Goal: Information Seeking & Learning: Learn about a topic

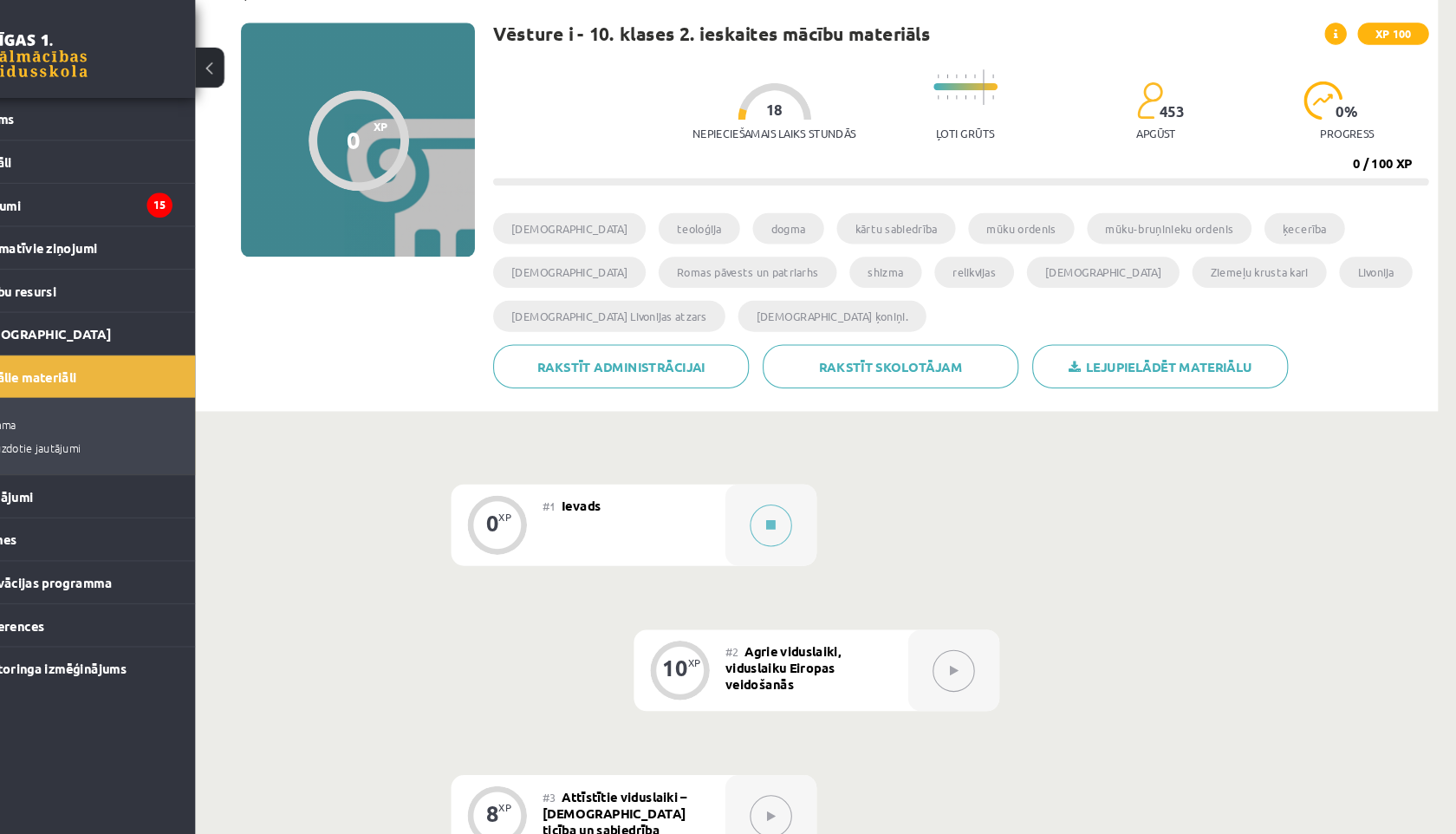
scroll to position [111, 0]
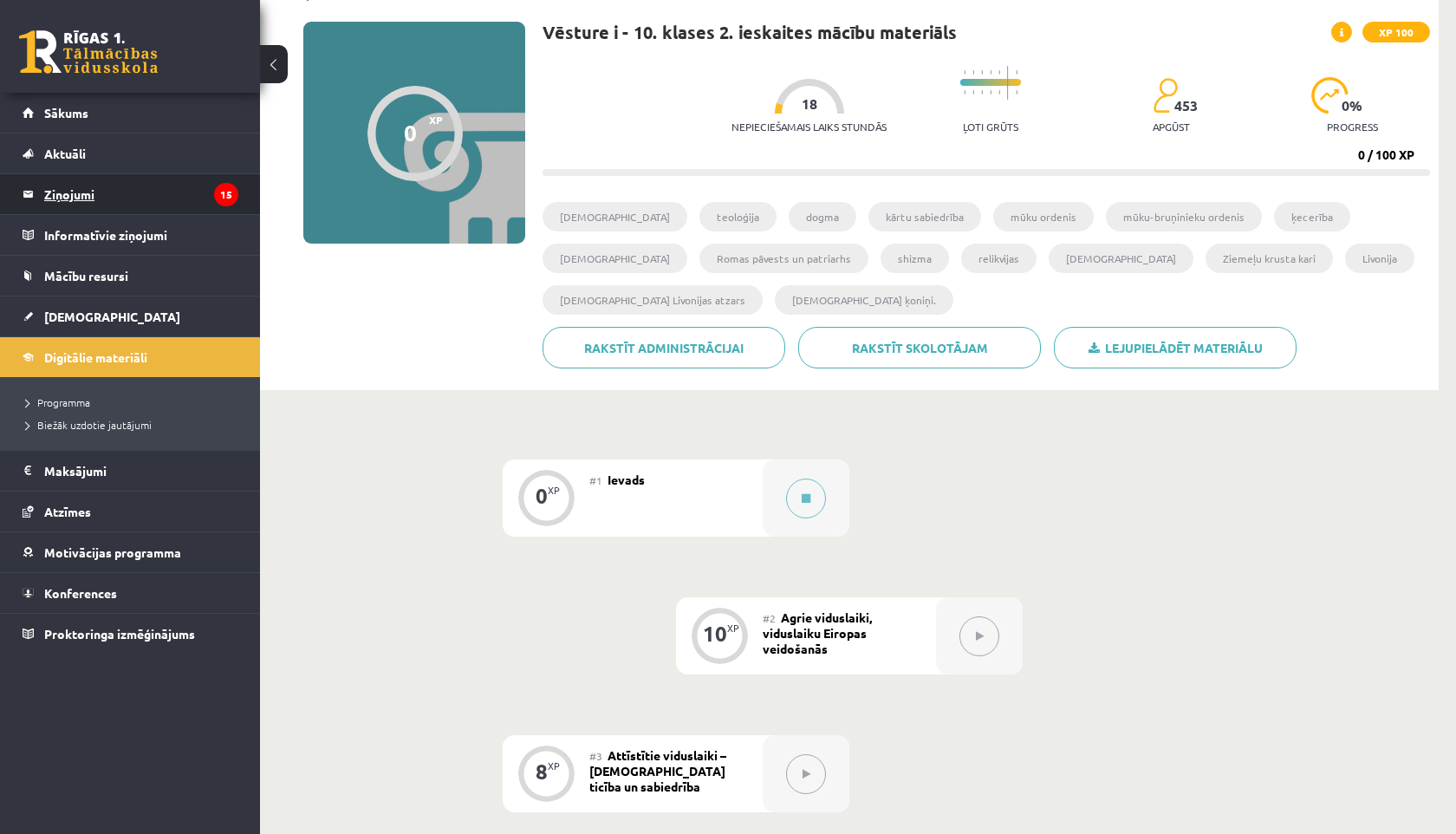
click at [175, 195] on legend "Ziņojumi 15" at bounding box center [141, 194] width 194 height 40
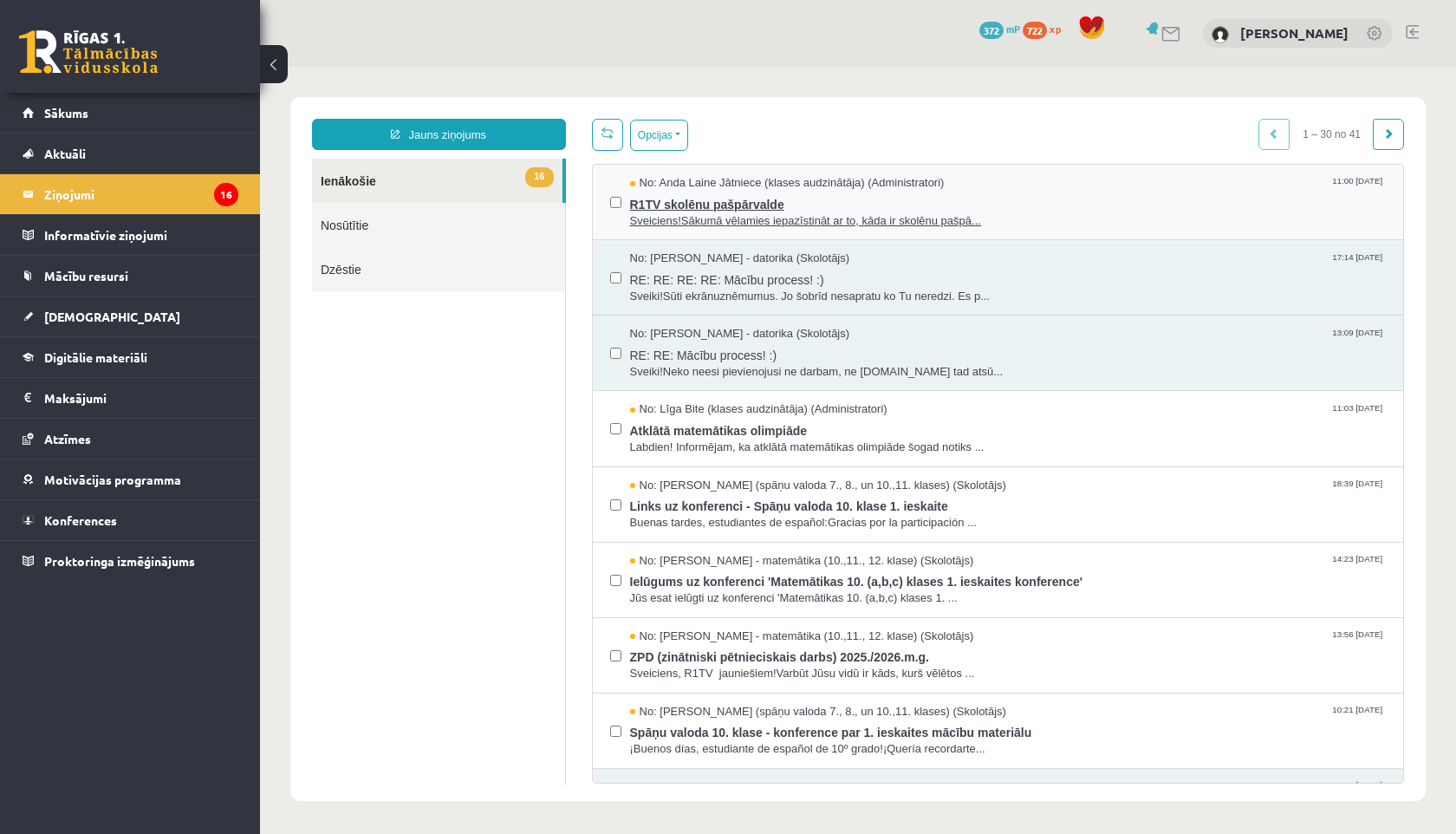
click at [758, 220] on span "Sveiciens!Sākumā vēlamies iepazīstināt ar to, kāda ir skolēnu pašpā..." at bounding box center [1008, 221] width 756 height 17
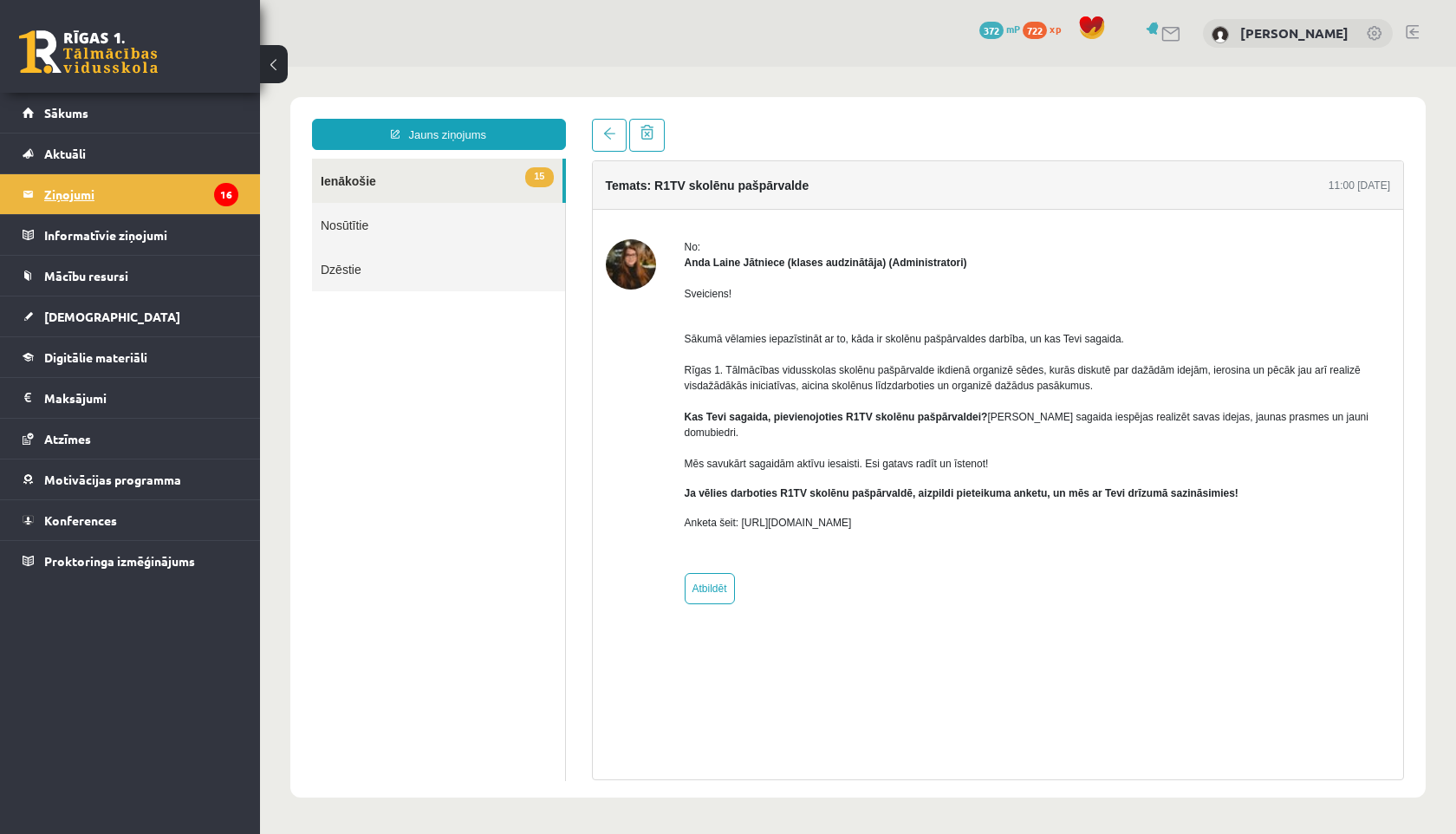
click at [164, 189] on legend "Ziņojumi 16" at bounding box center [141, 194] width 194 height 40
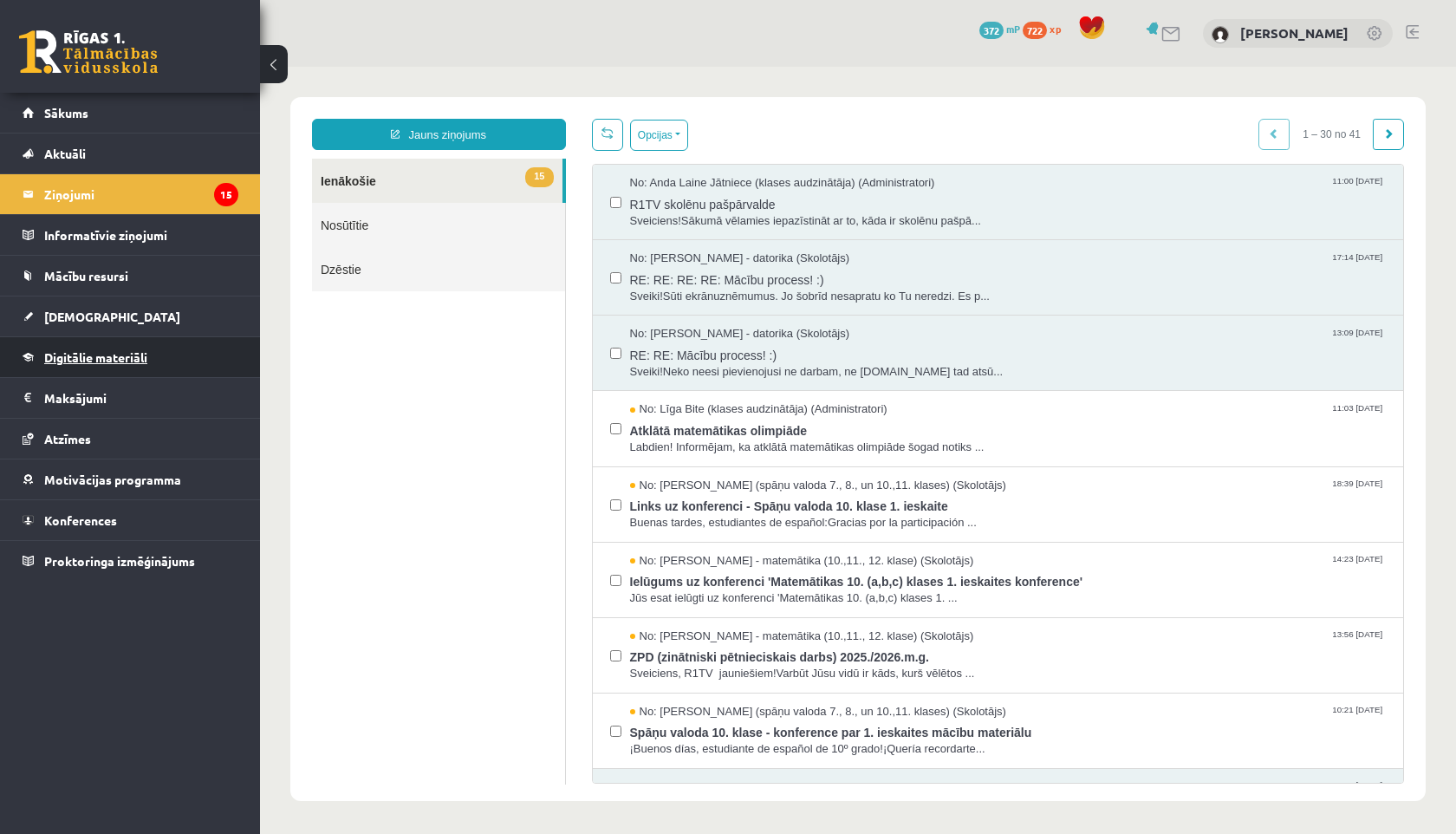
click at [123, 358] on span "Digitālie materiāli" at bounding box center [95, 357] width 103 height 16
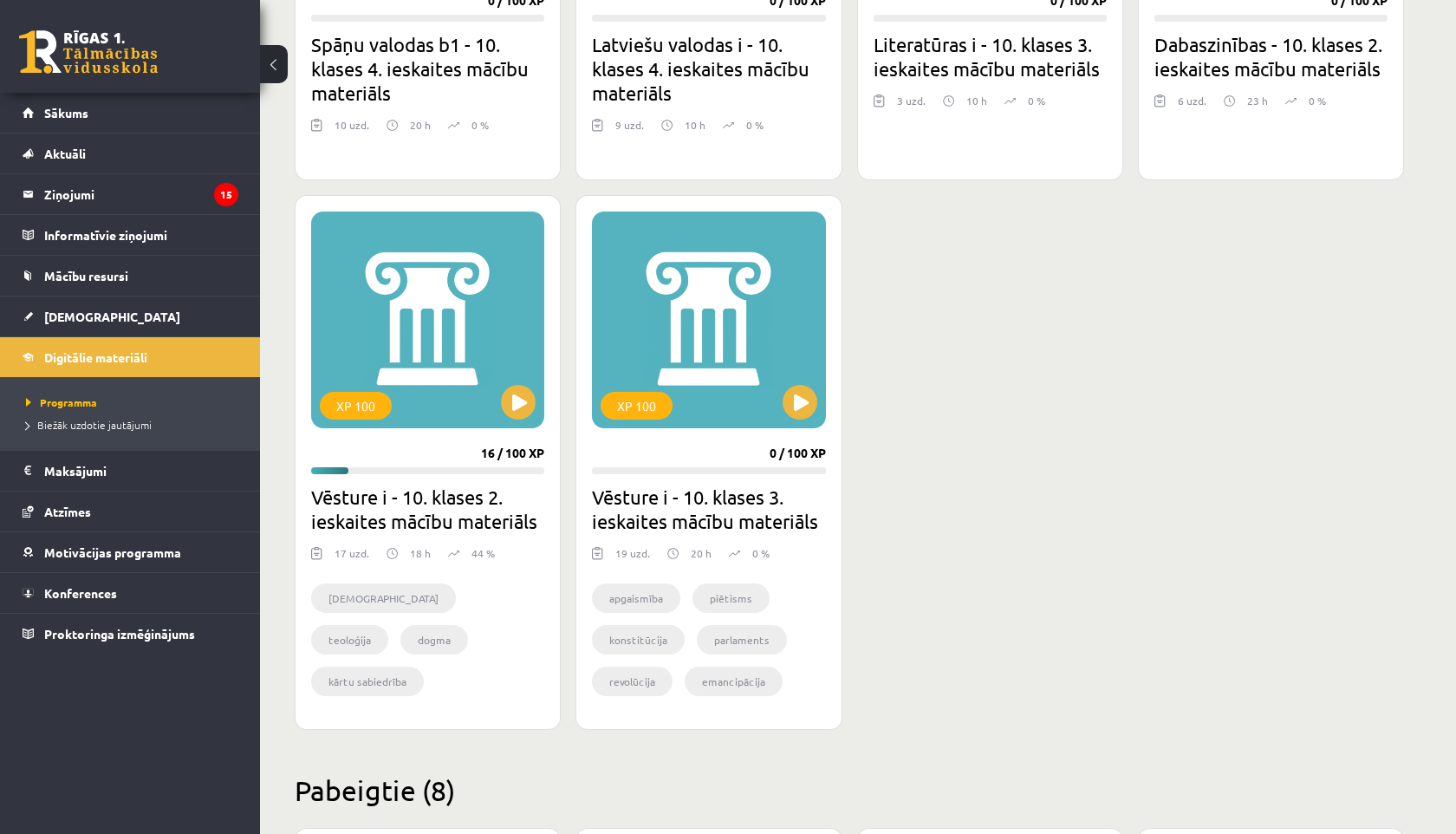
scroll to position [3573, 0]
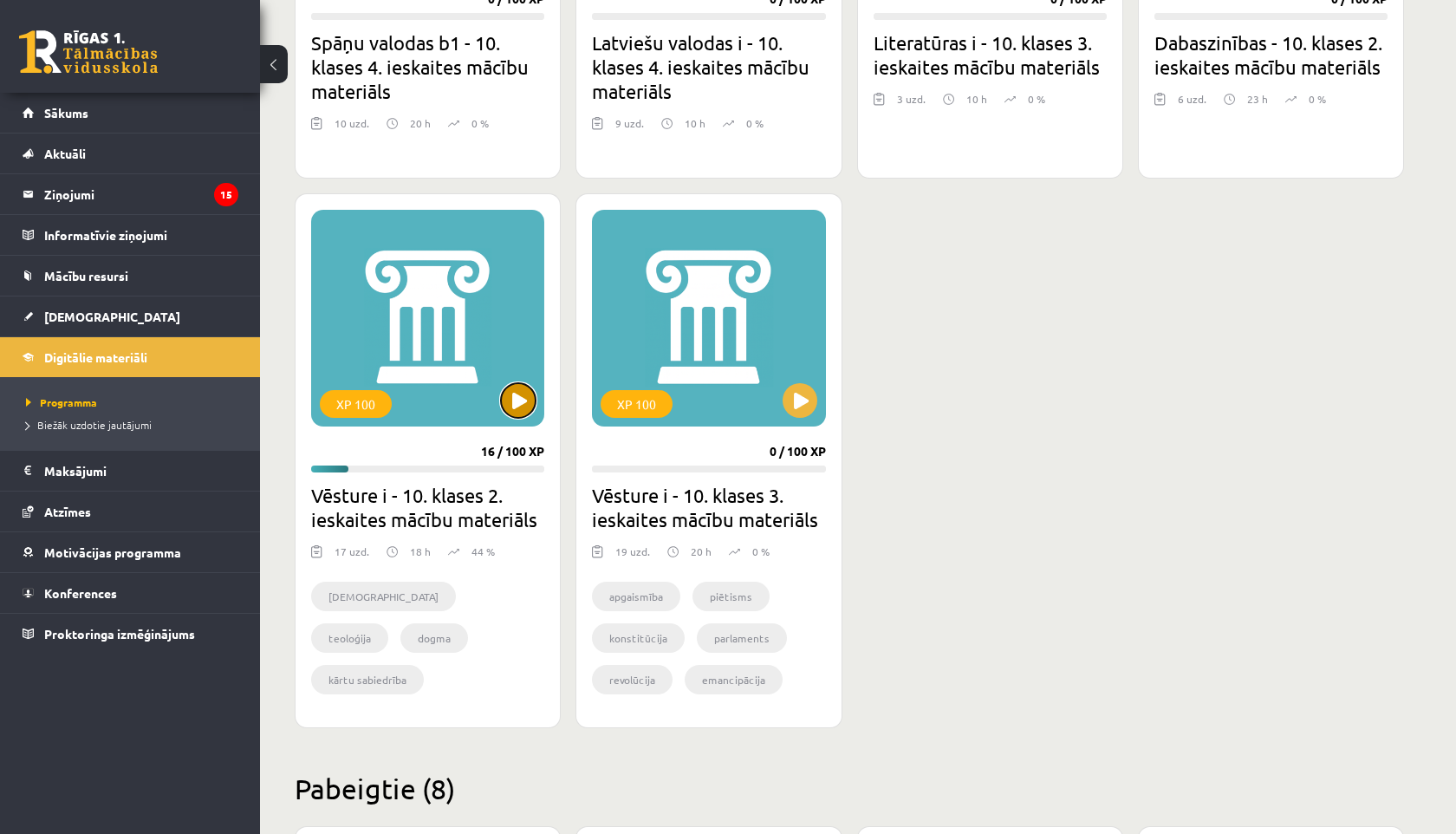
click at [522, 405] on button at bounding box center [518, 399] width 34 height 34
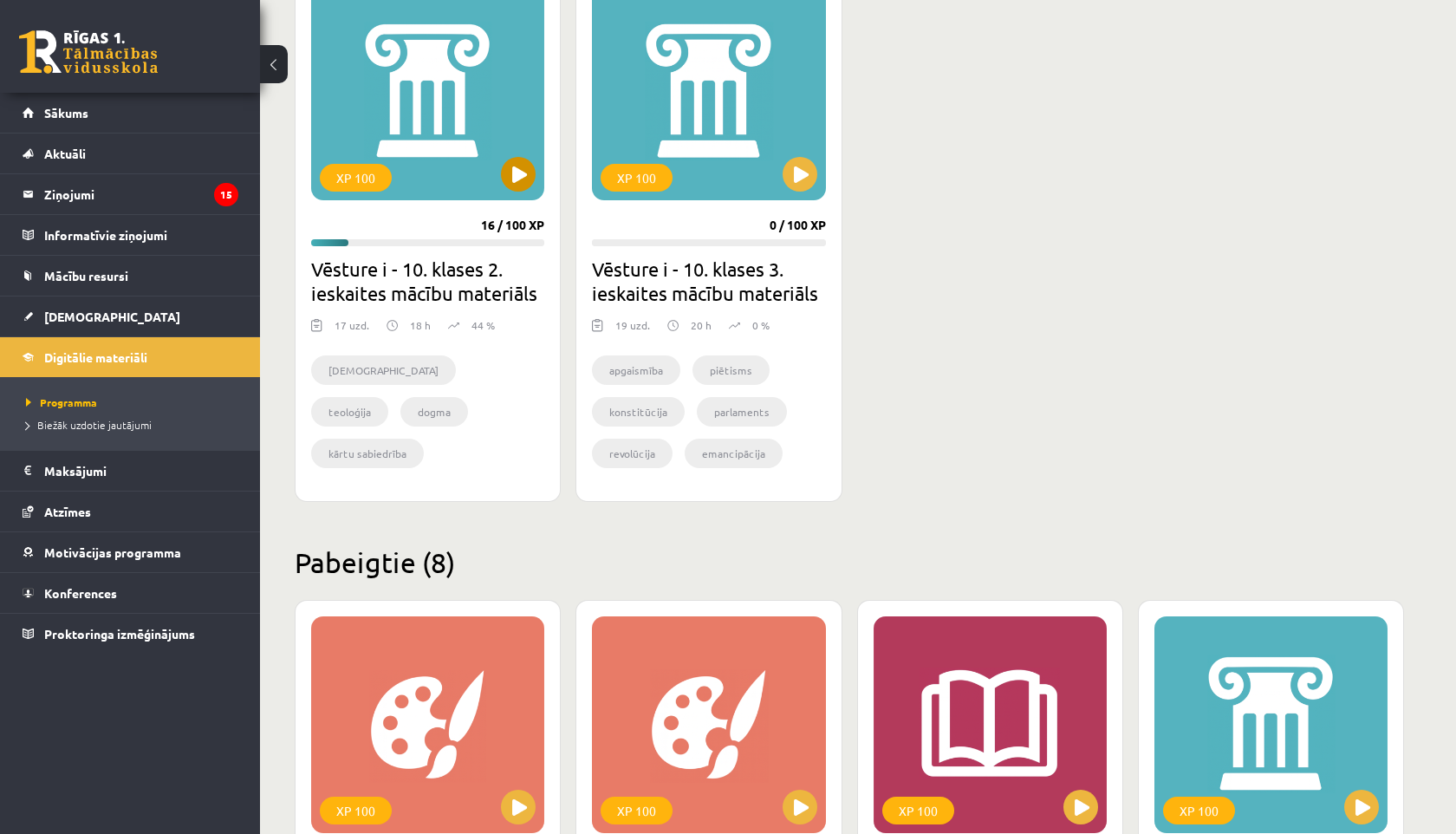
scroll to position [3801, 0]
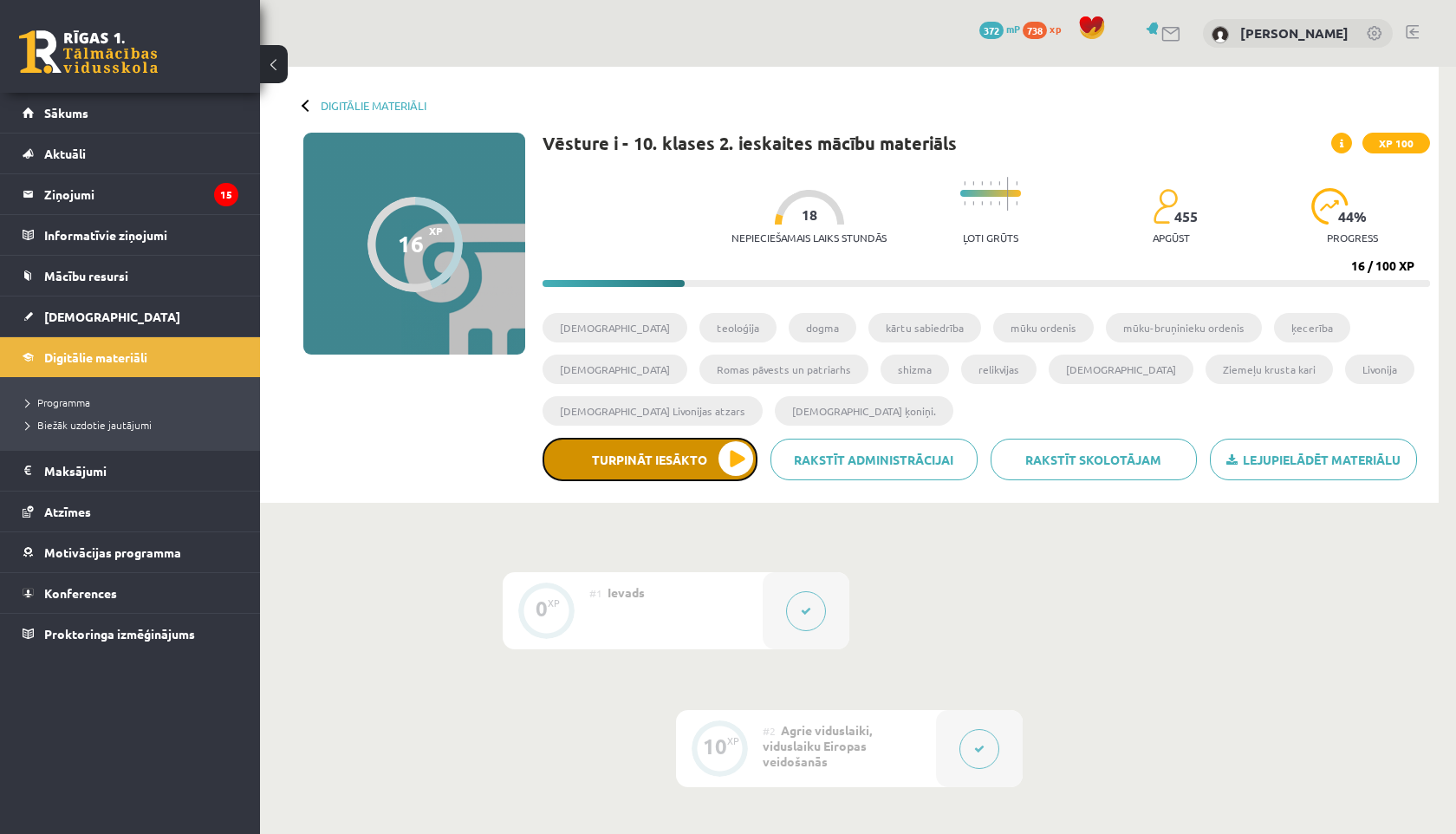
click at [599, 464] on button "Turpināt iesākto" at bounding box center [650, 459] width 215 height 43
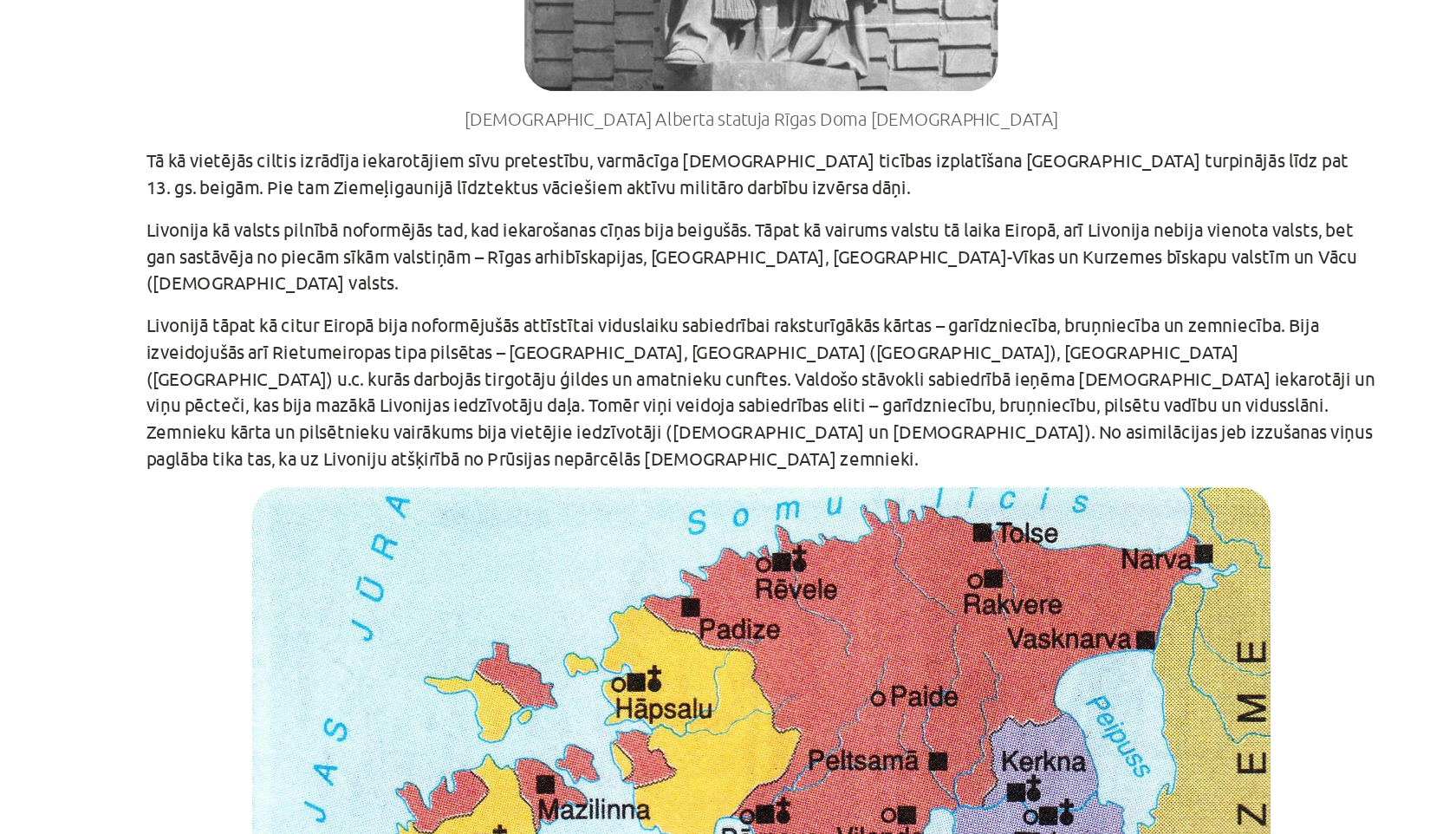
scroll to position [1533, 0]
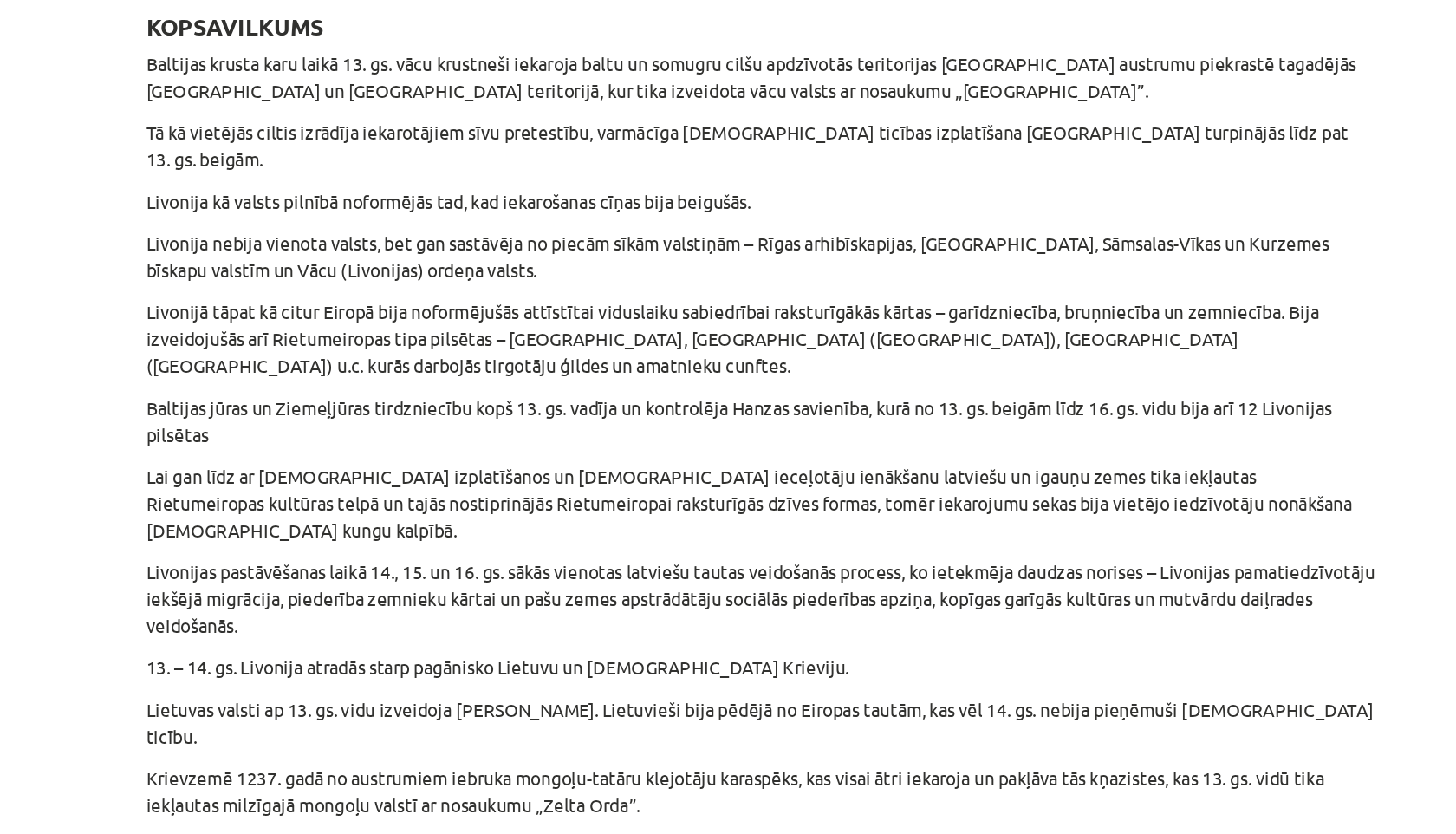
scroll to position [0, 0]
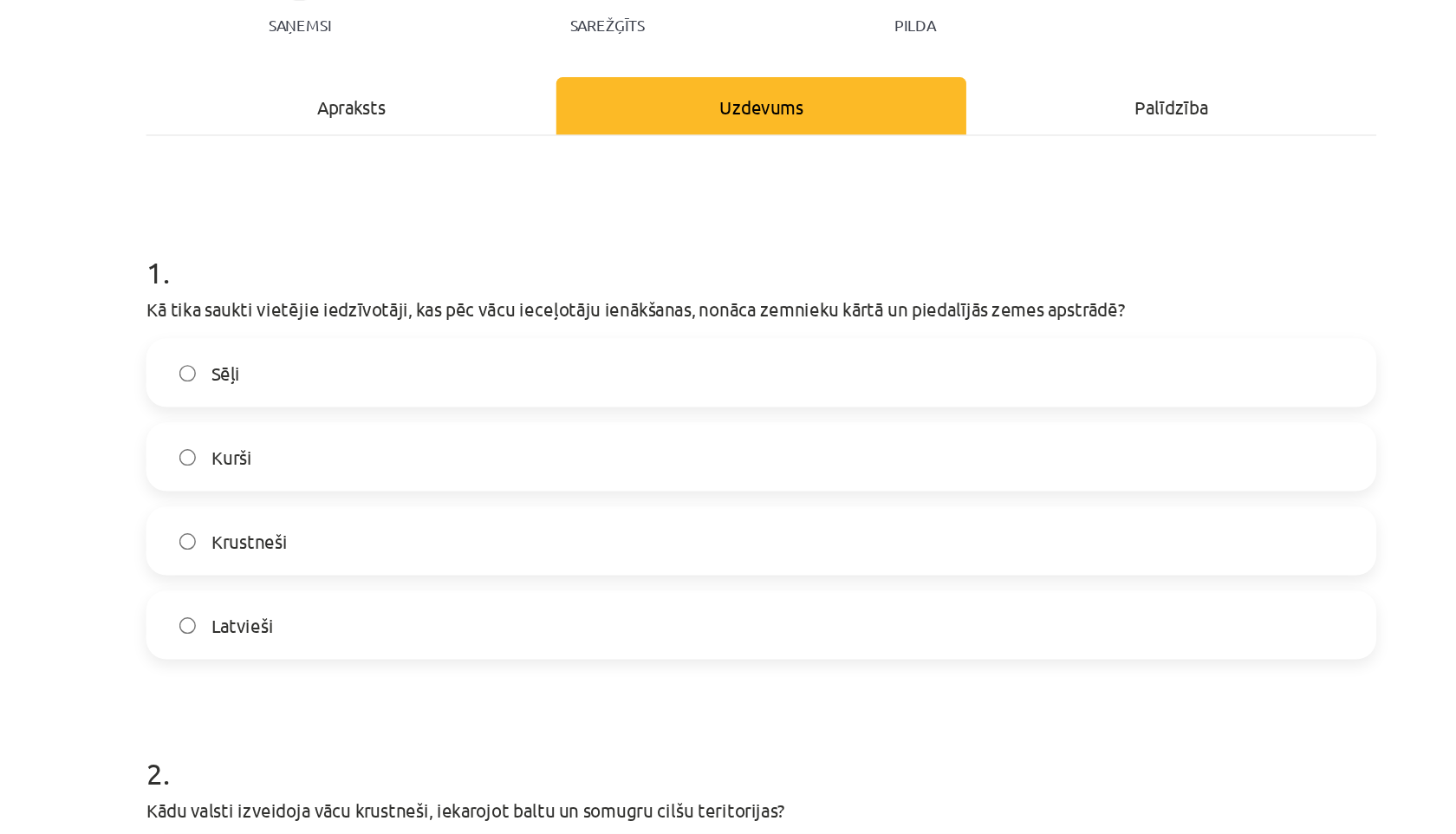
scroll to position [203, 0]
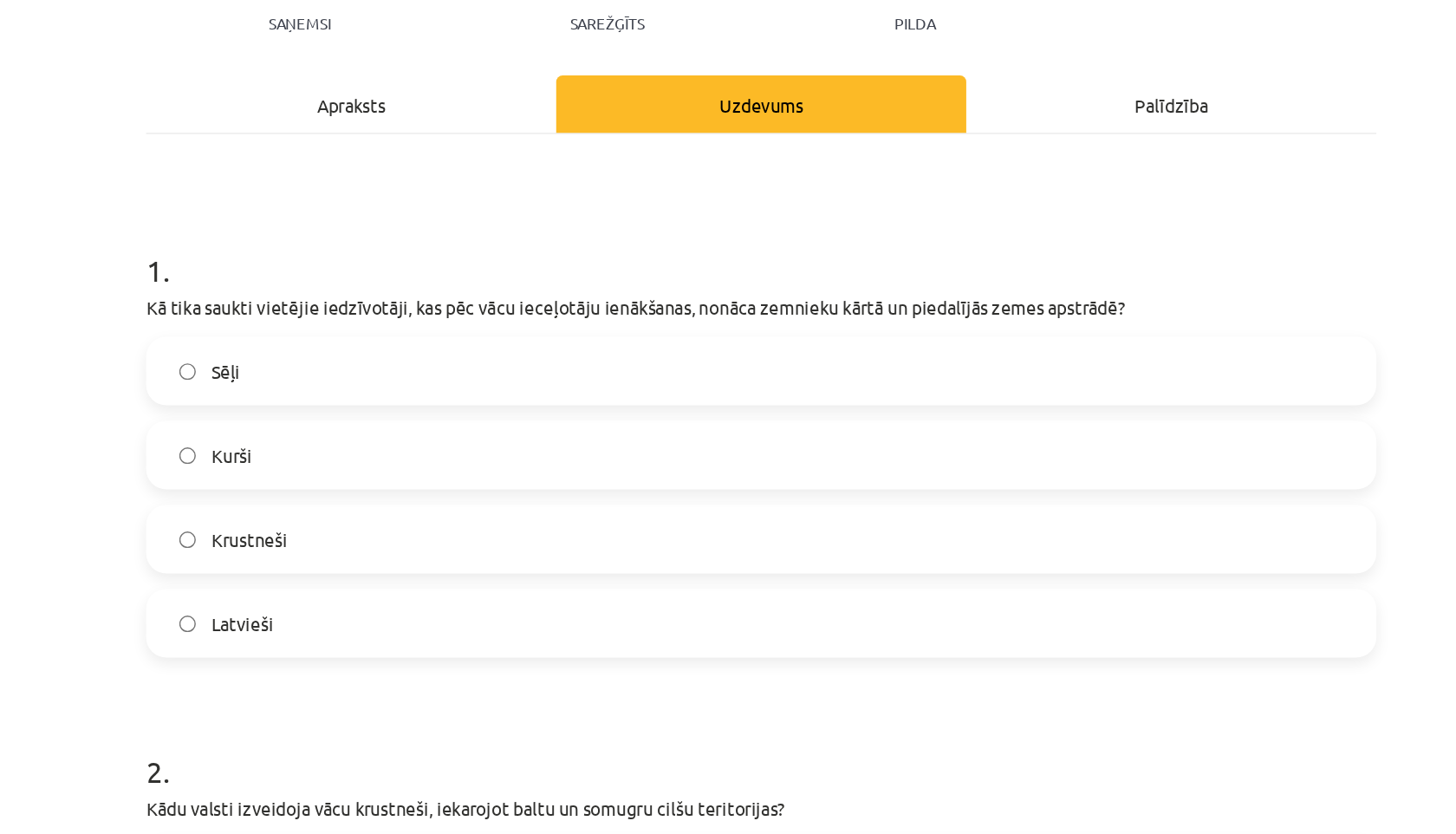
click at [386, 425] on span "Latvieši" at bounding box center [374, 425] width 42 height 19
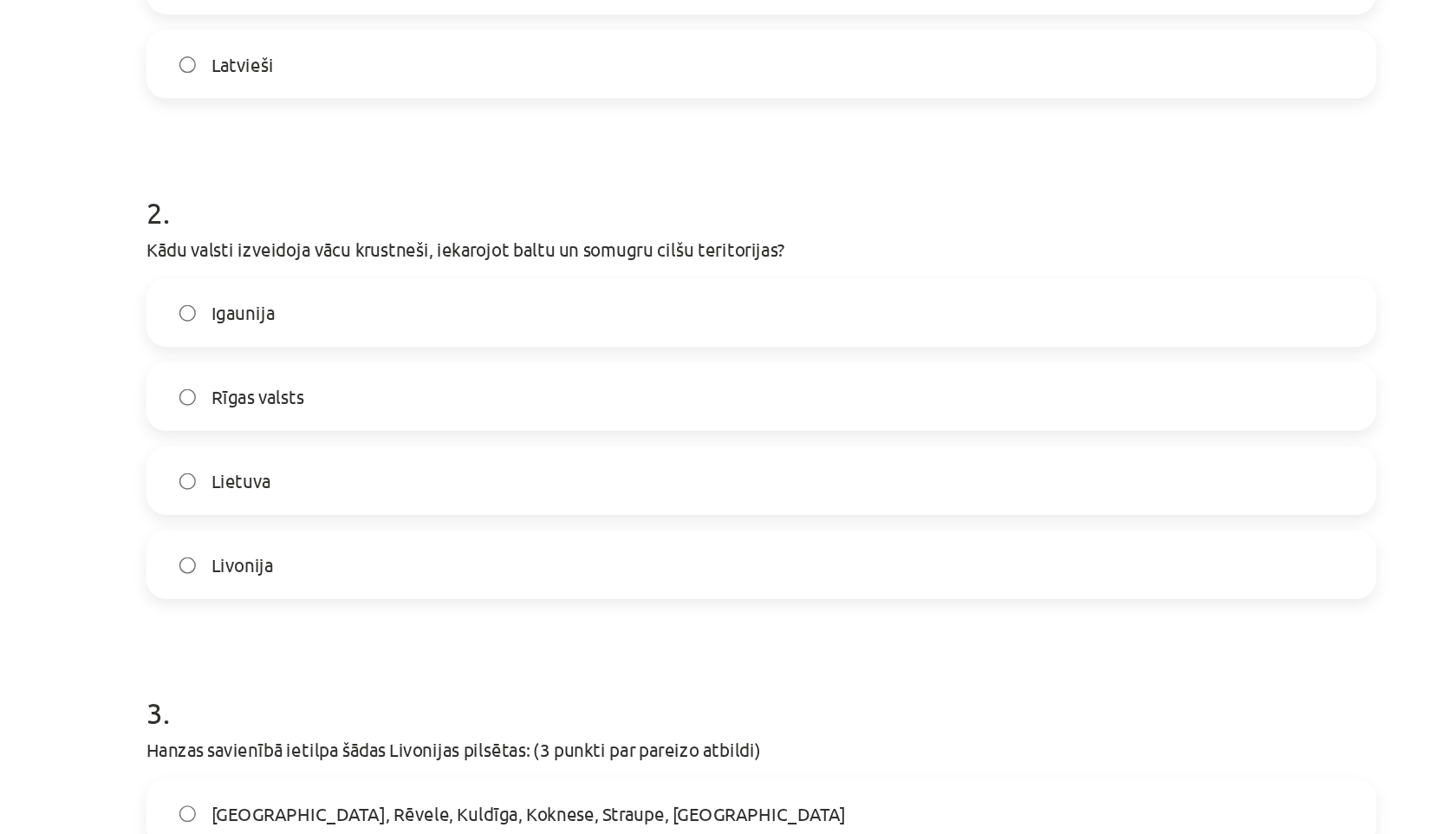
scroll to position [581, 0]
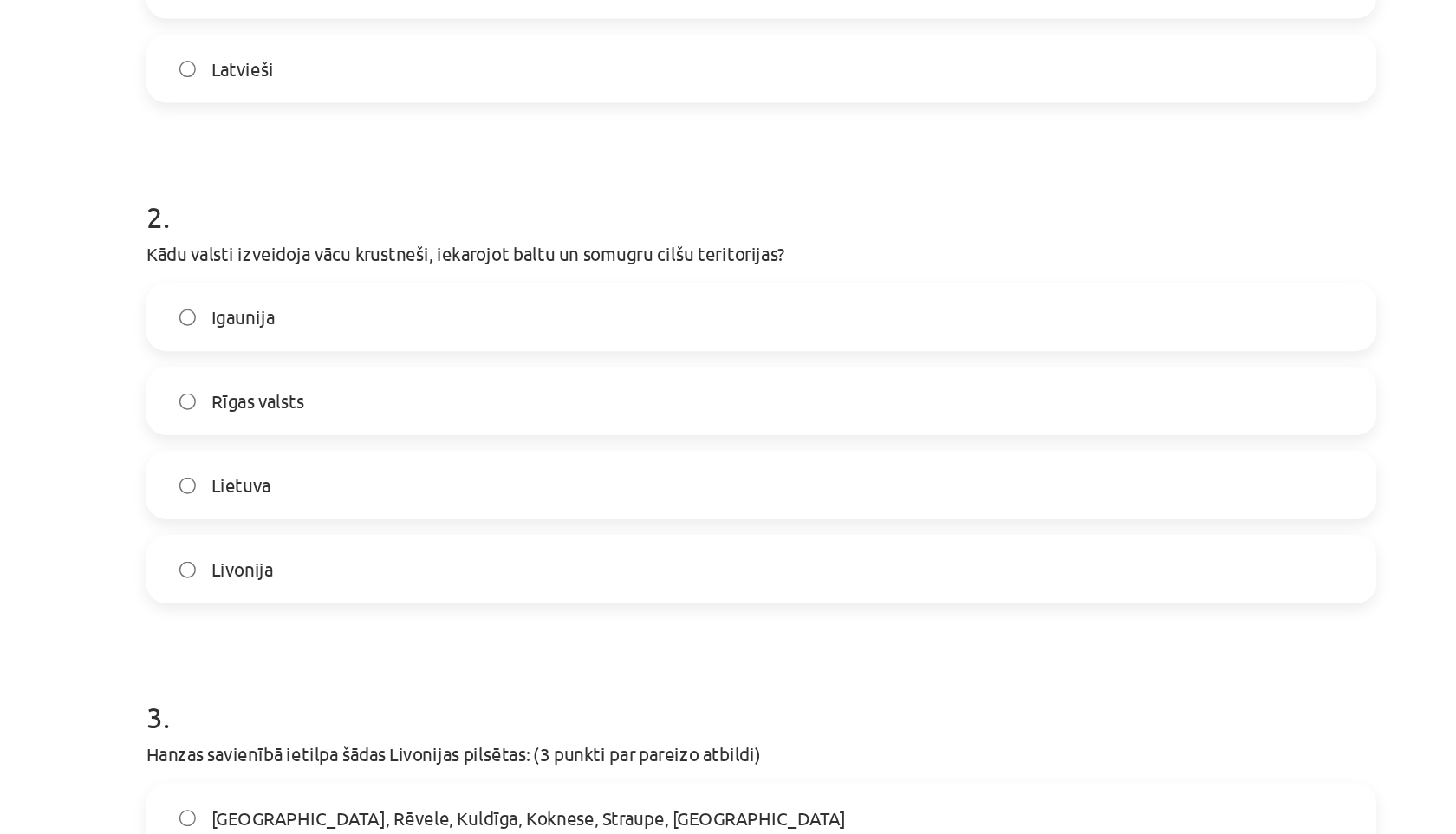
click at [374, 396] on label "Livonija" at bounding box center [728, 388] width 834 height 43
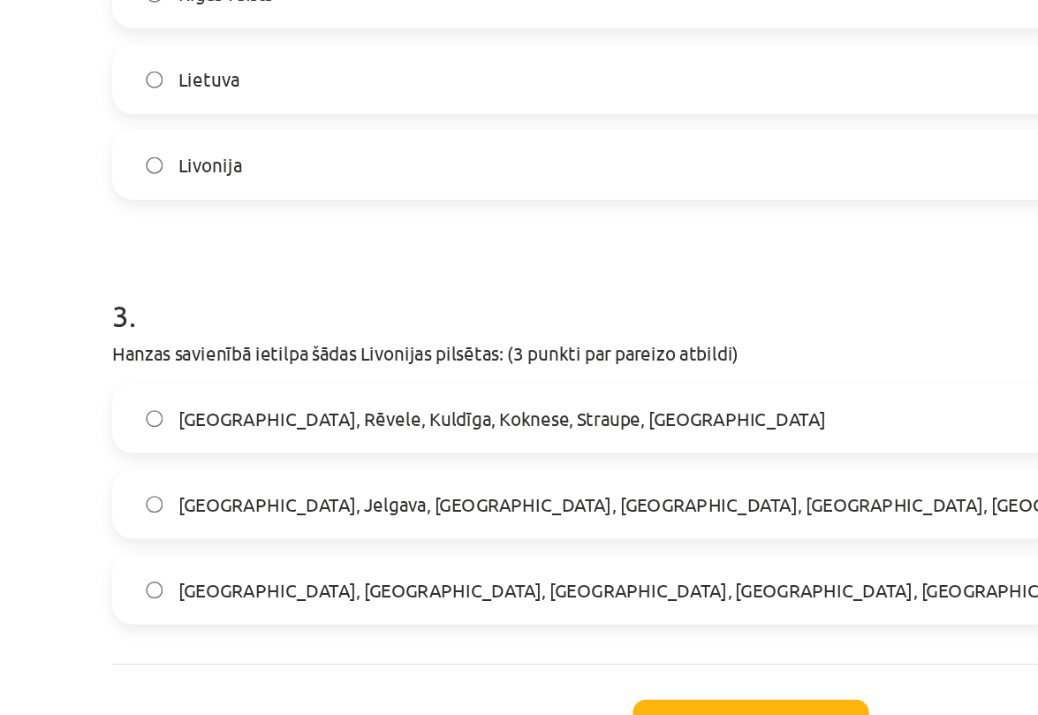
scroll to position [646, 0]
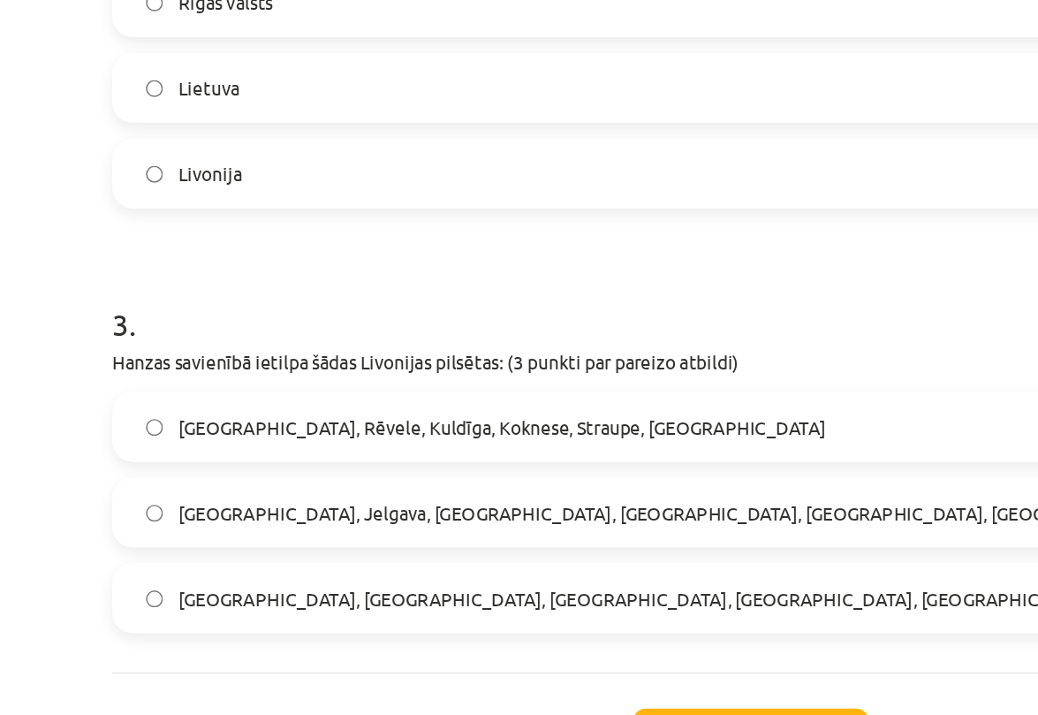
click at [229, 511] on span "Rīga, Rēvele, Kuldīga, Koknese, Straupe, Limbaži" at bounding box center [350, 513] width 441 height 19
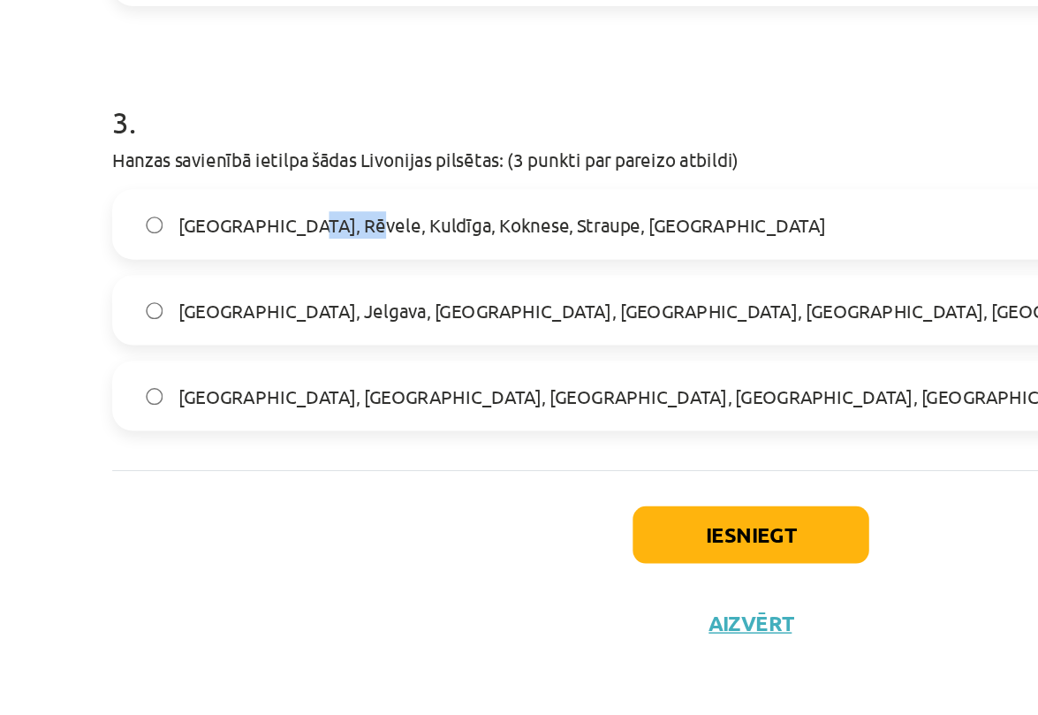
scroll to position [790, 0]
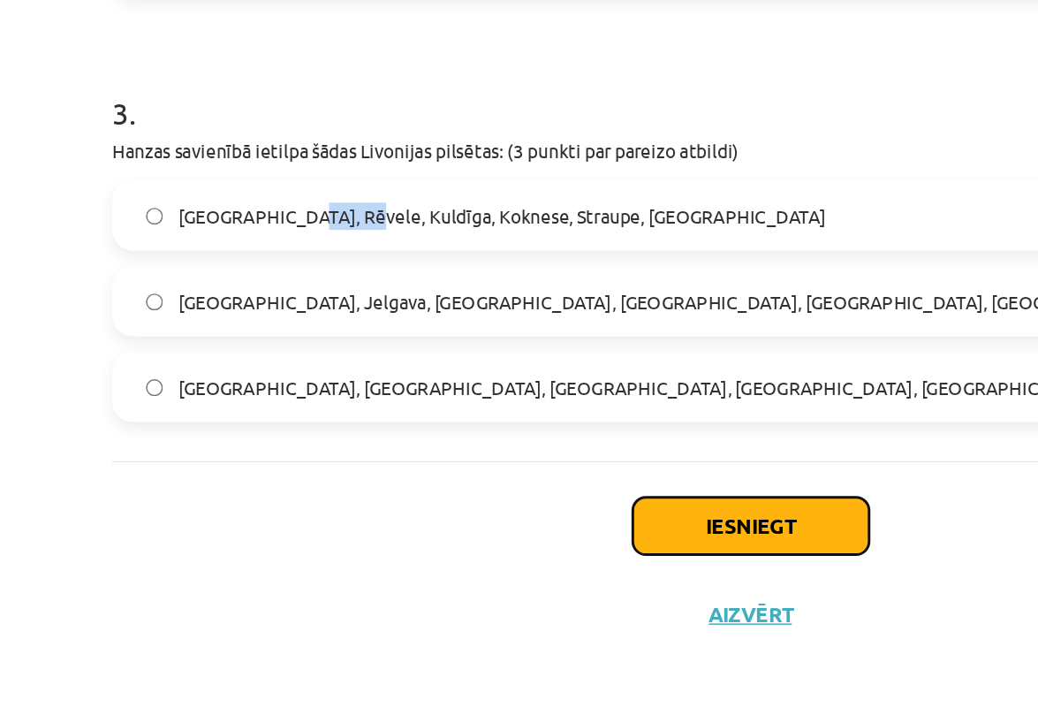
click at [545, 590] on button "Iesniegt" at bounding box center [519, 580] width 161 height 39
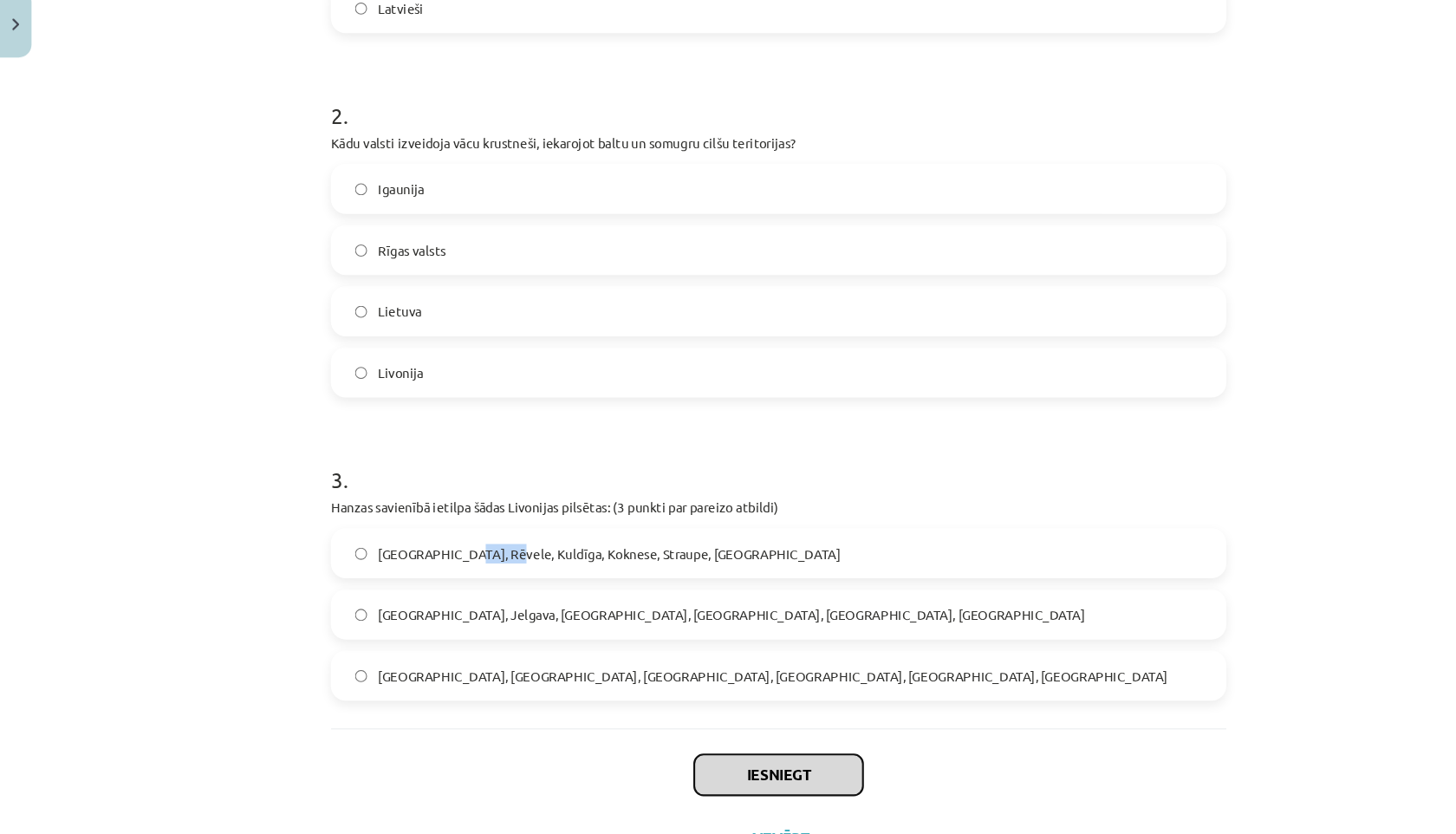
scroll to position [22, 0]
click at [137, 340] on div "Mācību tēma: Vēsture i - 10. klases 2. ieskaites mācību materiāls #5 ​Livonija …" at bounding box center [728, 417] width 1456 height 834
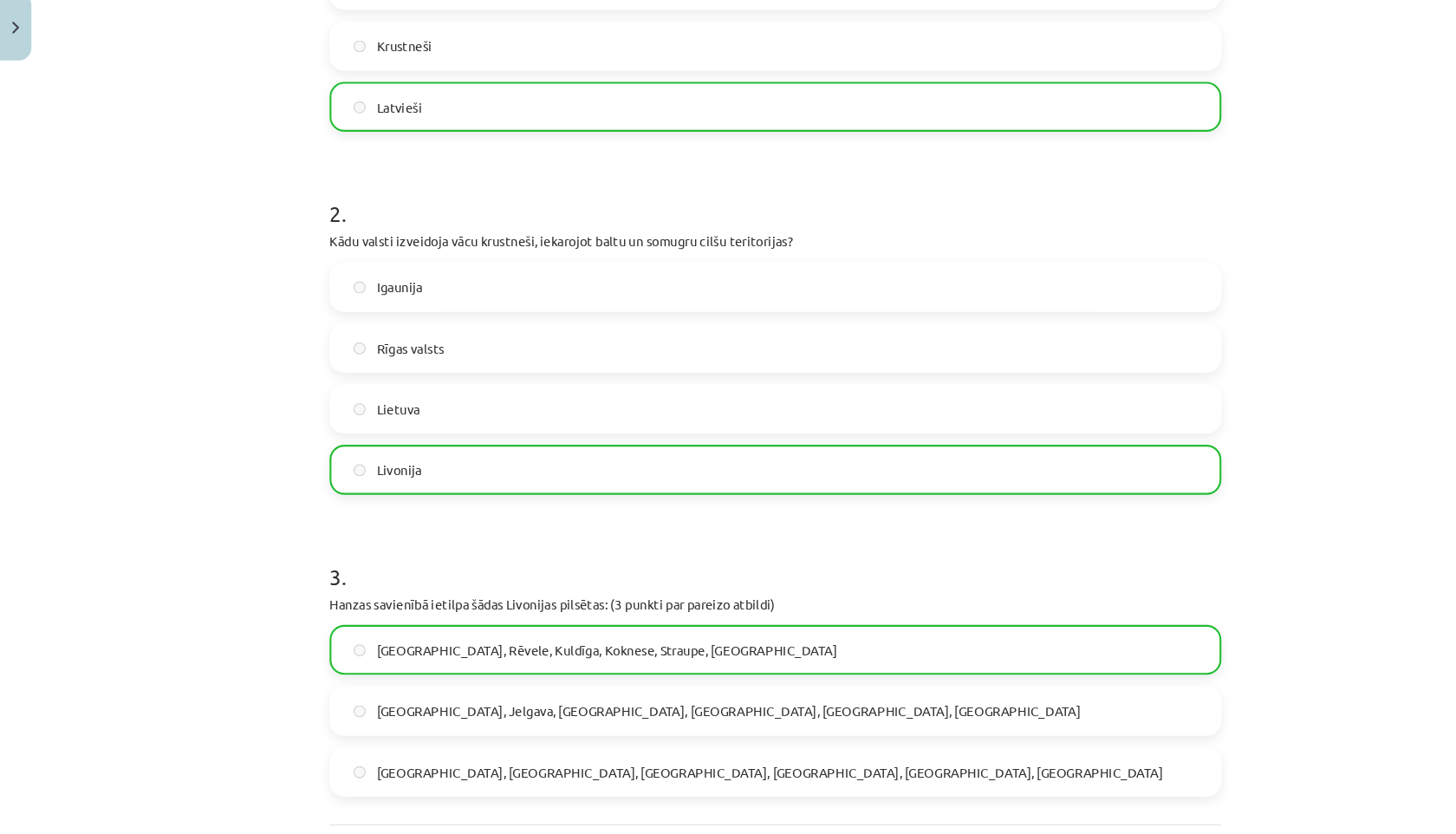
scroll to position [697, 0]
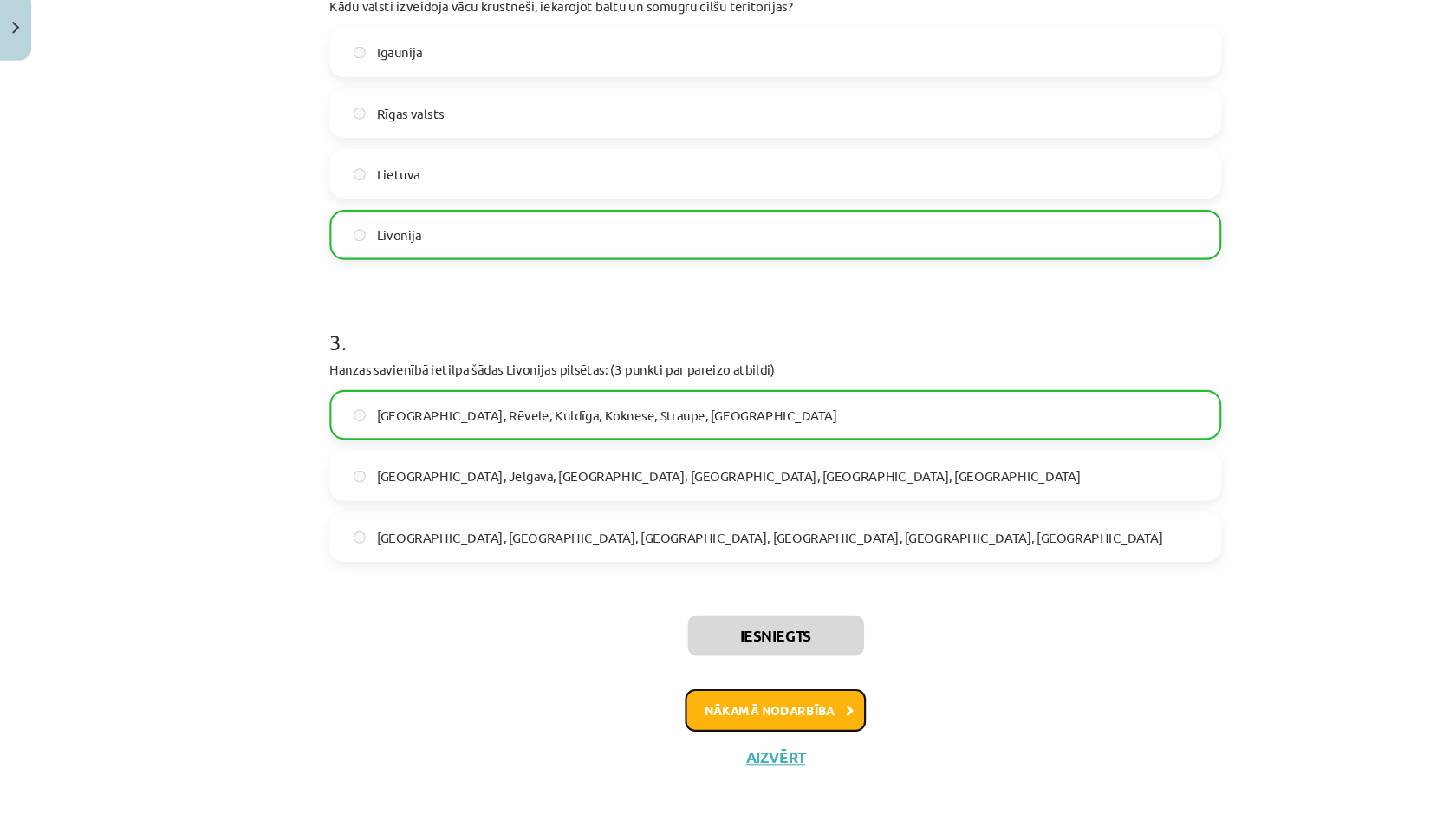
click at [651, 716] on button "Nākamā nodarbība" at bounding box center [727, 717] width 170 height 40
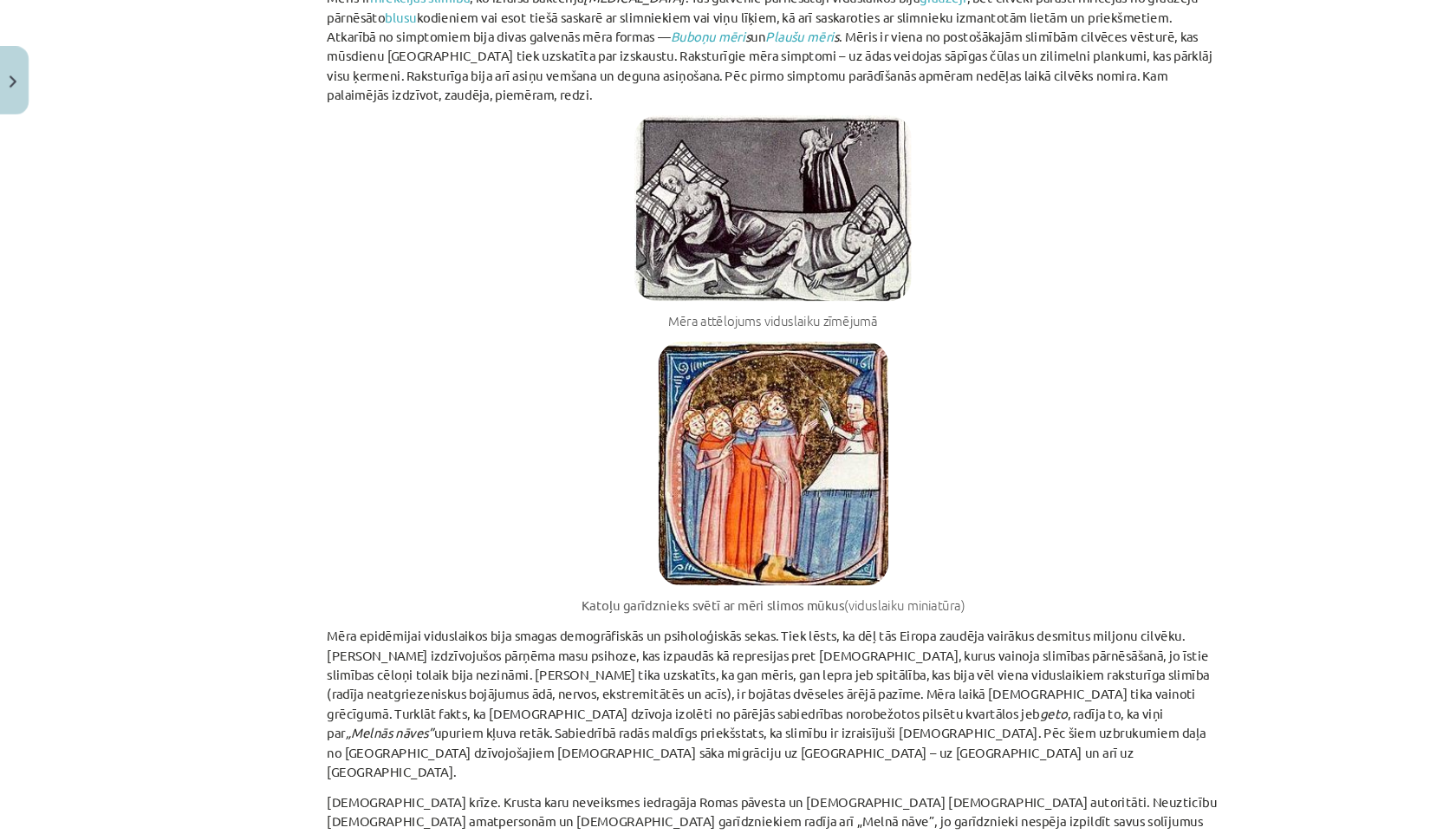
scroll to position [0, 0]
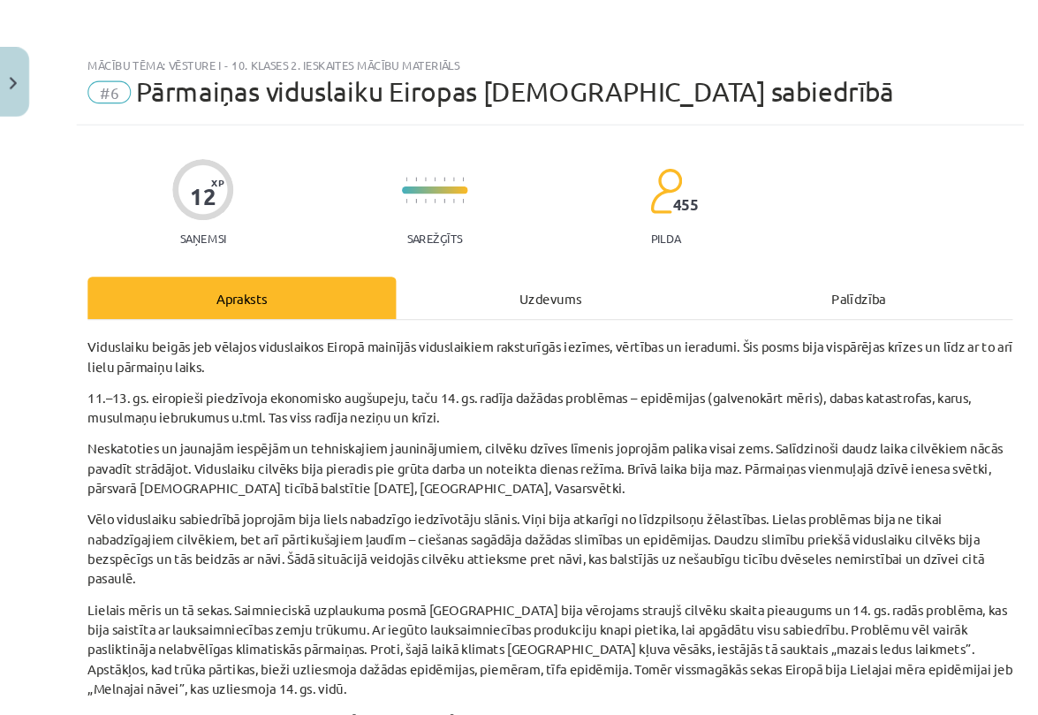
click at [968, 485] on div "Mācību tēma: Vēsture i - 10. klases 2. ieskaites mācību materiāls #6 ​Pārmaiņas…" at bounding box center [519, 357] width 1038 height 715
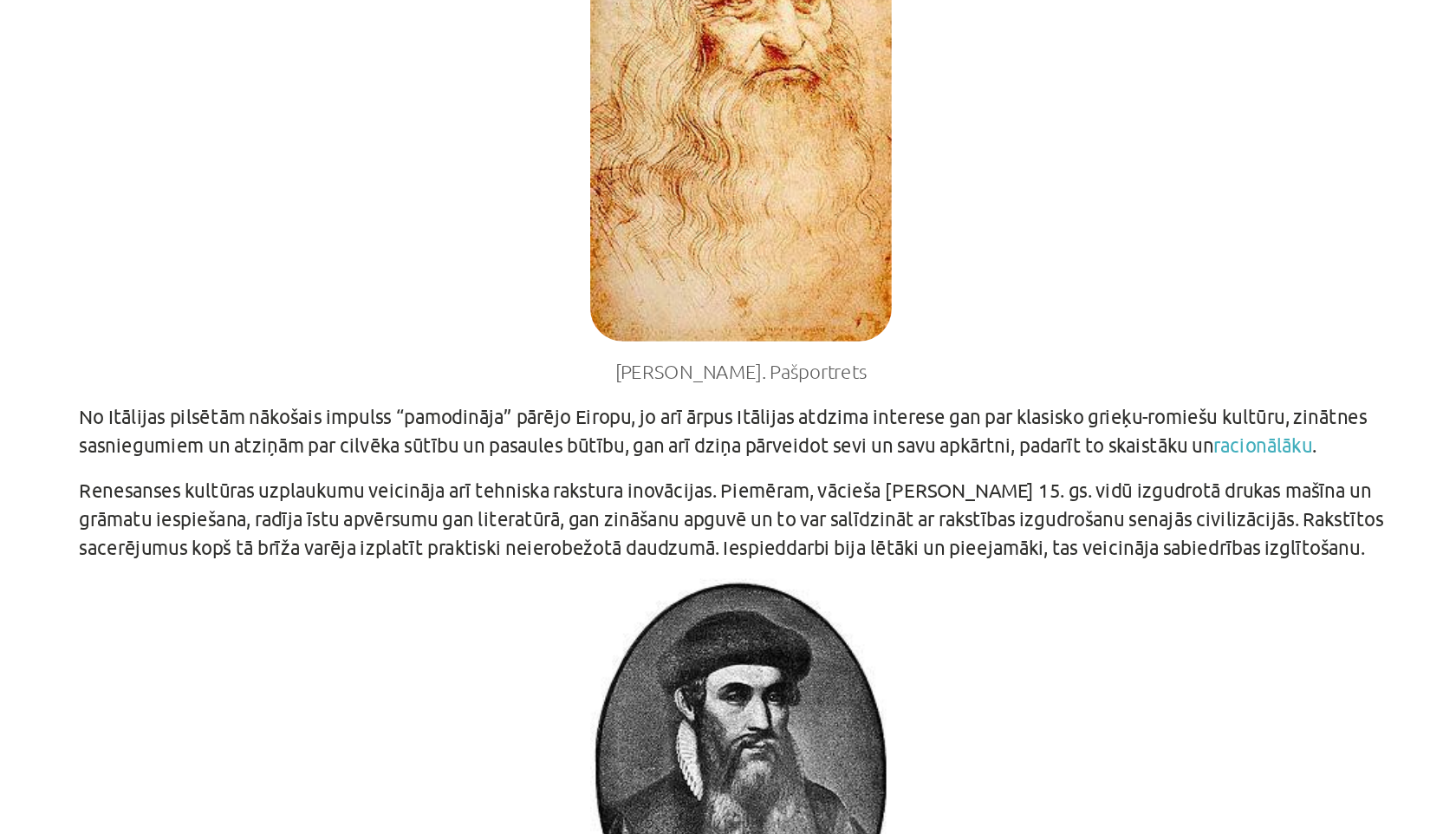
scroll to position [4050, 0]
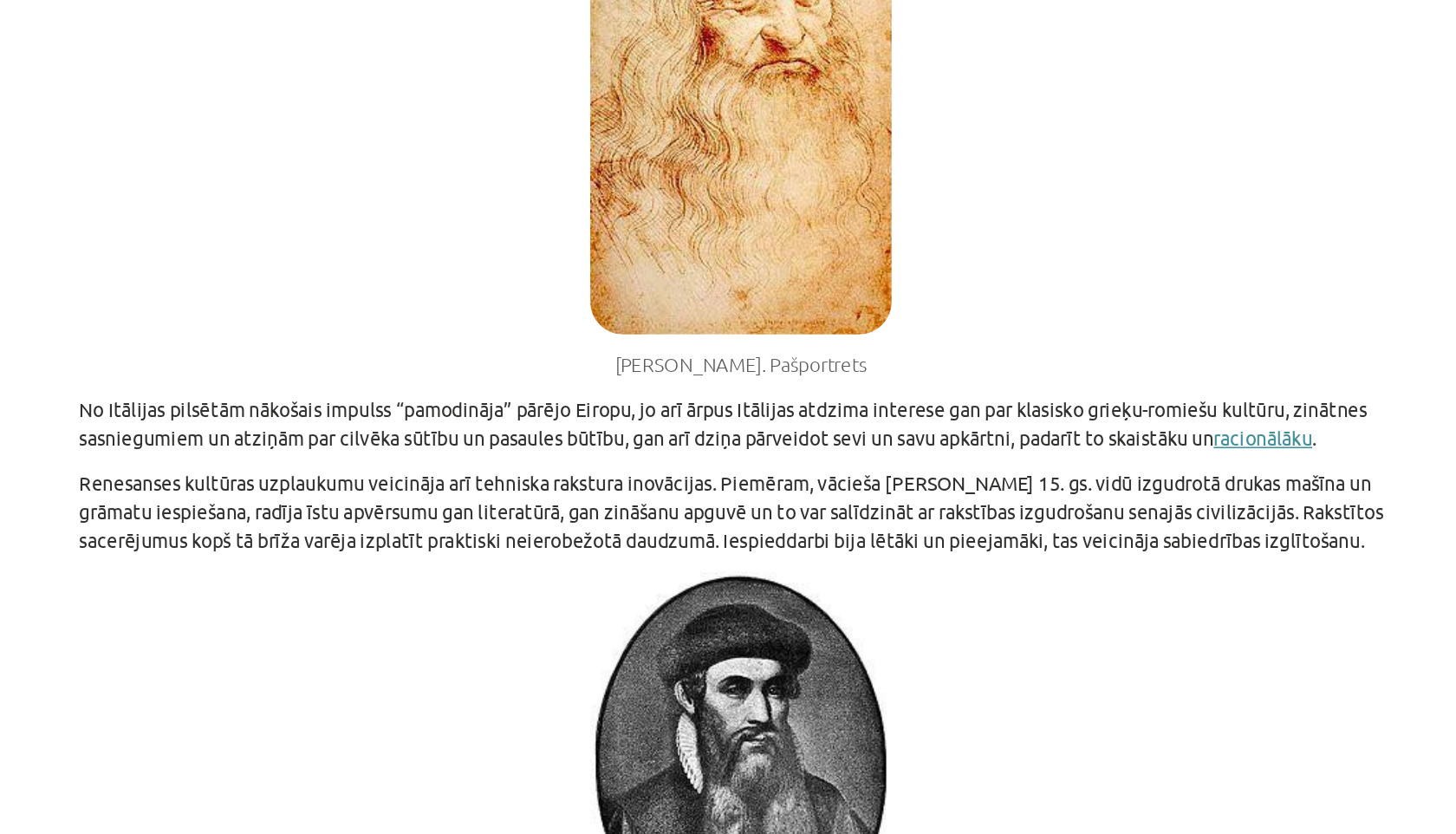
click at [1067, 269] on link "racionālāku" at bounding box center [1059, 277] width 63 height 16
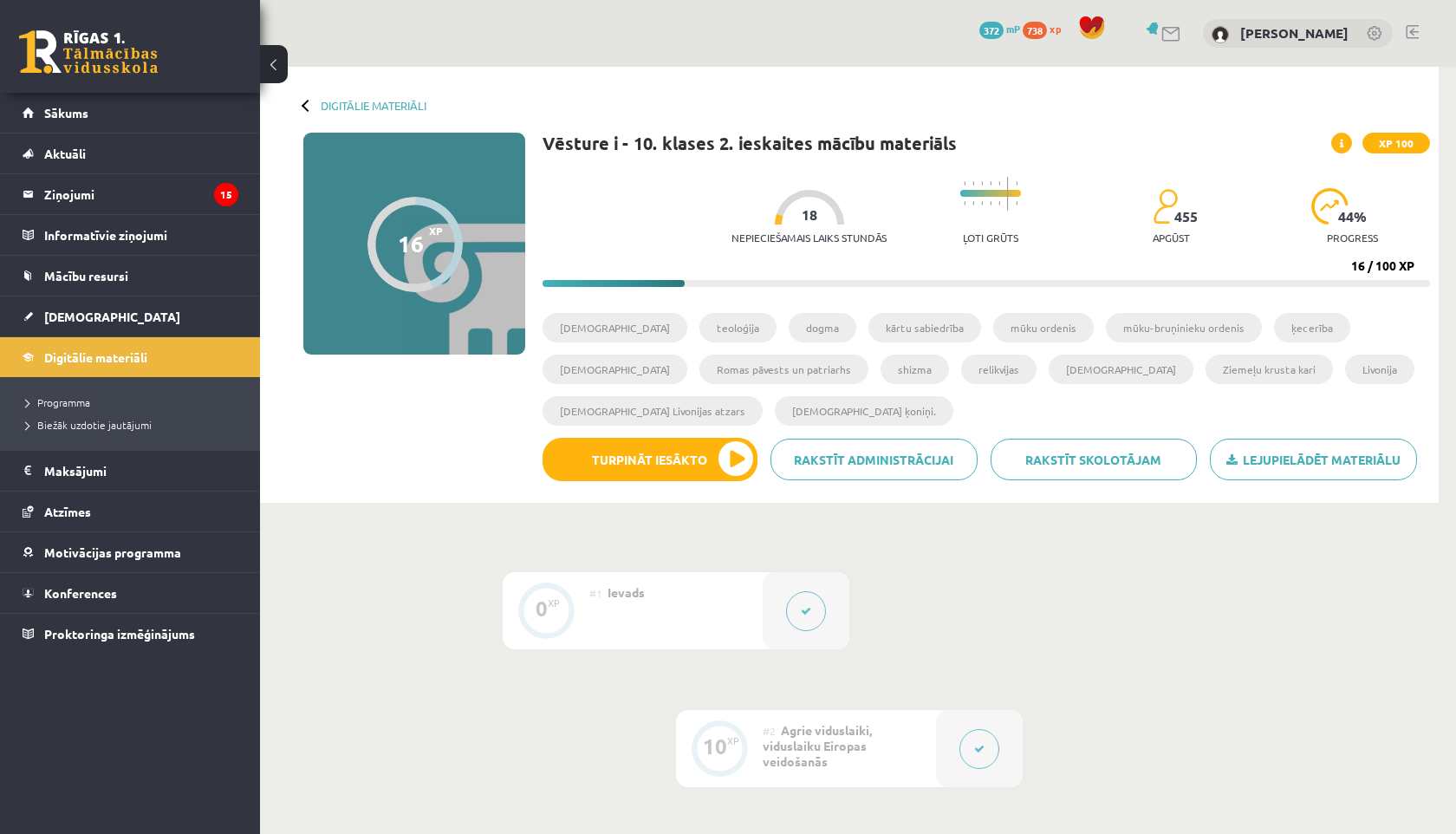
scroll to position [22, 0]
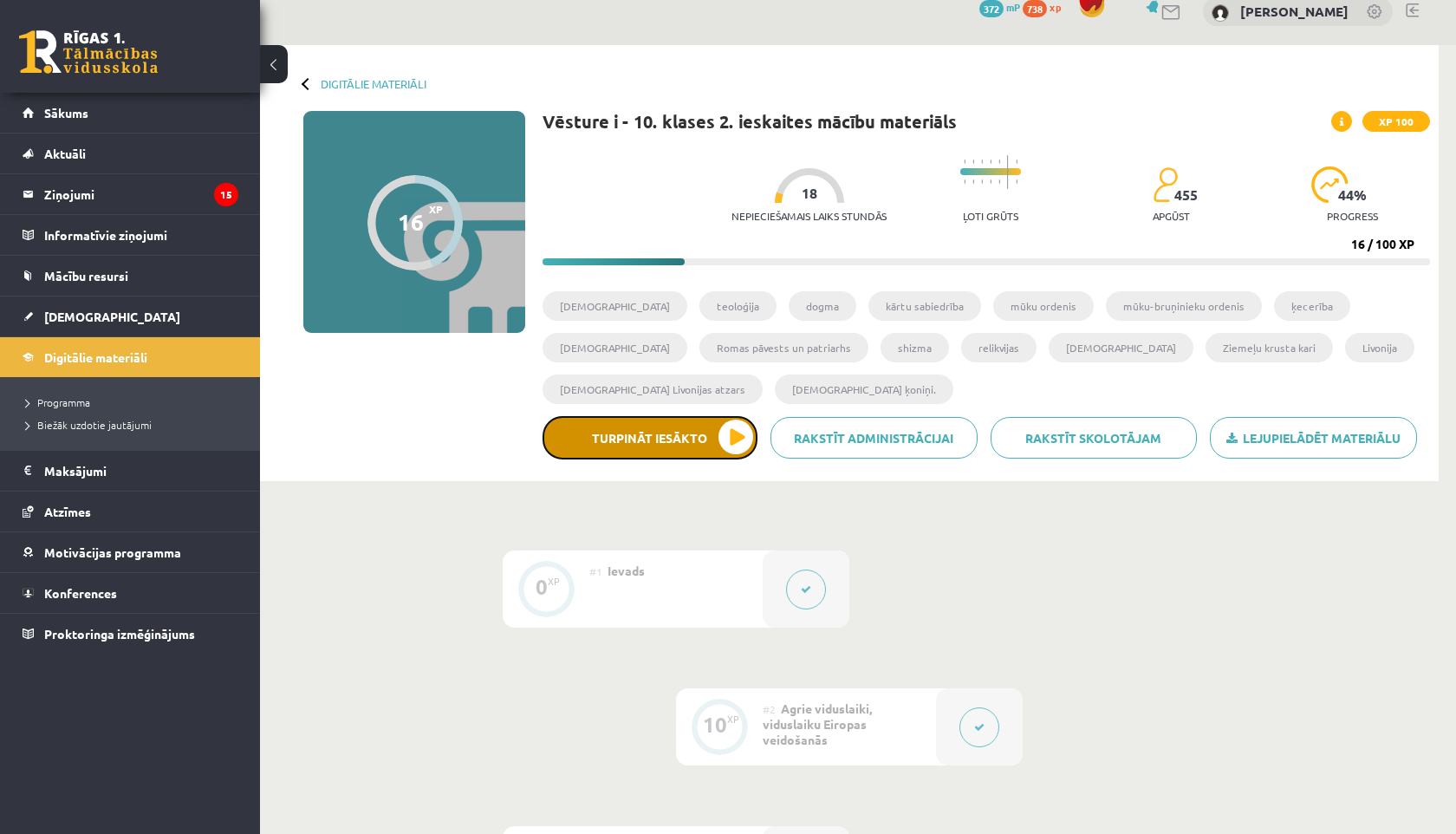
click at [647, 453] on button "Turpināt iesākto" at bounding box center [650, 438] width 215 height 43
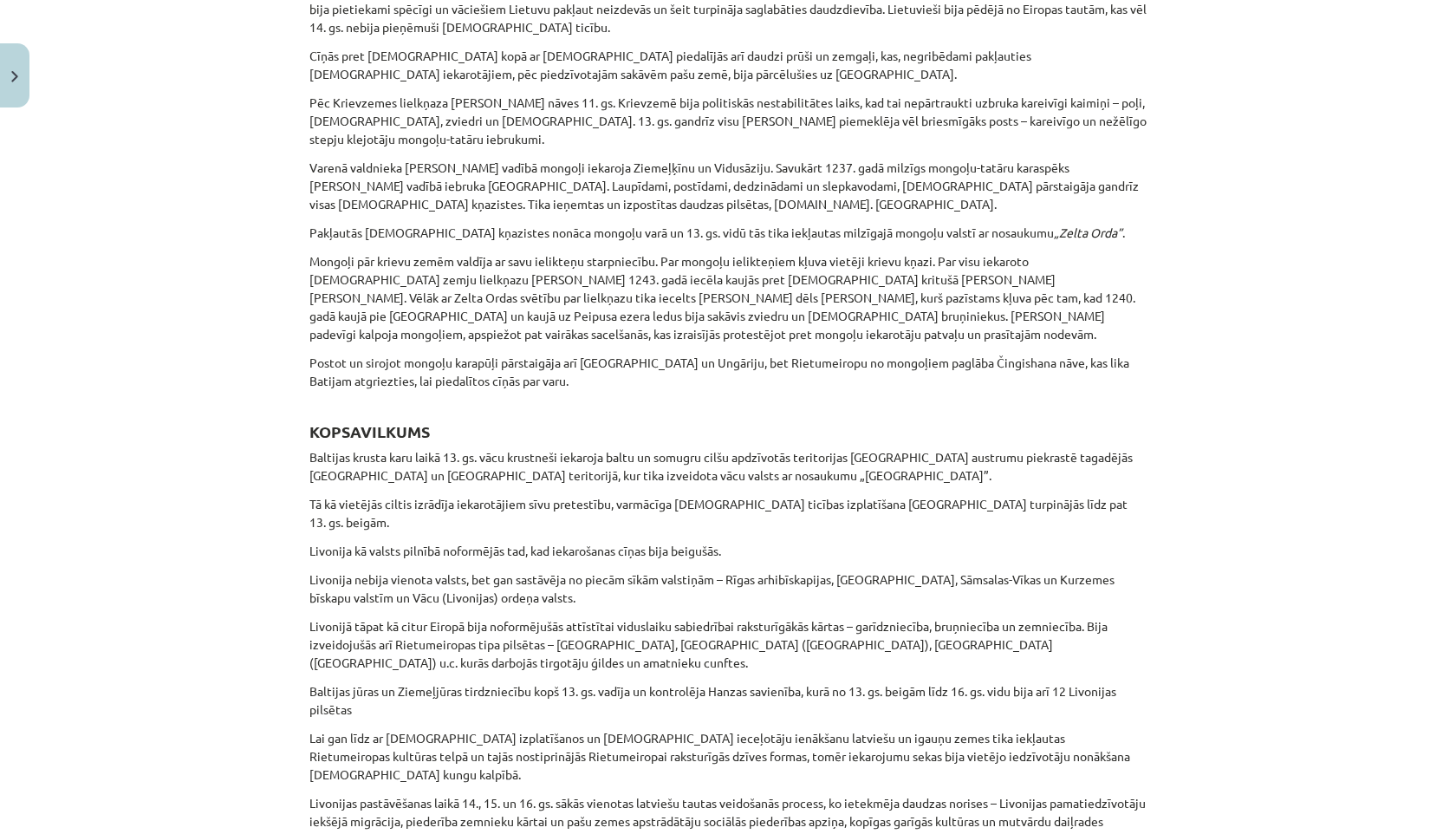
scroll to position [4516, 0]
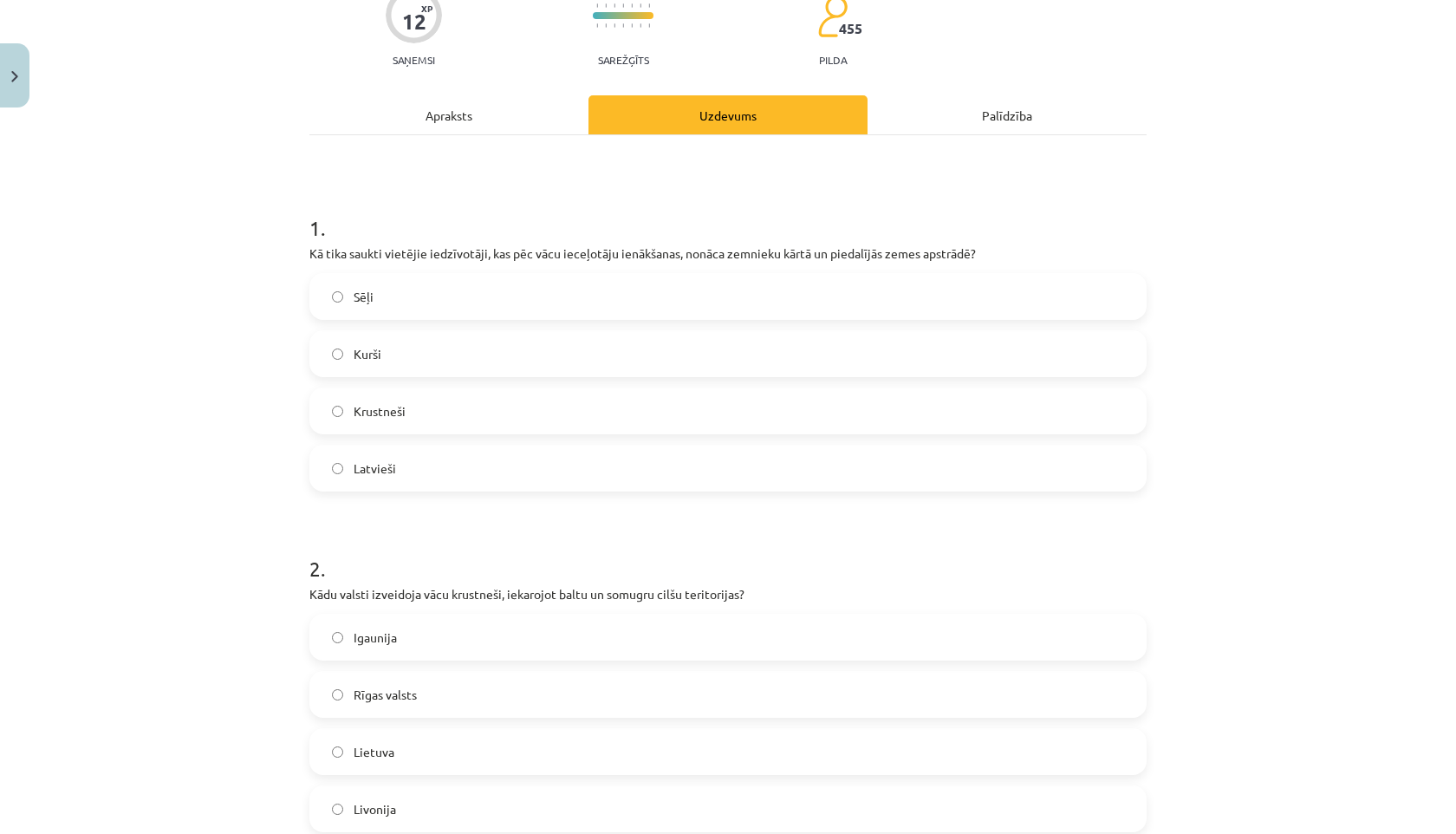
scroll to position [0, 0]
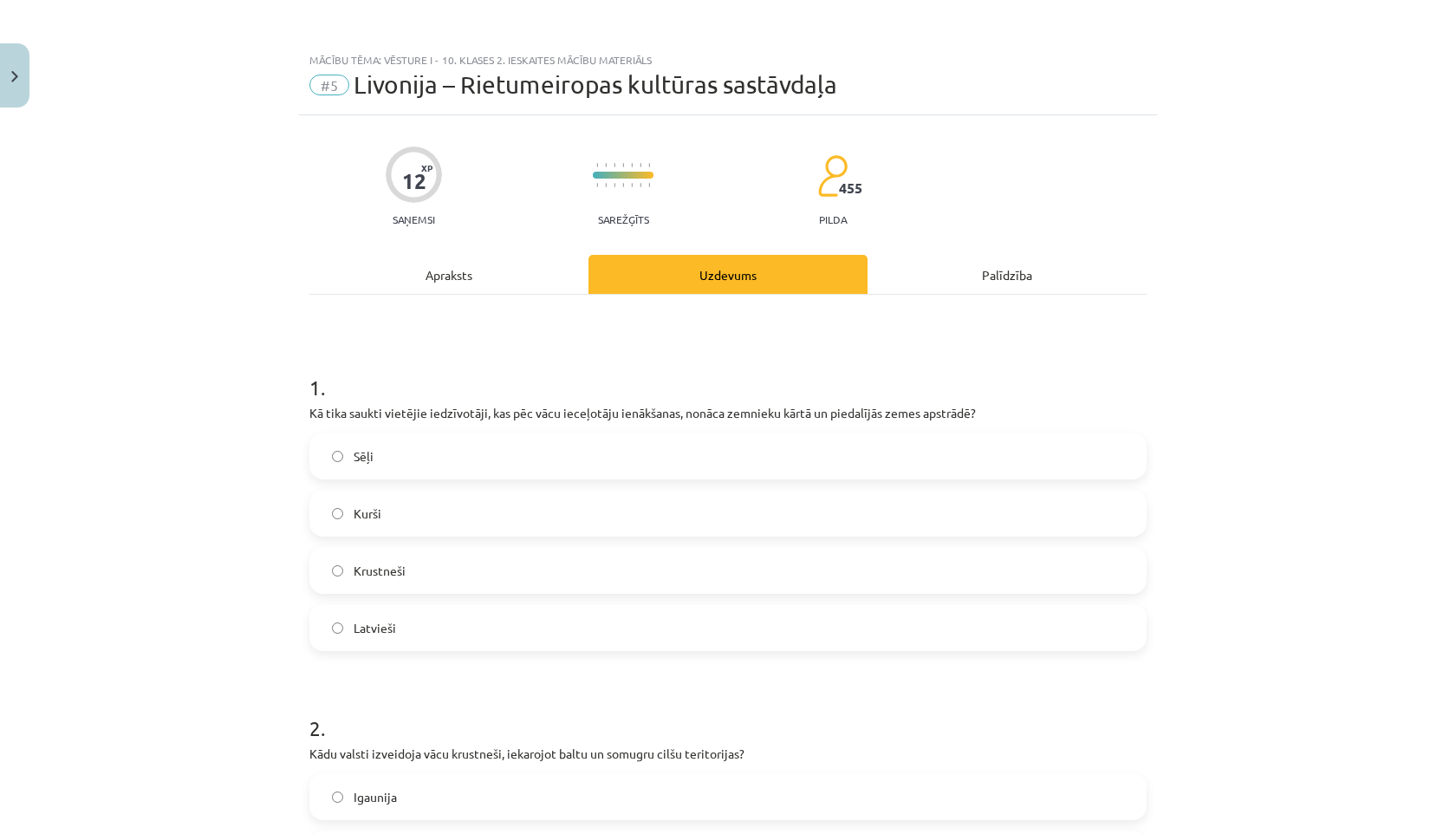
click at [422, 638] on label "Latvieši" at bounding box center [728, 627] width 834 height 43
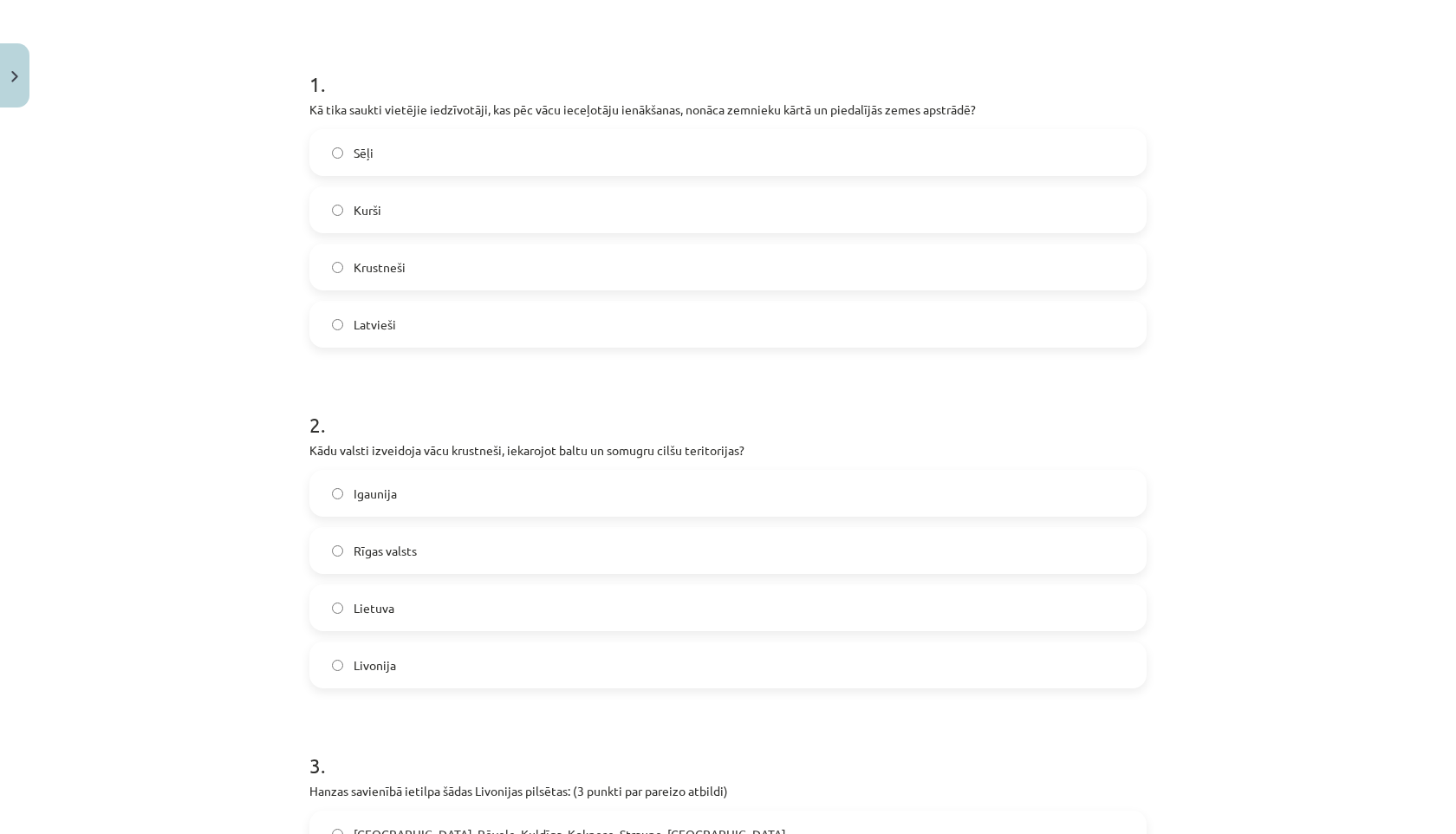
scroll to position [305, 0]
click at [411, 663] on label "Livonija" at bounding box center [728, 663] width 834 height 43
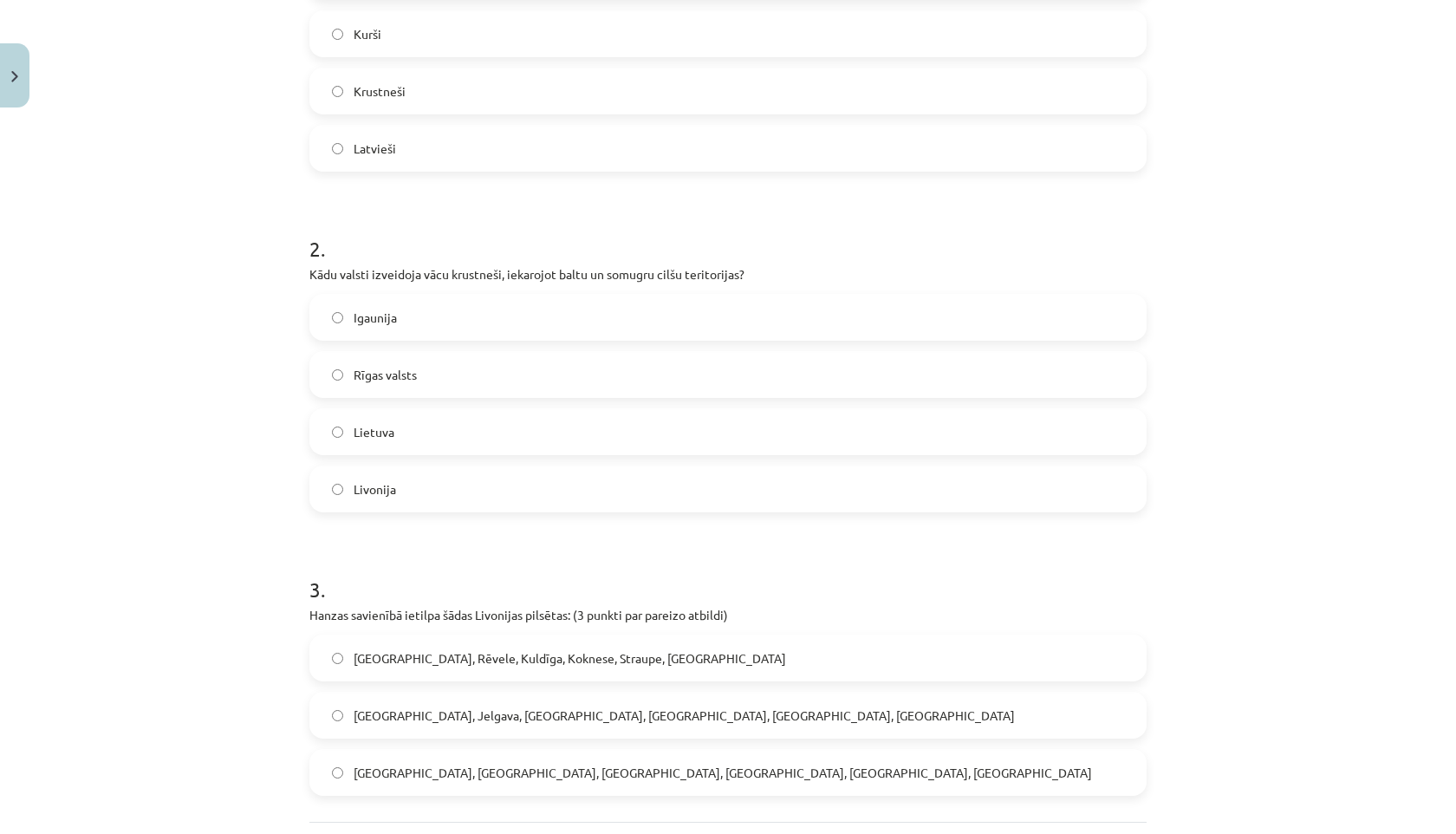
scroll to position [480, 0]
click at [414, 665] on label "[GEOGRAPHIC_DATA], Rēvele, Kuldīga, Koknese, Straupe, [GEOGRAPHIC_DATA]" at bounding box center [728, 656] width 834 height 43
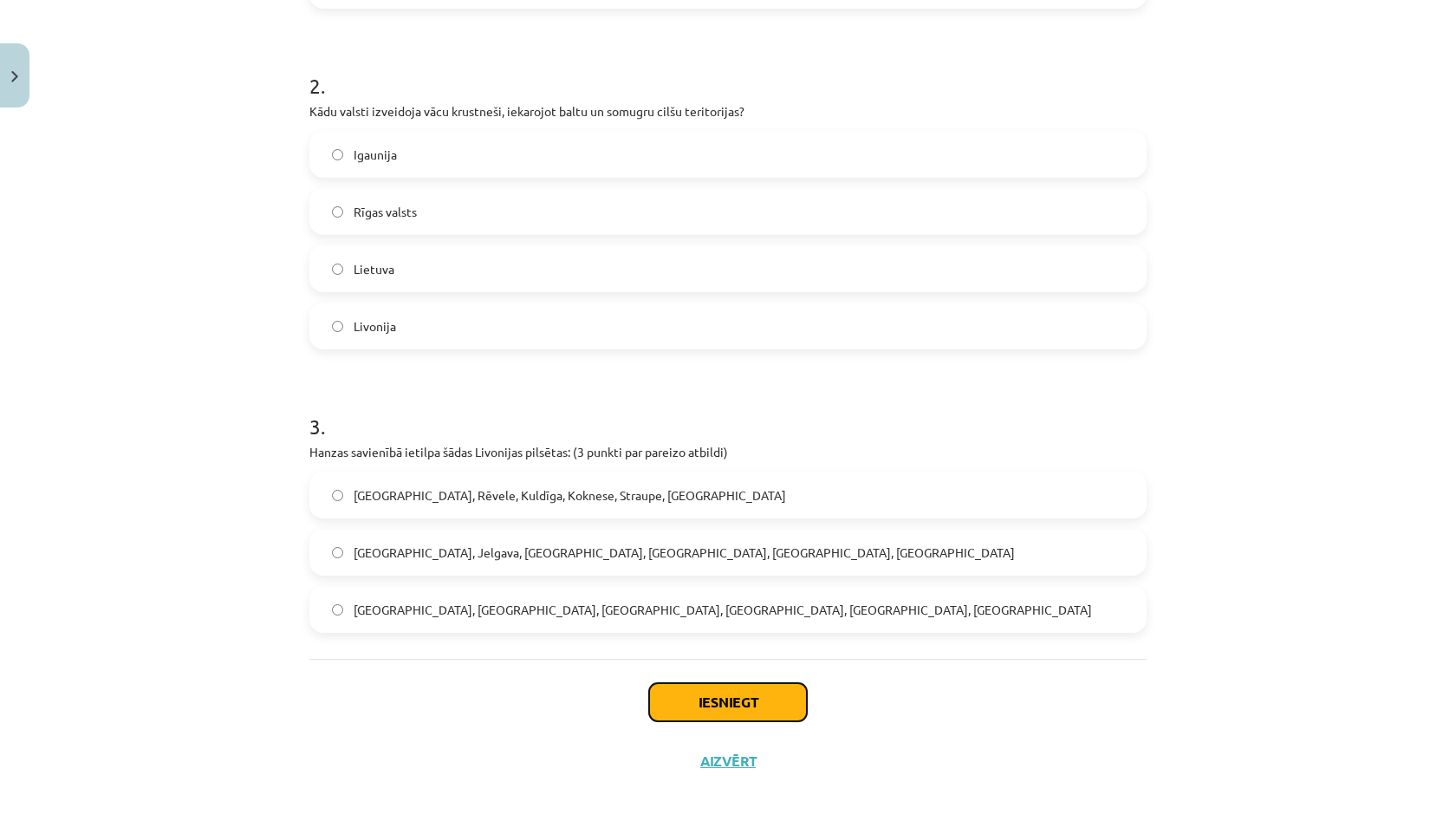
click at [742, 709] on button "Iesniegt" at bounding box center [728, 702] width 158 height 38
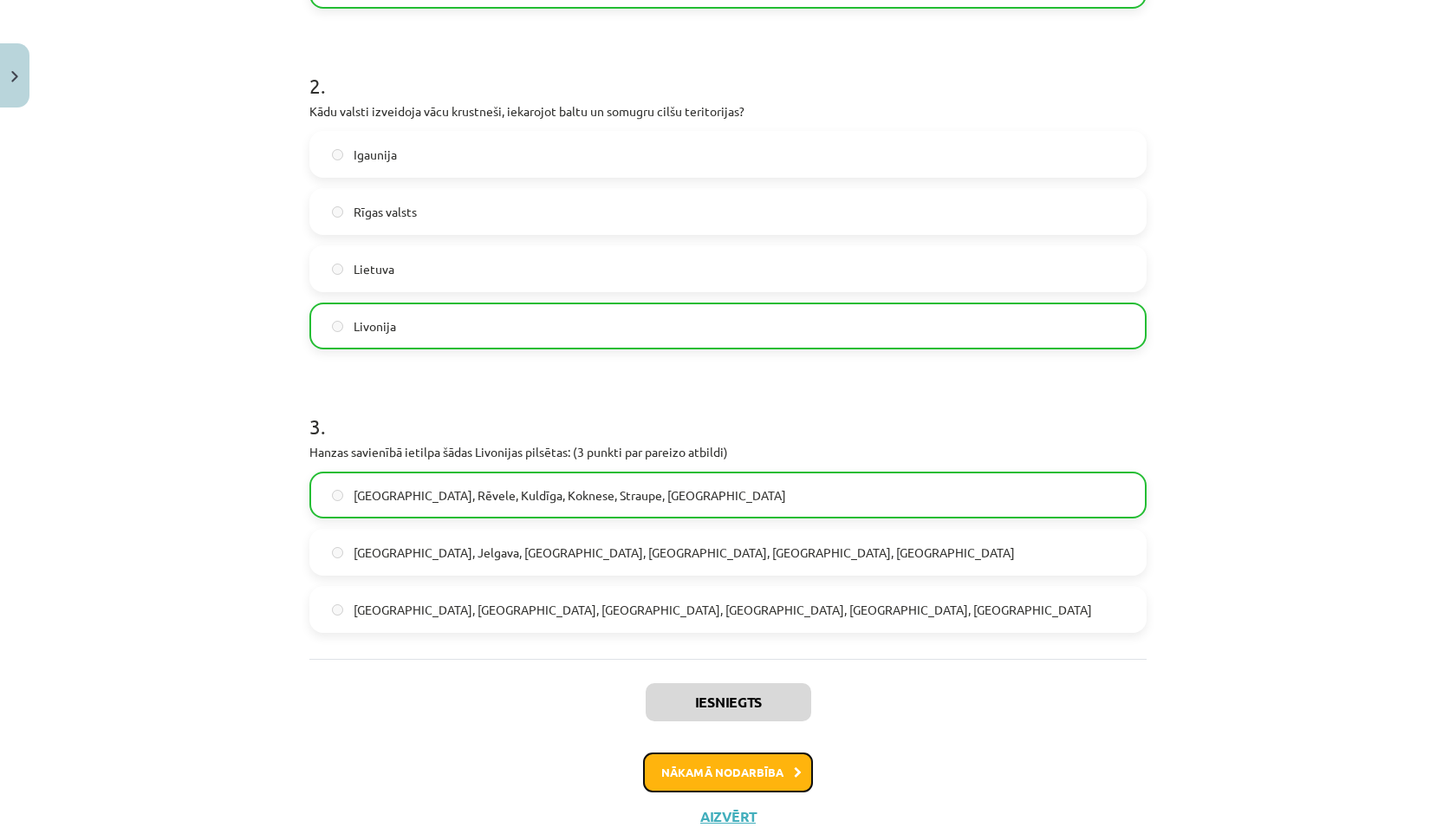
click at [719, 780] on button "Nākamā nodarbība" at bounding box center [727, 772] width 170 height 40
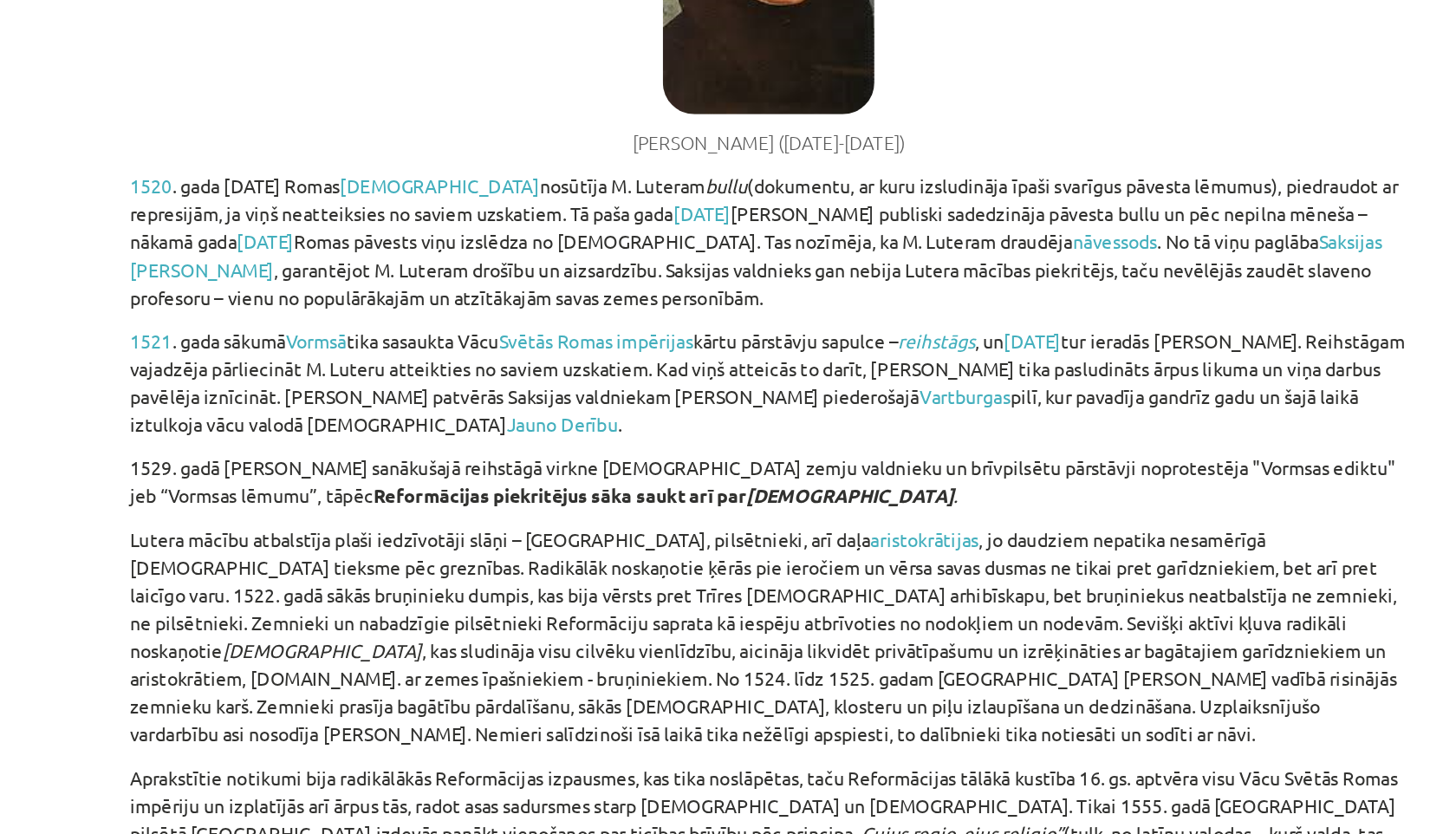
scroll to position [7485, 0]
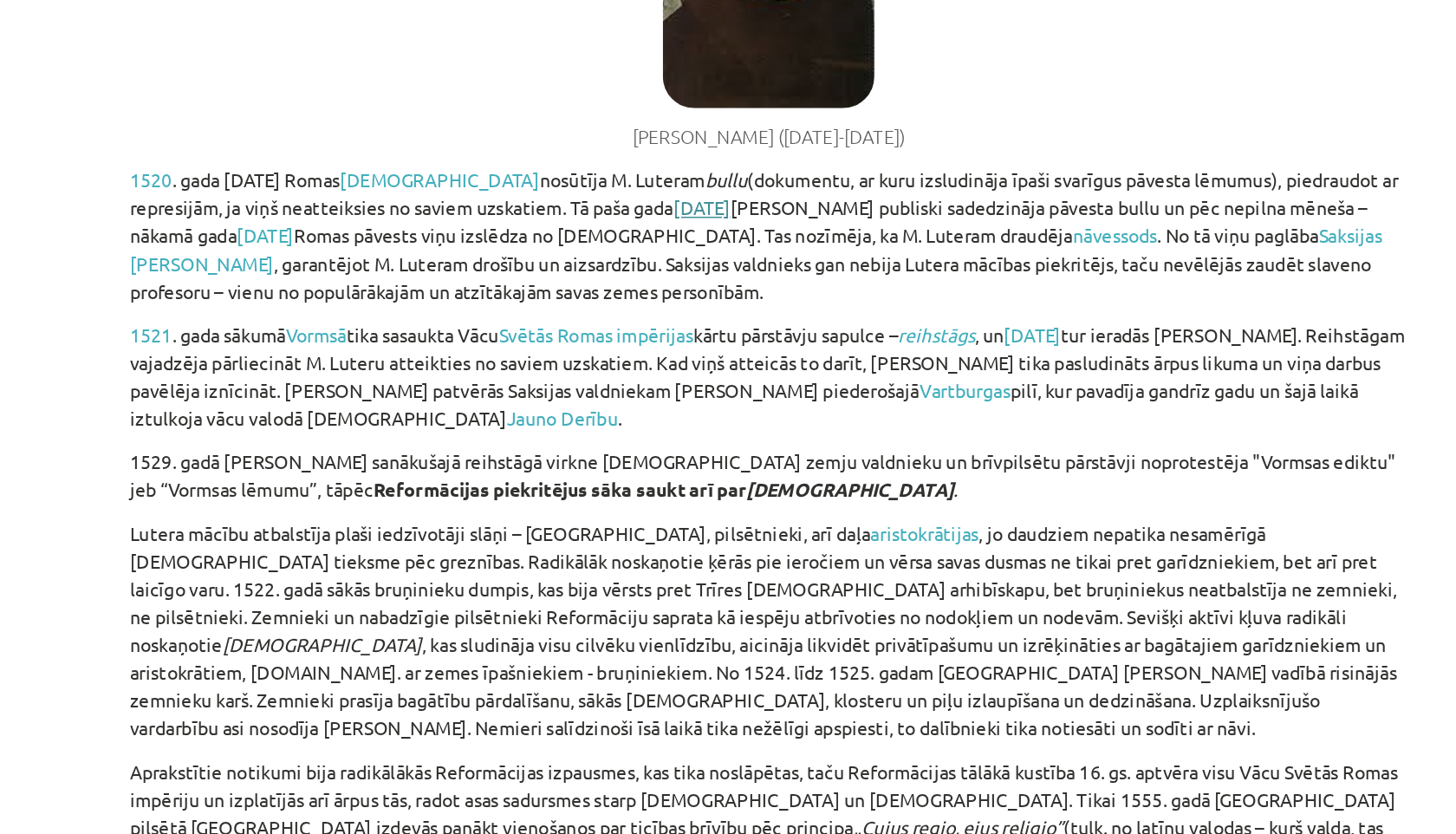
click at [702, 364] on link "[DATE]" at bounding box center [684, 372] width 37 height 16
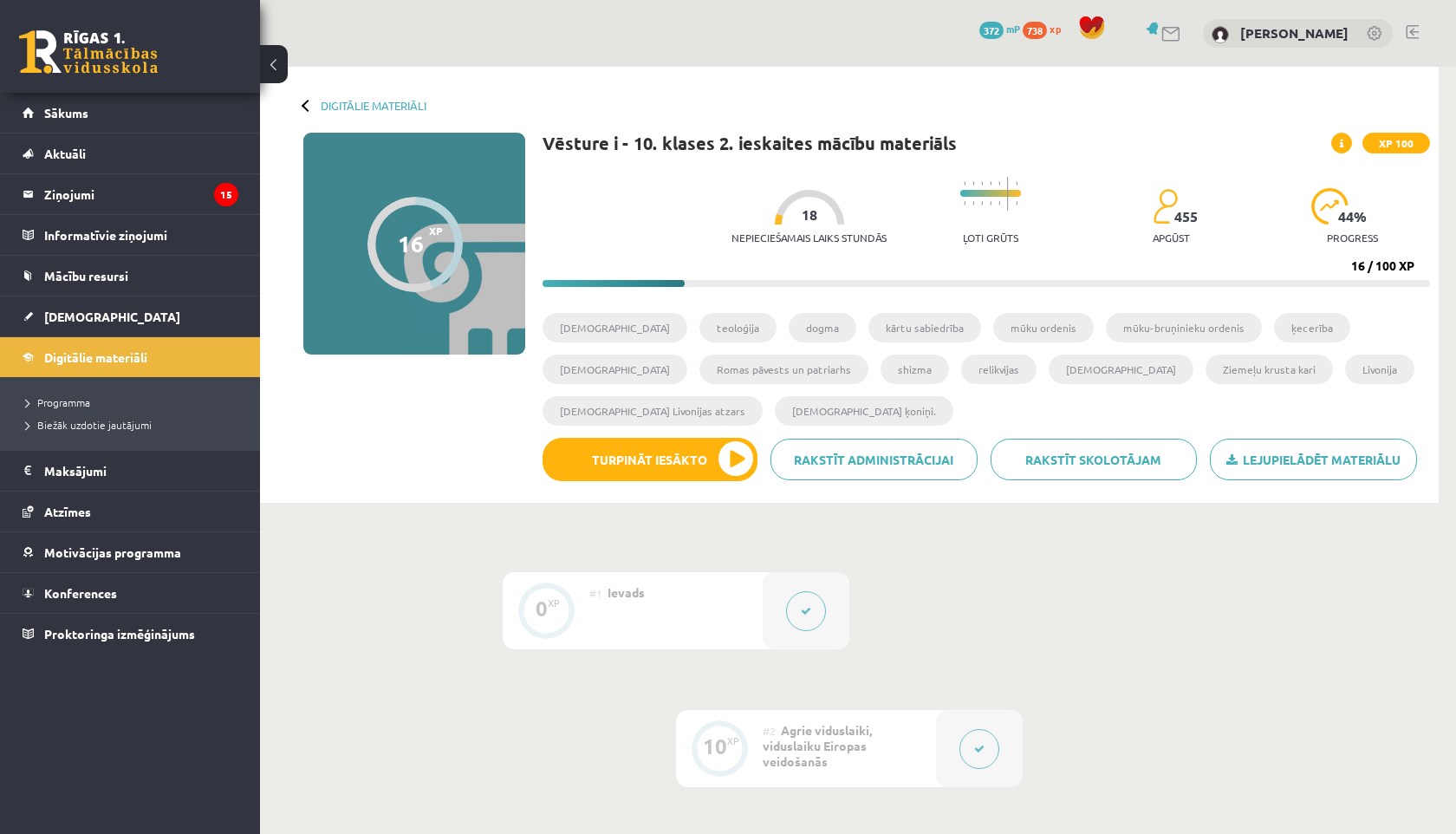
scroll to position [22, 0]
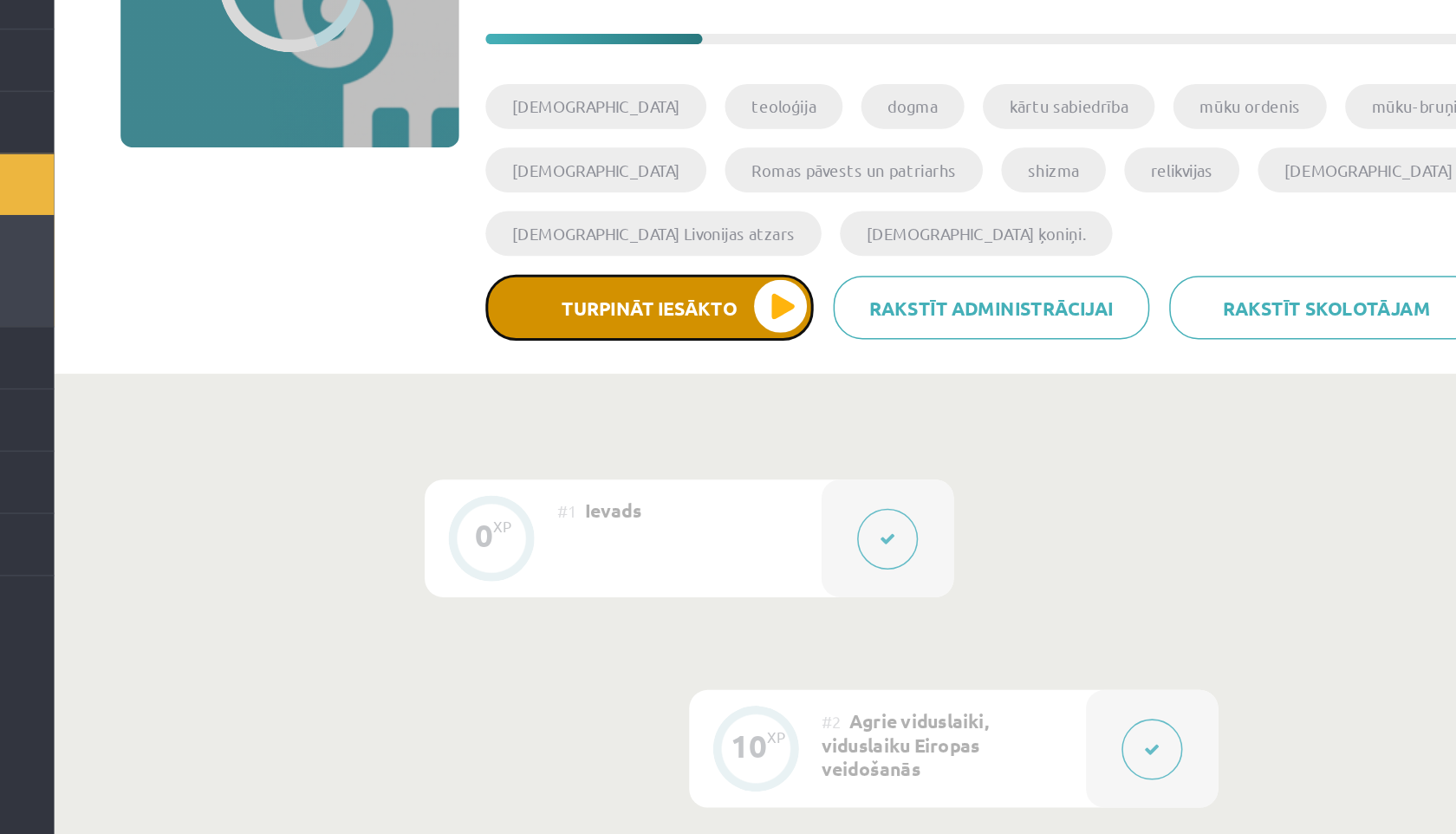
click at [576, 442] on button "Turpināt iesākto" at bounding box center [650, 438] width 215 height 43
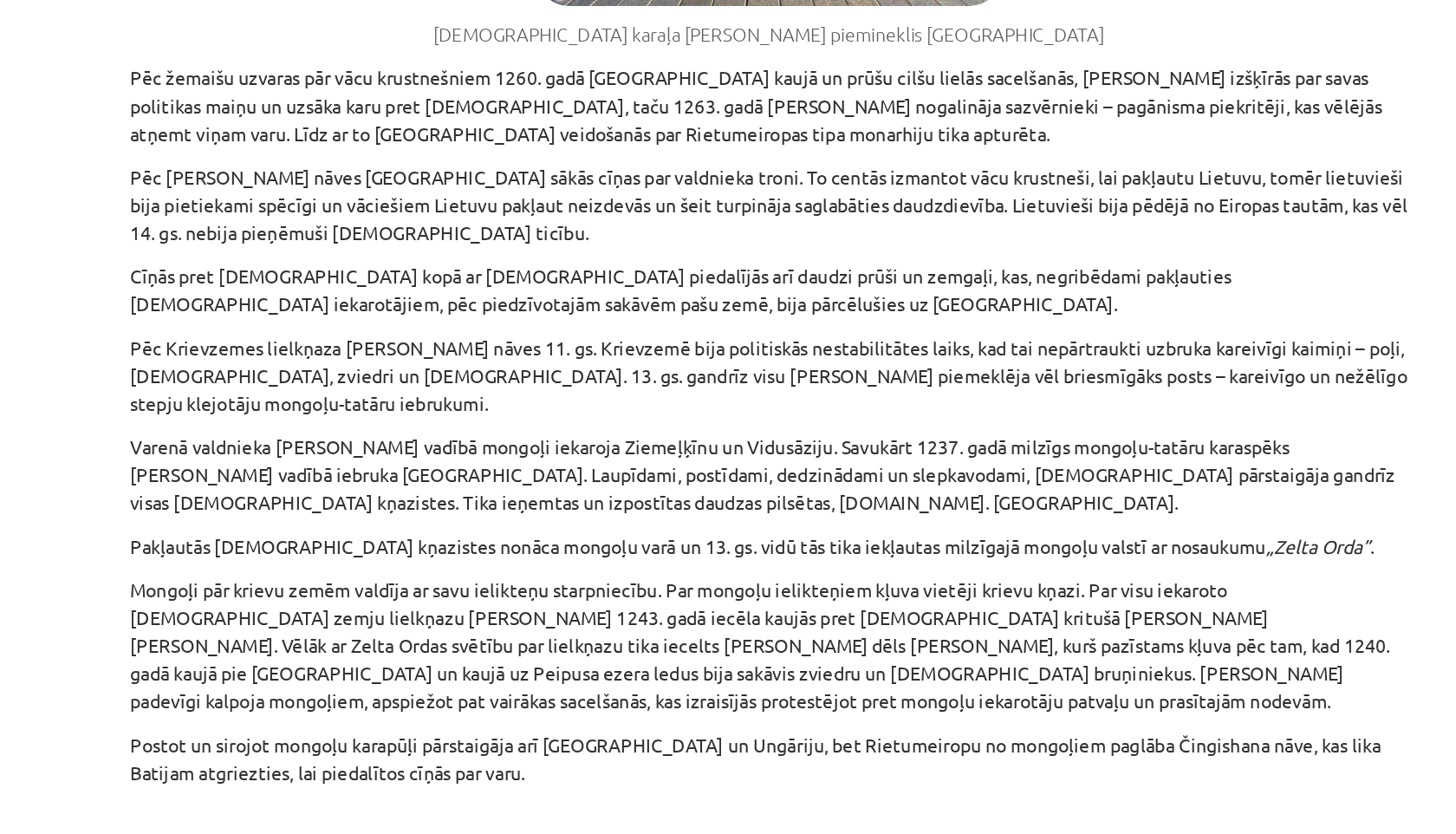
scroll to position [4516, 0]
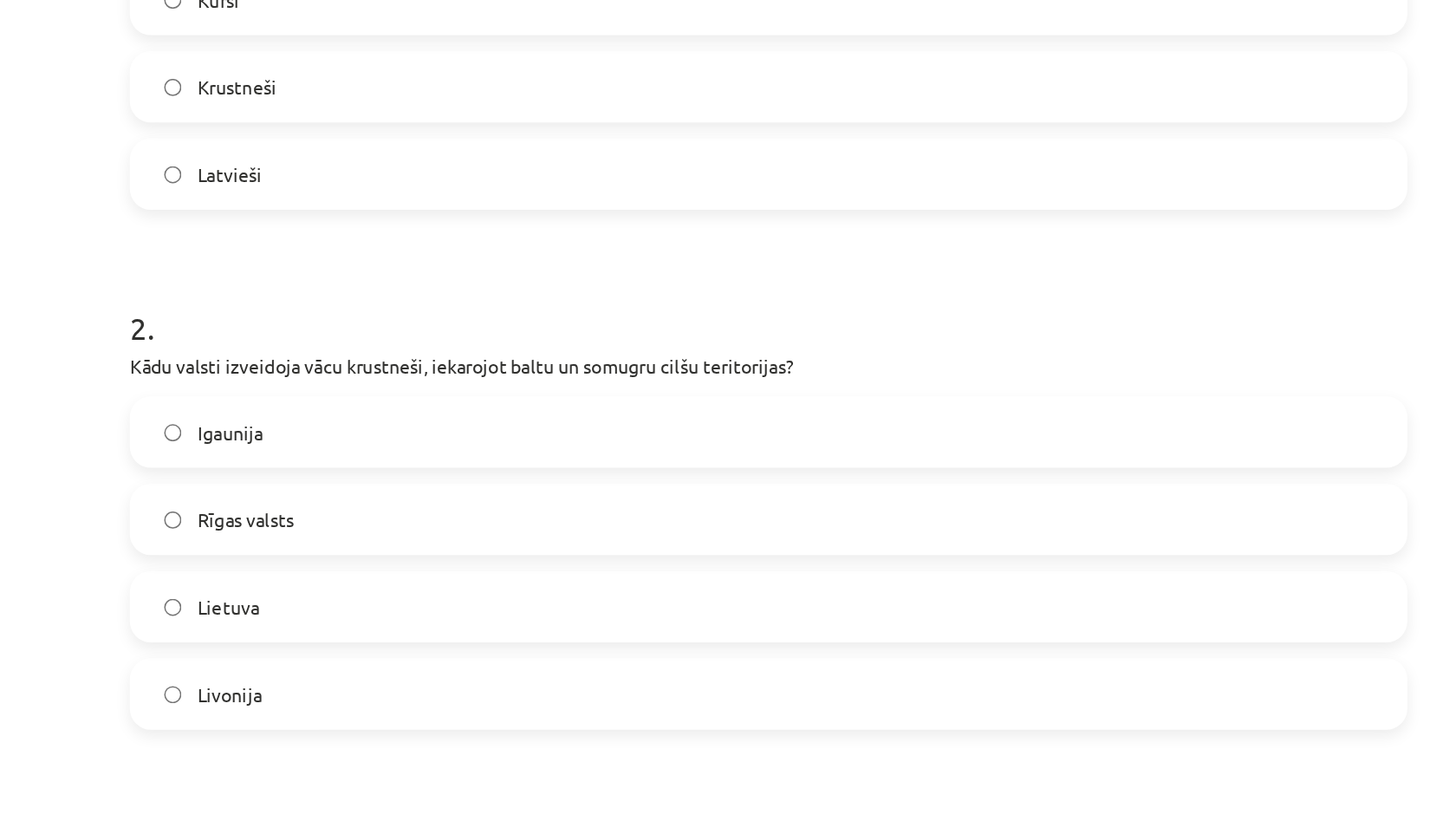
scroll to position [0, 0]
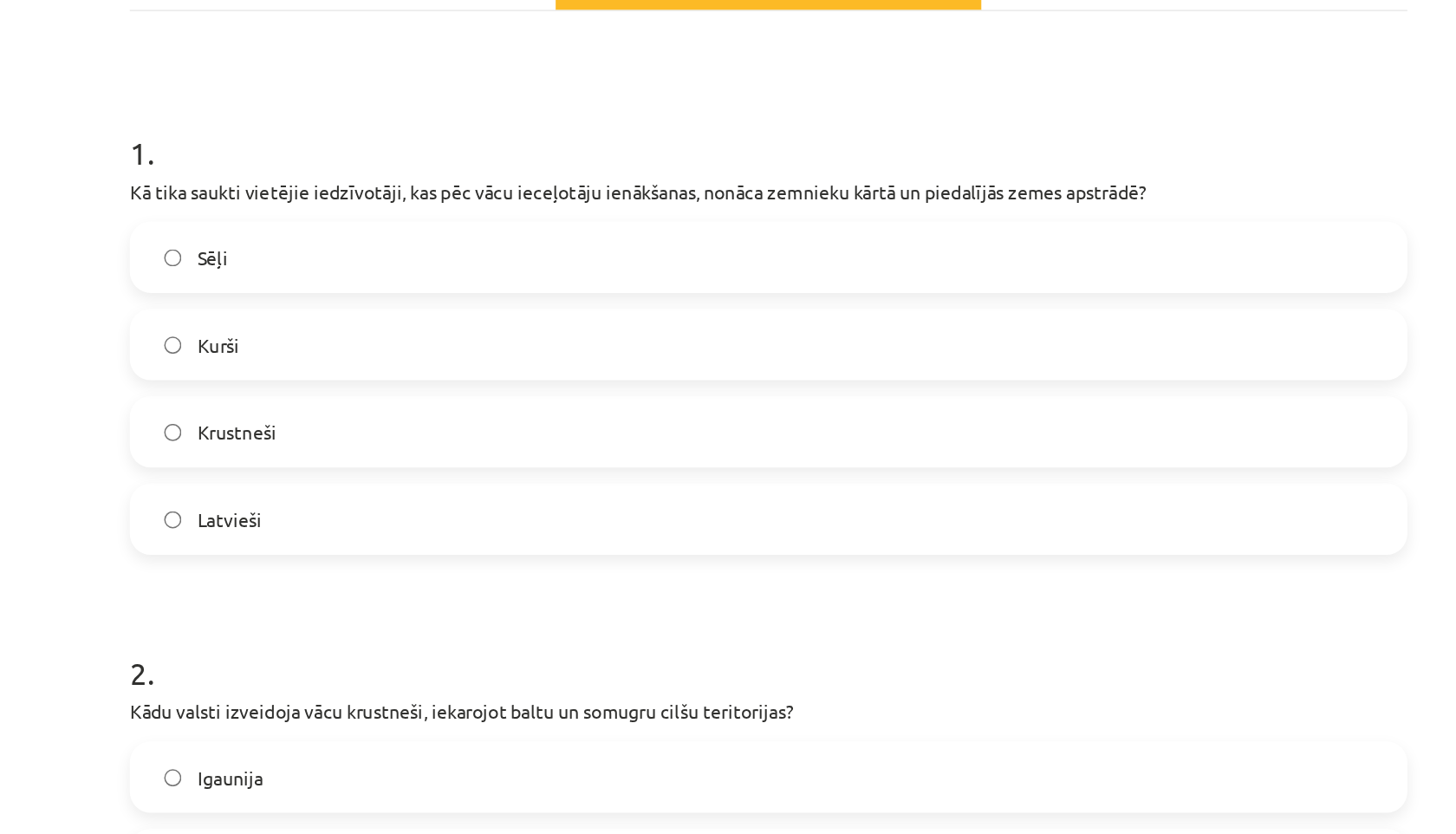
click at [508, 637] on label "Latvieši" at bounding box center [728, 627] width 834 height 43
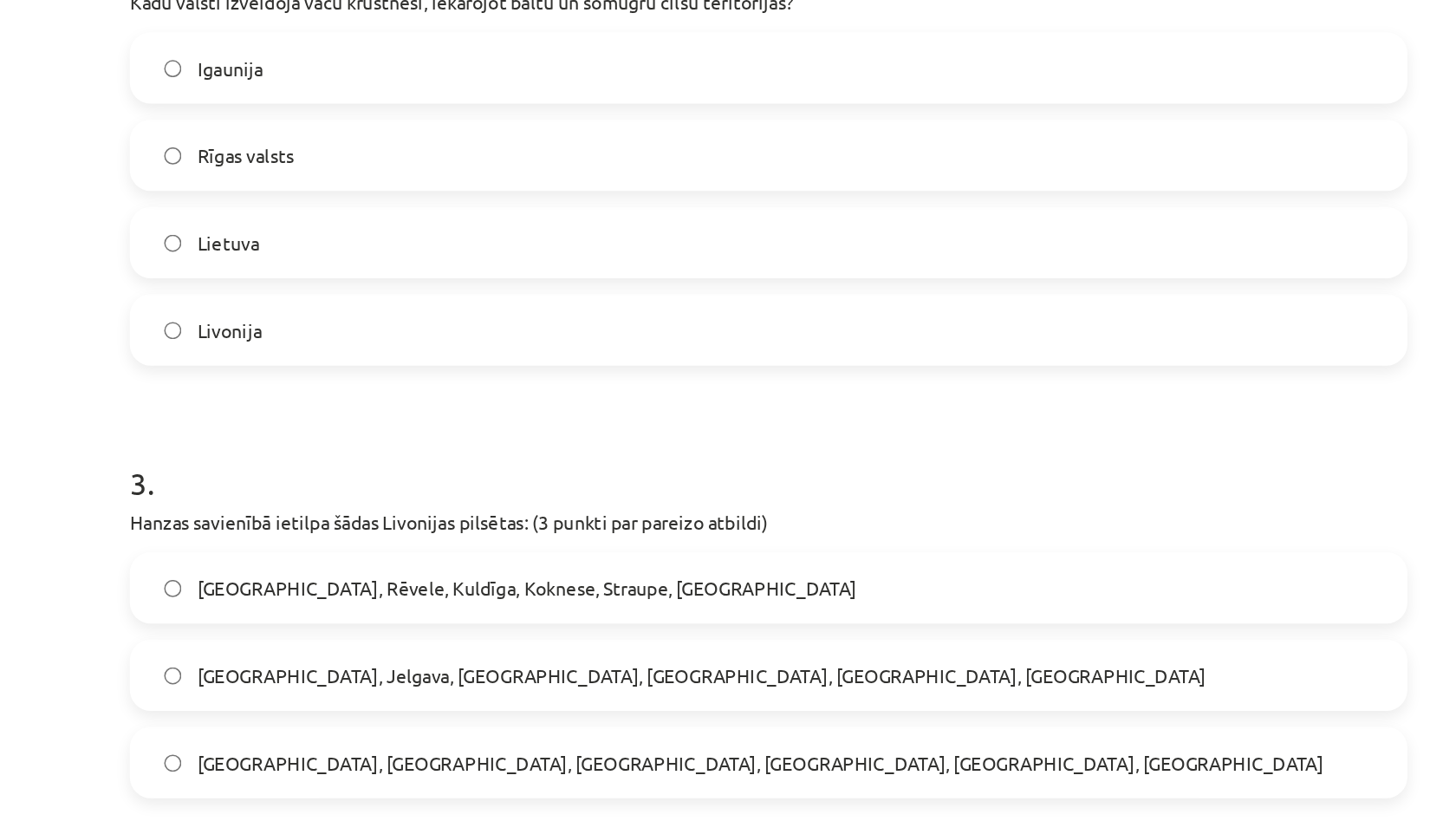
scroll to position [472, 0]
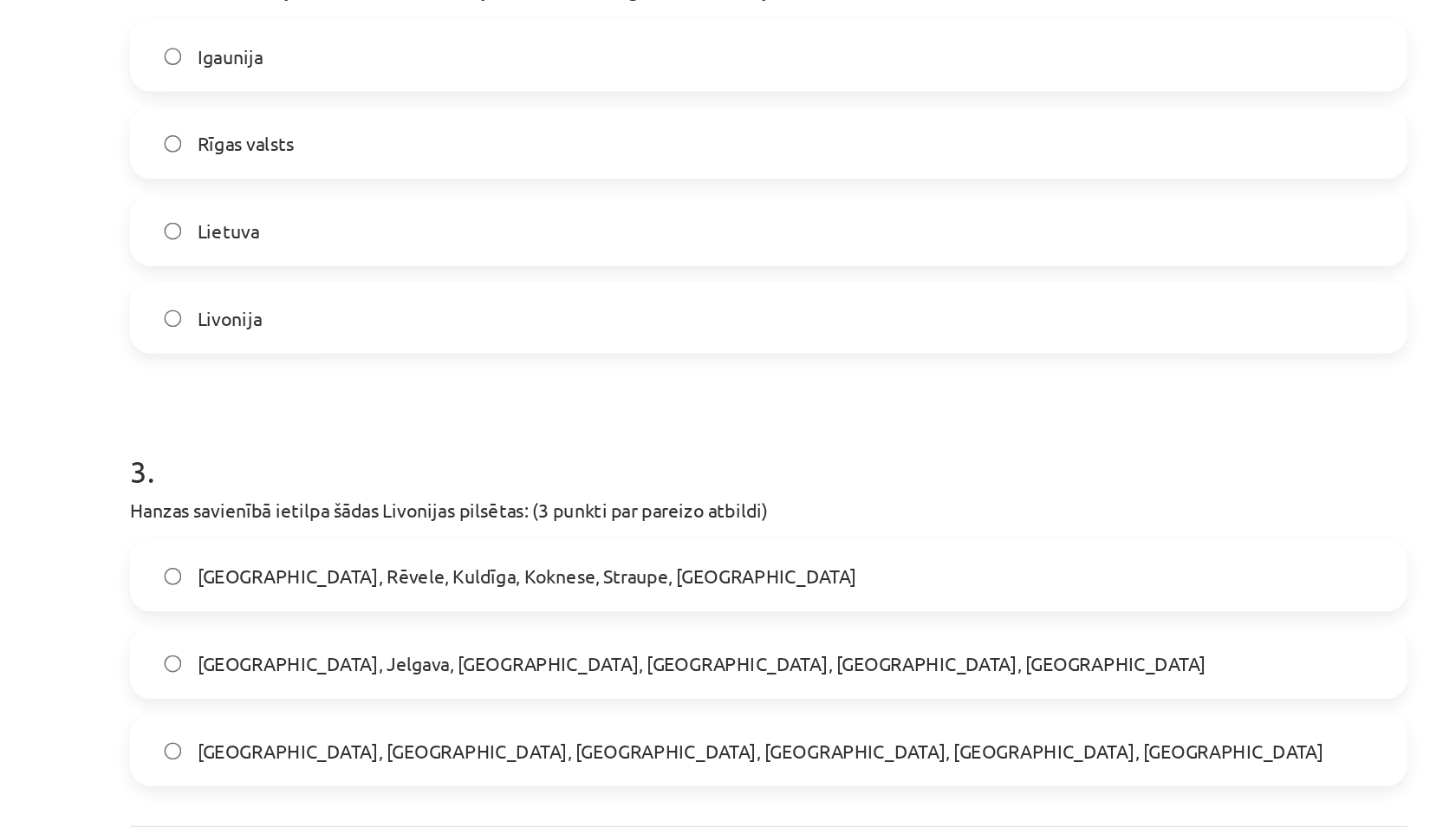
click at [510, 496] on label "Livonija" at bounding box center [728, 495] width 834 height 43
click at [482, 656] on span "[GEOGRAPHIC_DATA], Rēvele, Kuldīga, Koknese, Straupe, [GEOGRAPHIC_DATA]" at bounding box center [569, 665] width 433 height 19
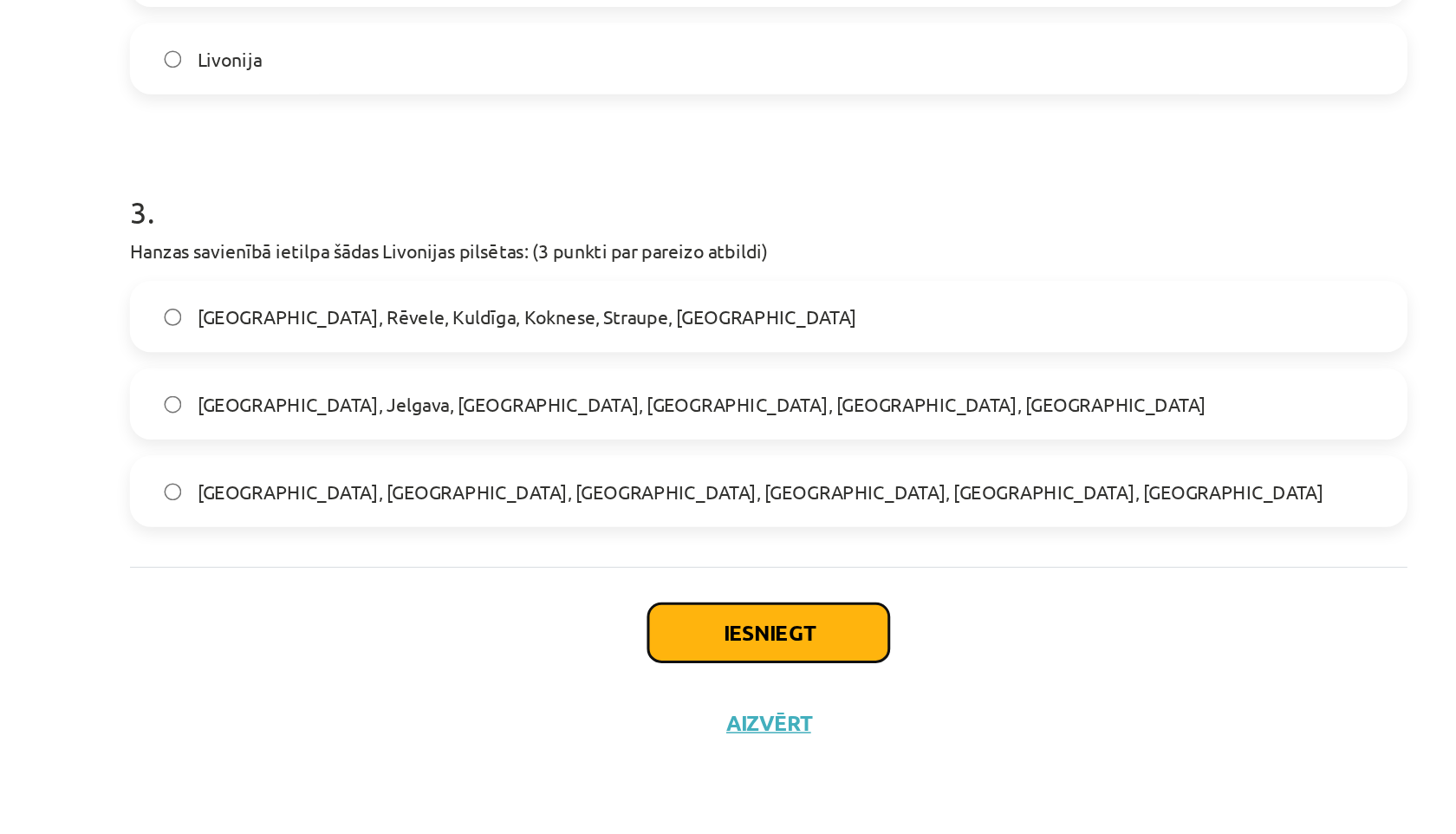
click at [699, 714] on button "Iesniegt" at bounding box center [728, 702] width 158 height 38
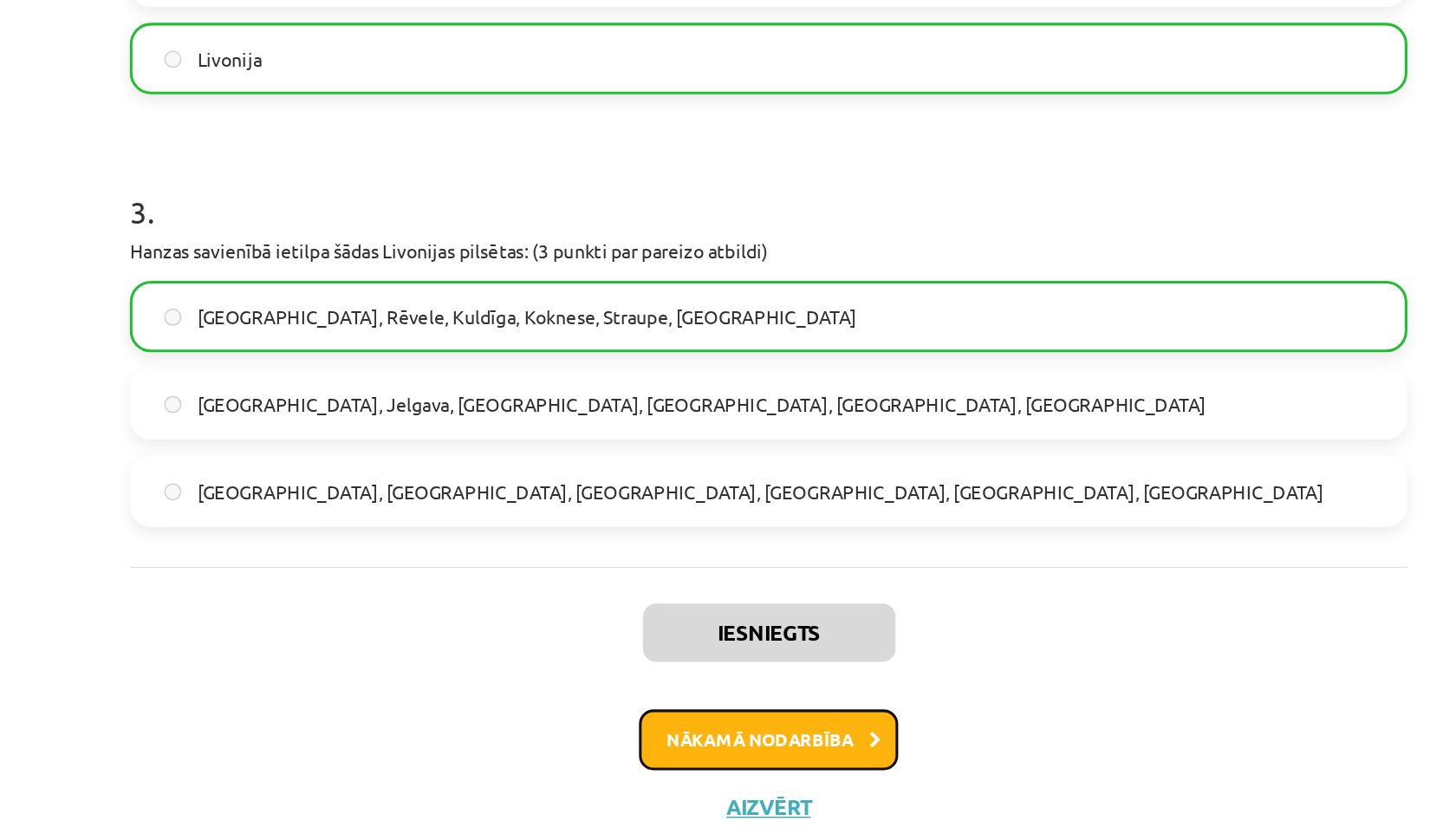
click at [703, 772] on button "Nākamā nodarbība" at bounding box center [727, 772] width 170 height 40
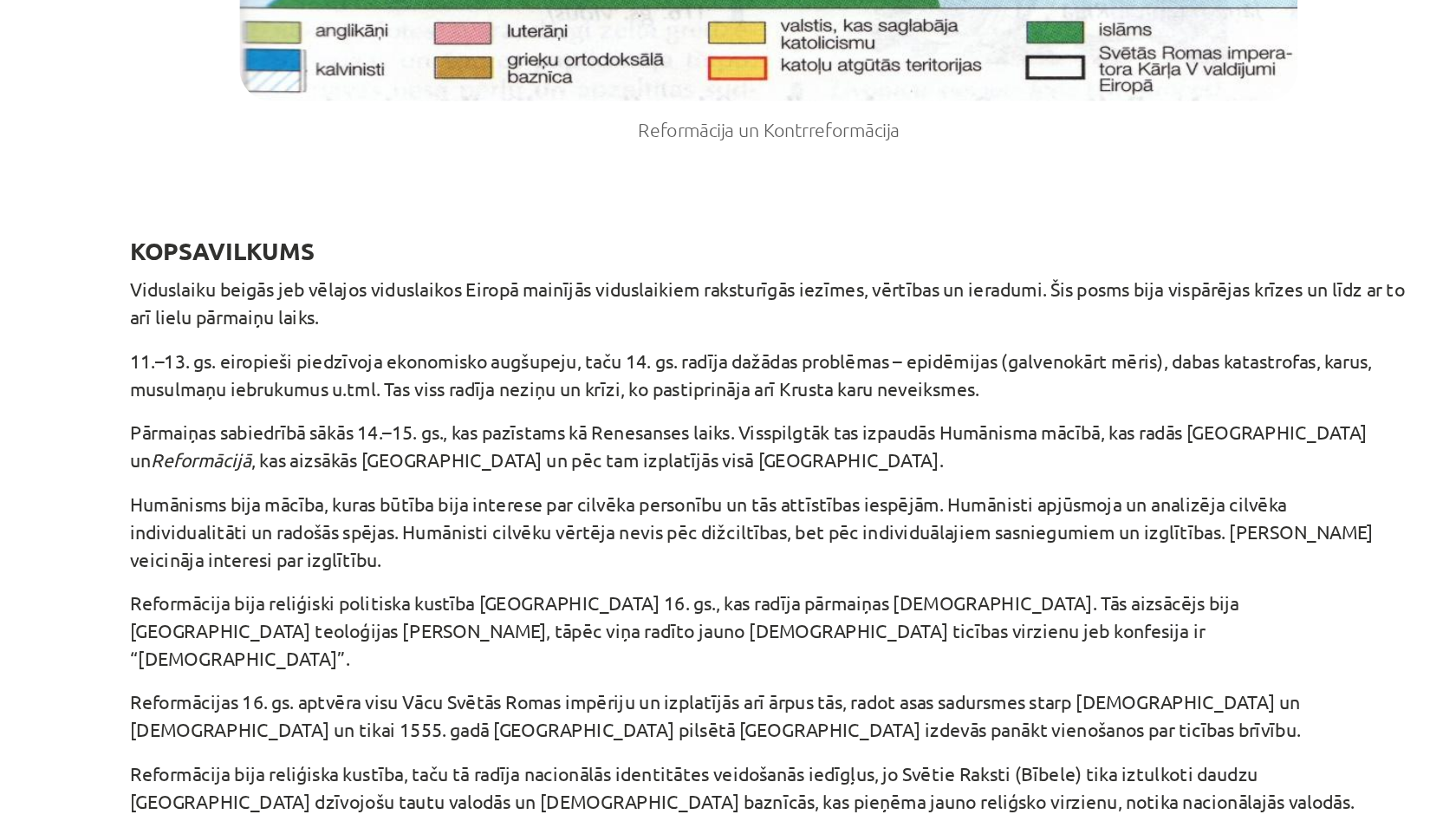
scroll to position [12754, 0]
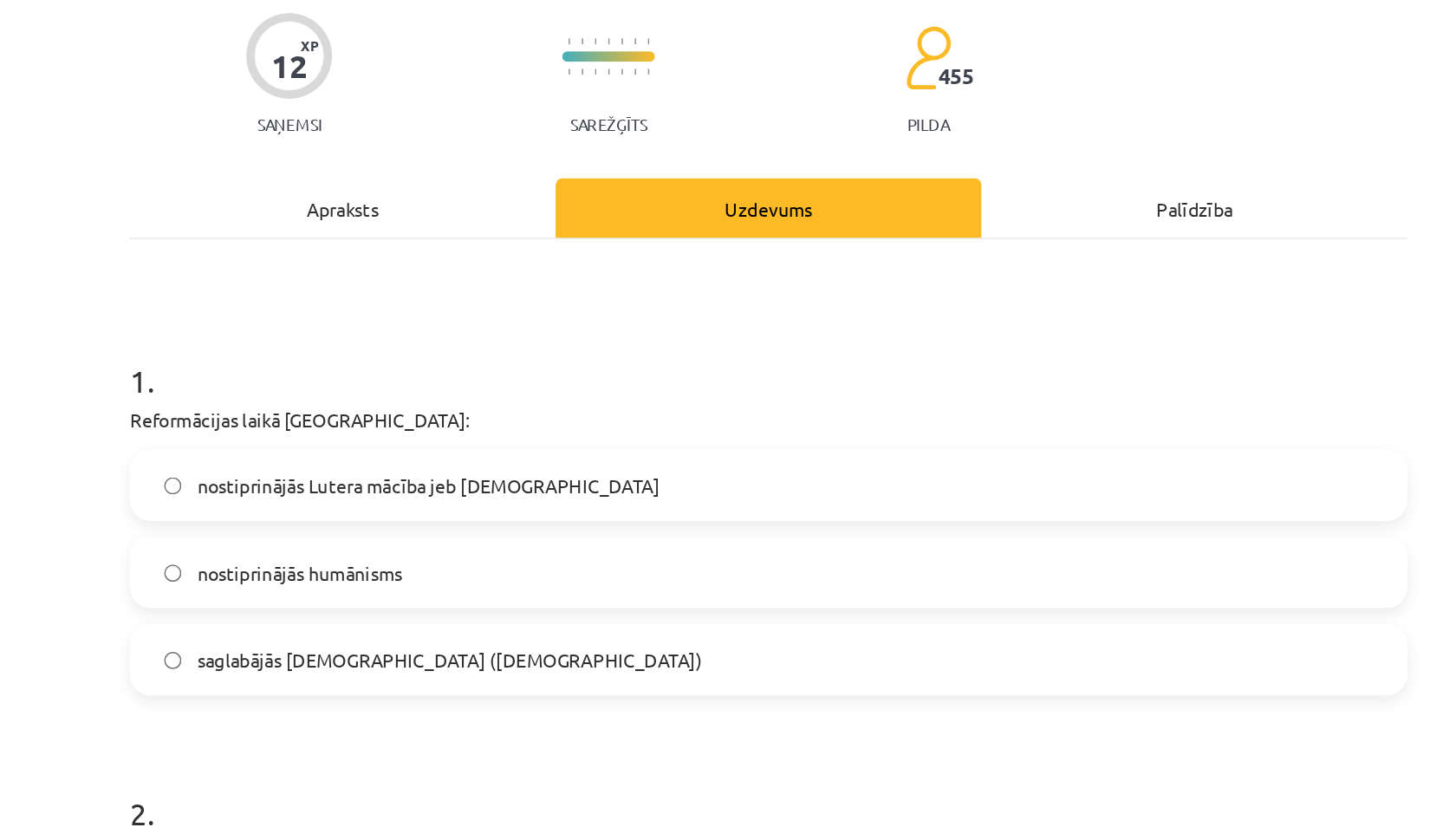
scroll to position [142, 0]
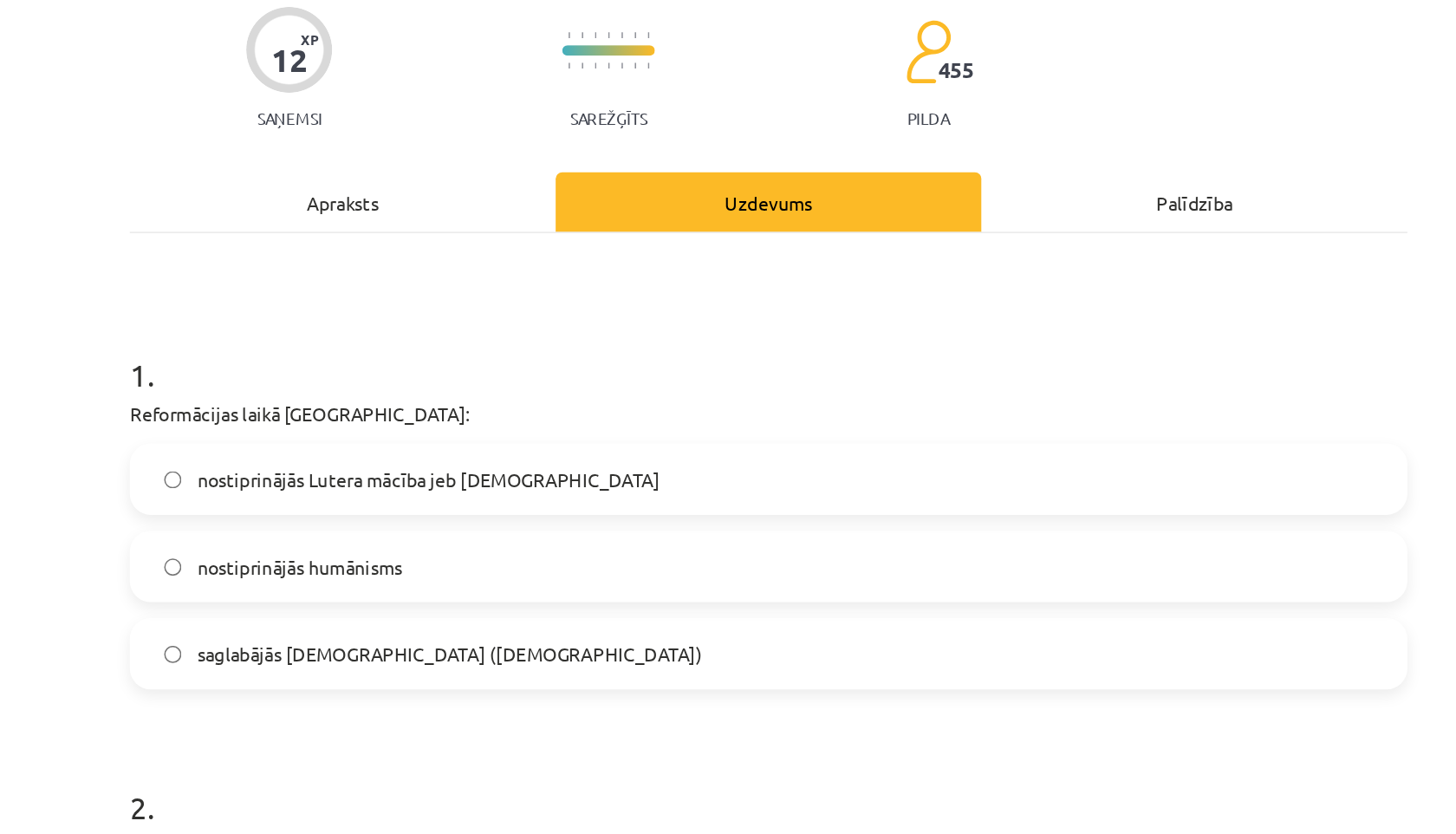
click at [346, 322] on label "nostiprinājās Lutera mācība jeb luterānisms" at bounding box center [728, 314] width 834 height 43
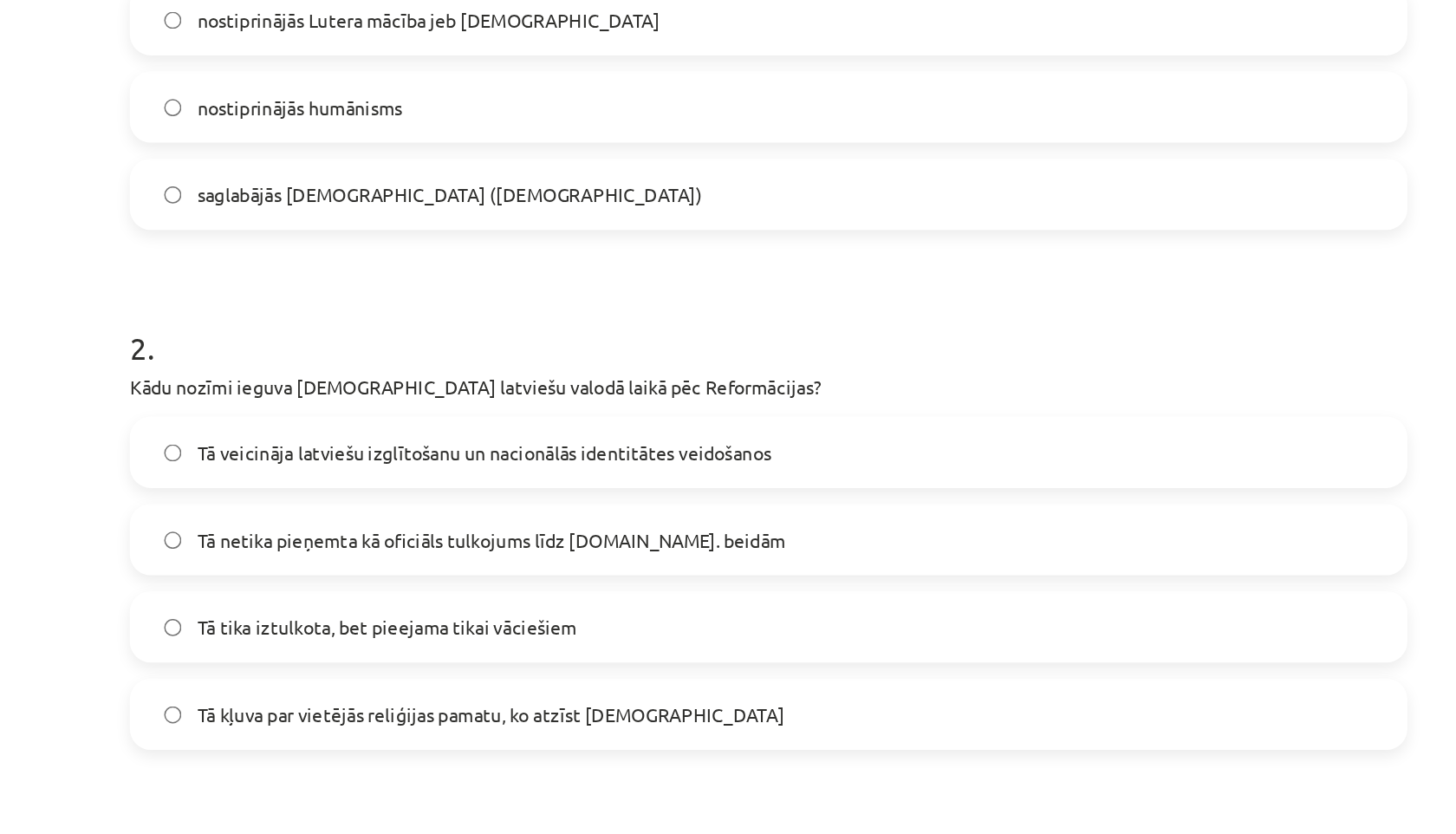
scroll to position [446, 0]
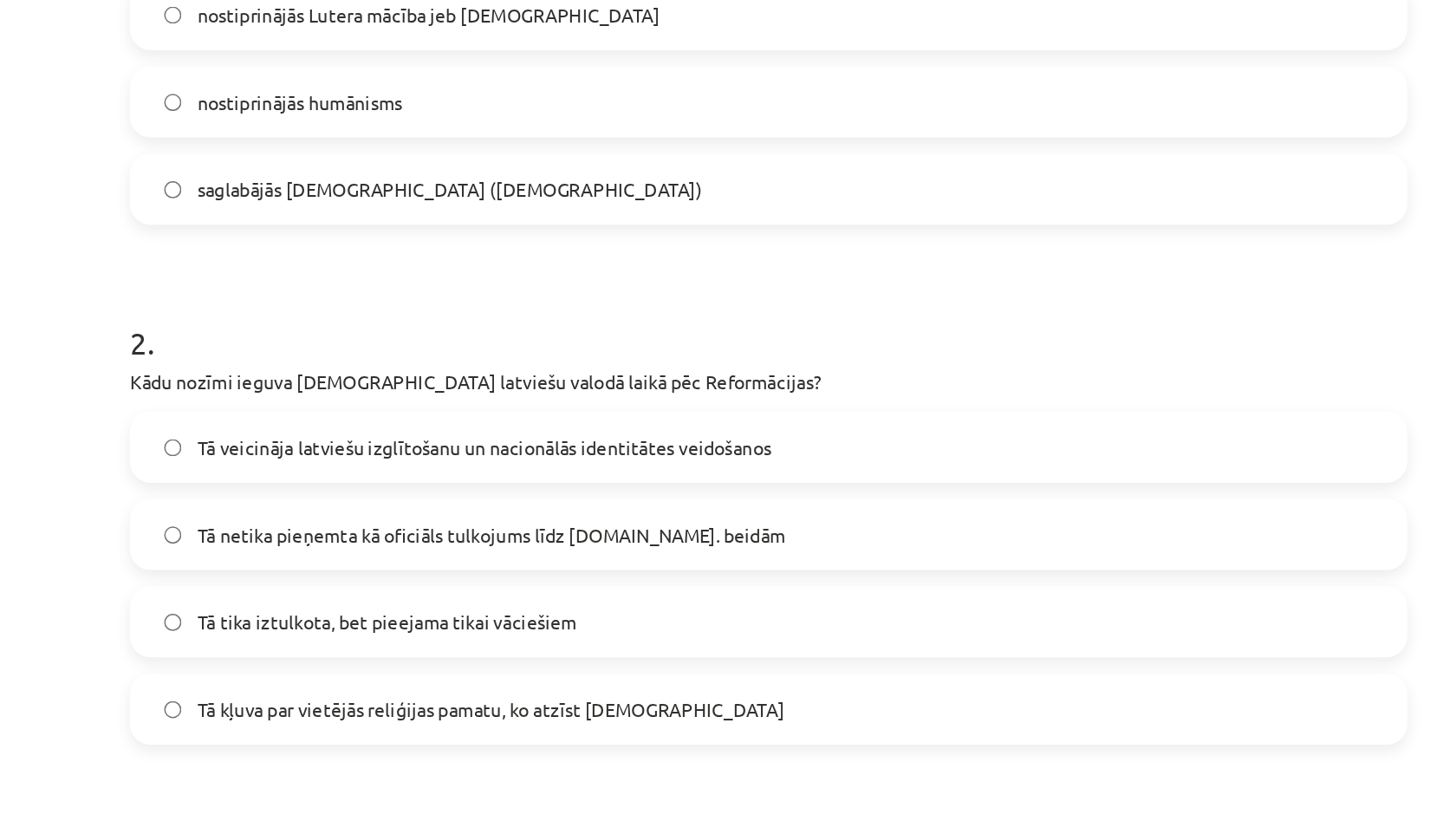
click at [417, 282] on label "Tā veicināja latviešu izglītošanu un nacionālās identitātes veidošanos" at bounding box center [728, 292] width 834 height 43
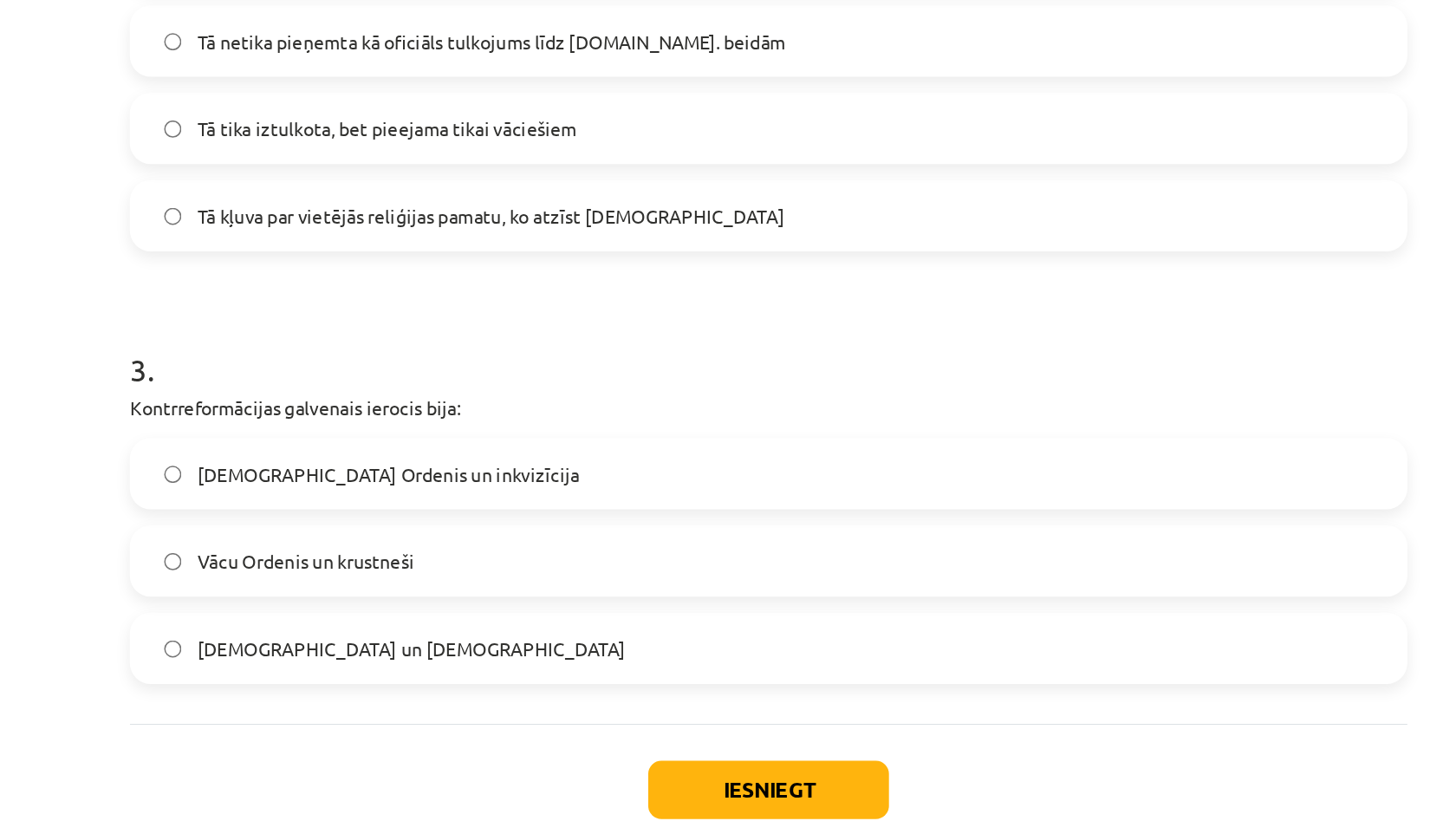
click at [371, 495] on span "Jezuītu Ordenis un inkvizīcija" at bounding box center [478, 495] width 250 height 19
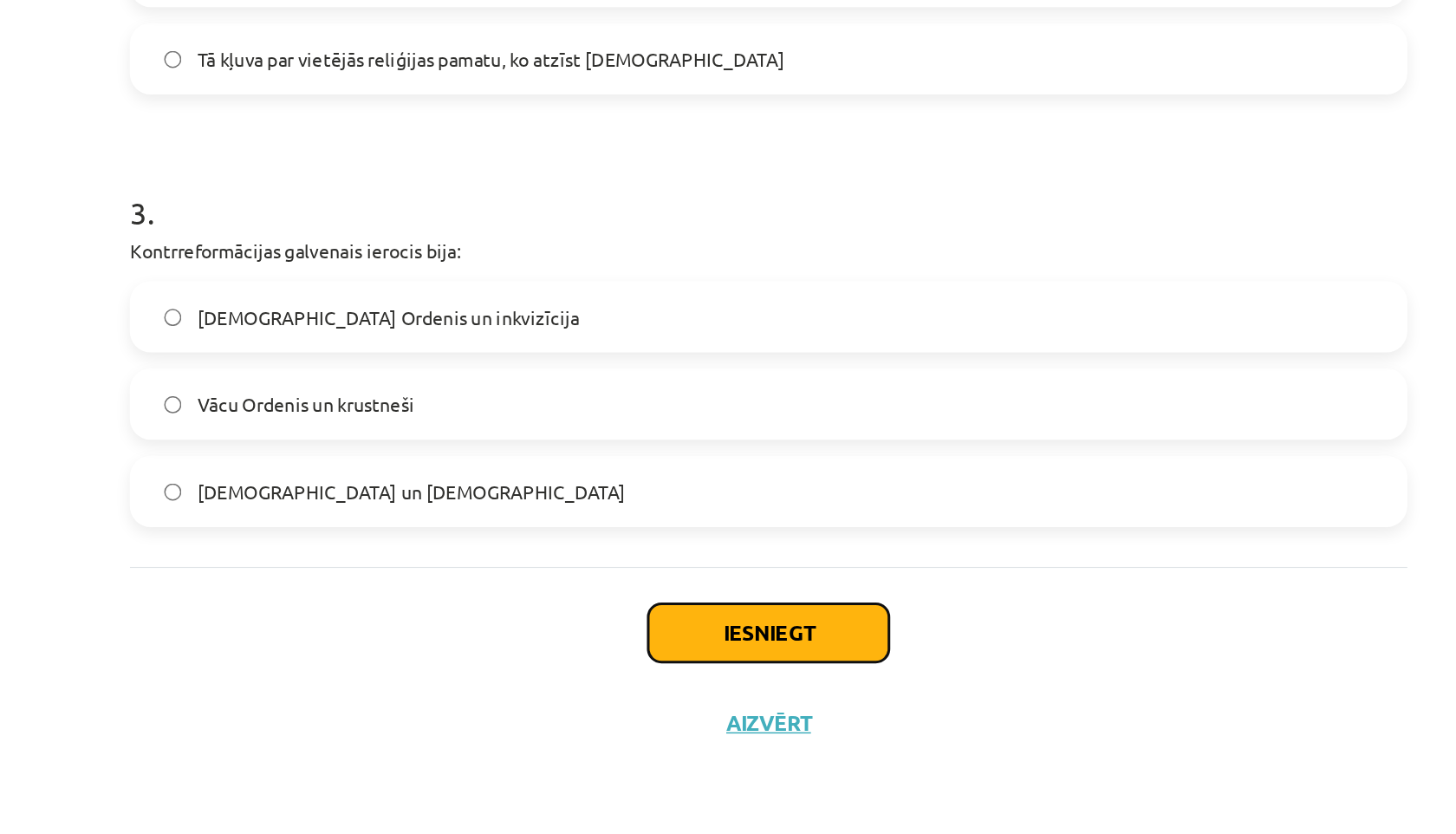
click at [656, 707] on button "Iesniegt" at bounding box center [728, 702] width 158 height 38
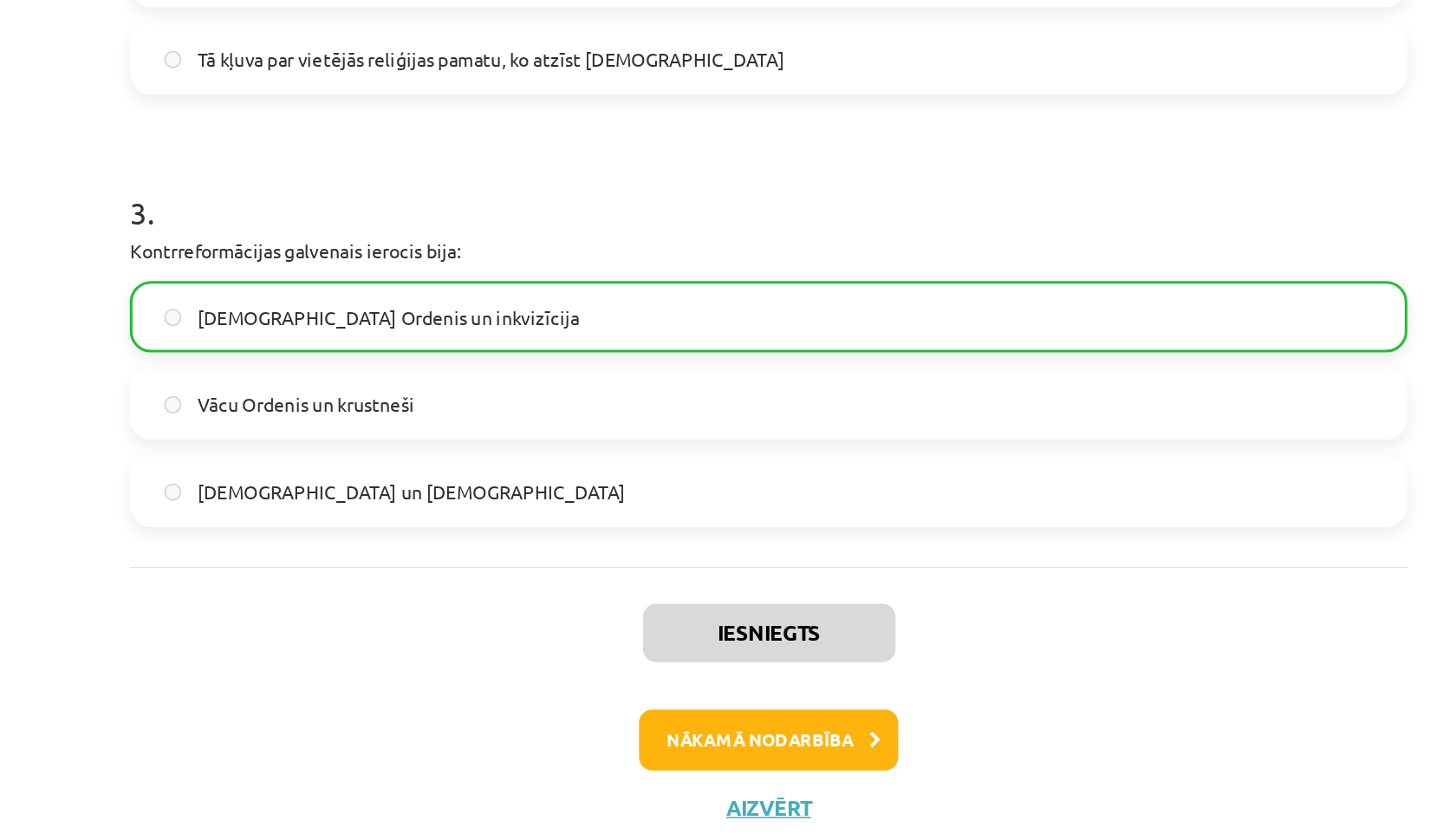
scroll to position [0, 0]
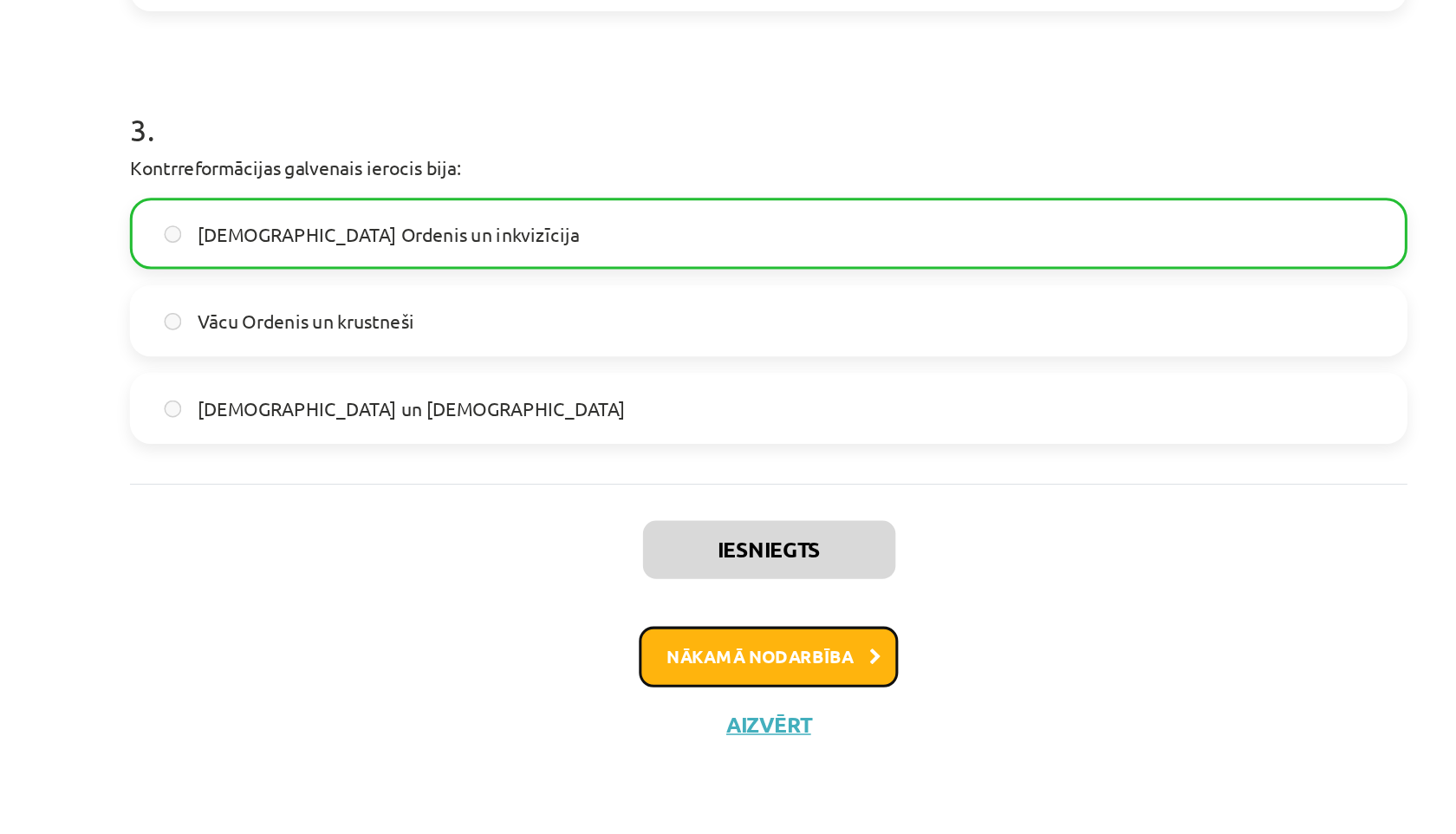
click at [681, 717] on button "Nākamā nodarbība" at bounding box center [727, 717] width 170 height 40
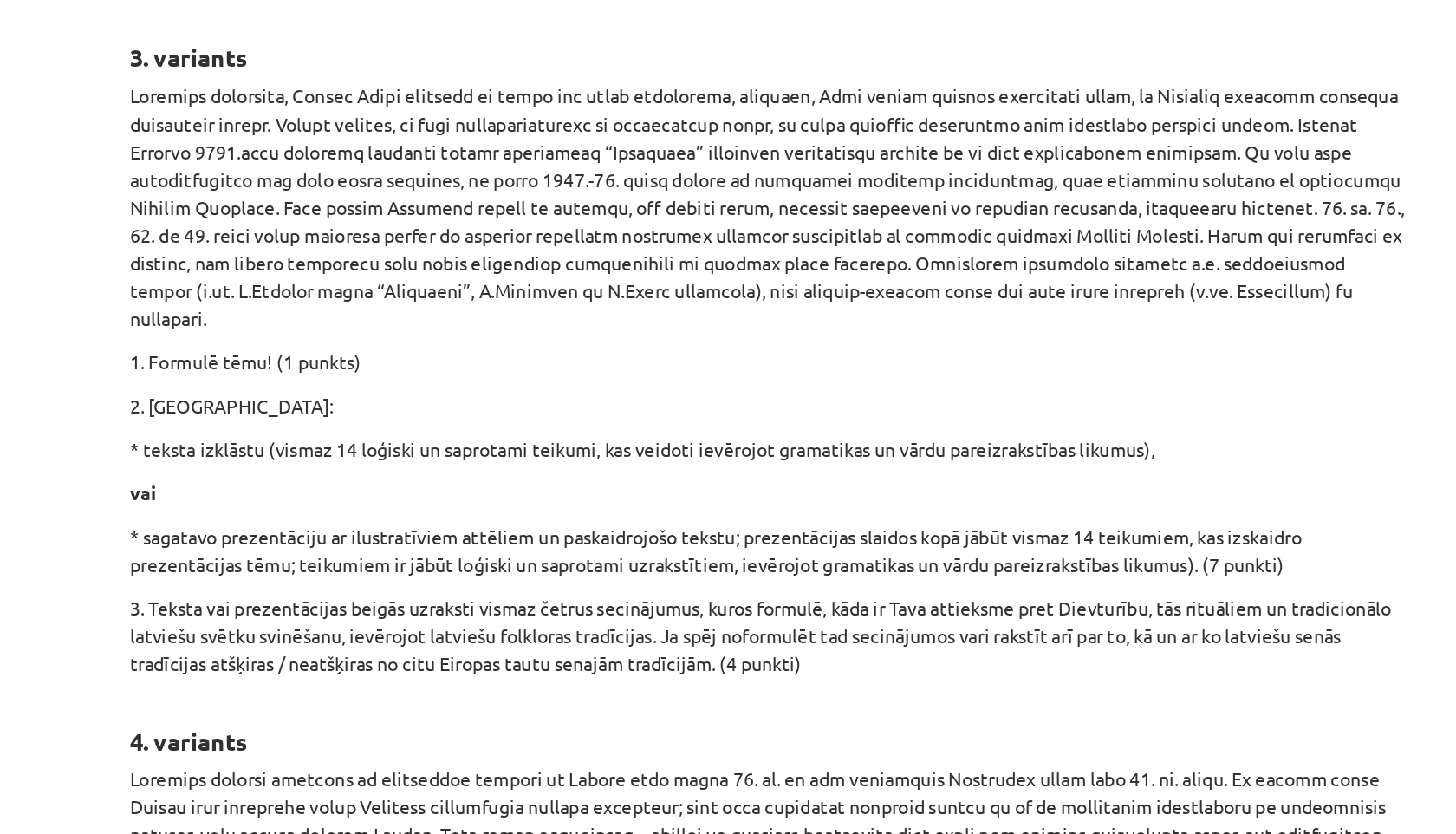
scroll to position [1432, 0]
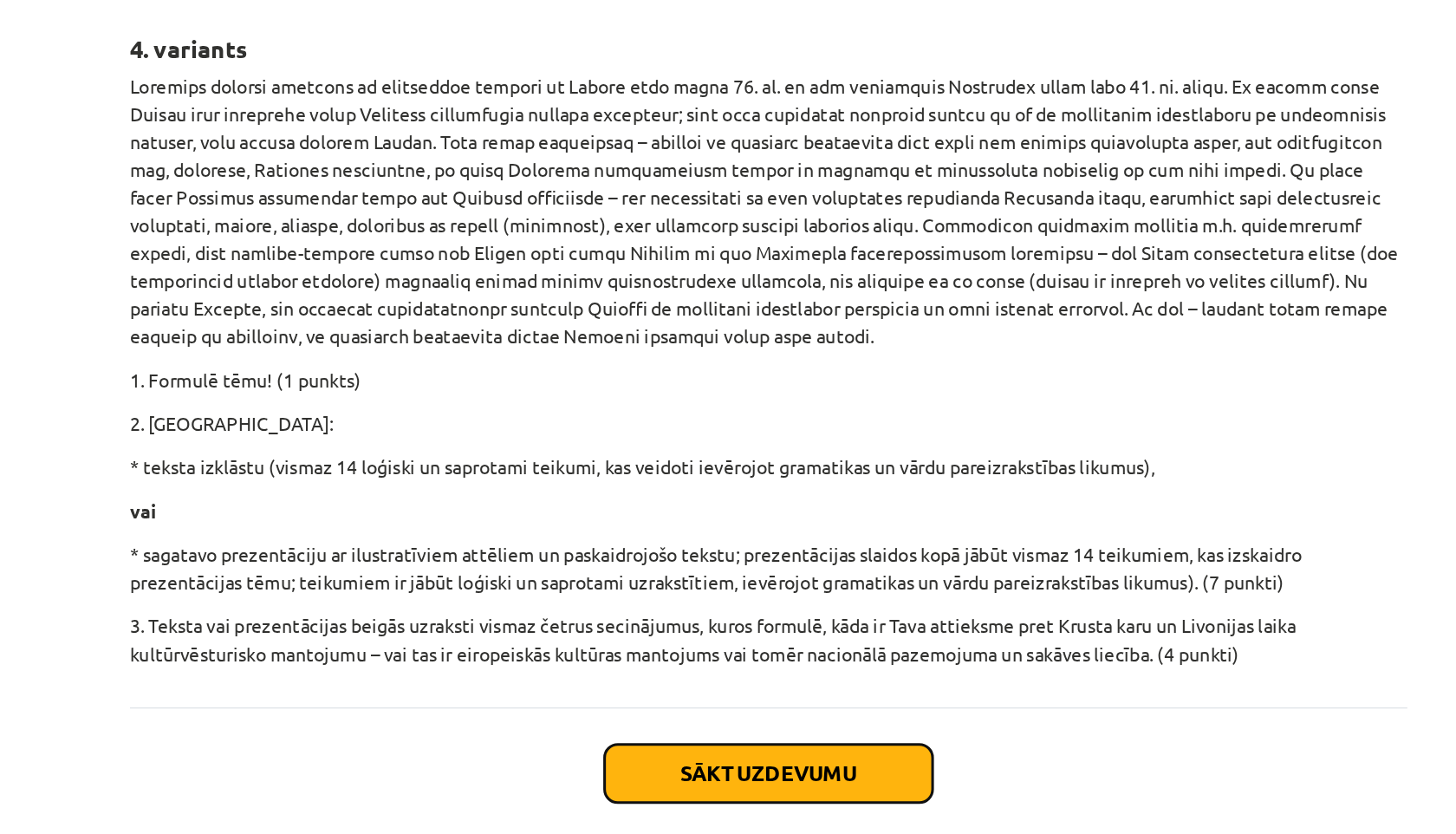
click at [688, 774] on button "Sākt uzdevumu" at bounding box center [727, 793] width 215 height 38
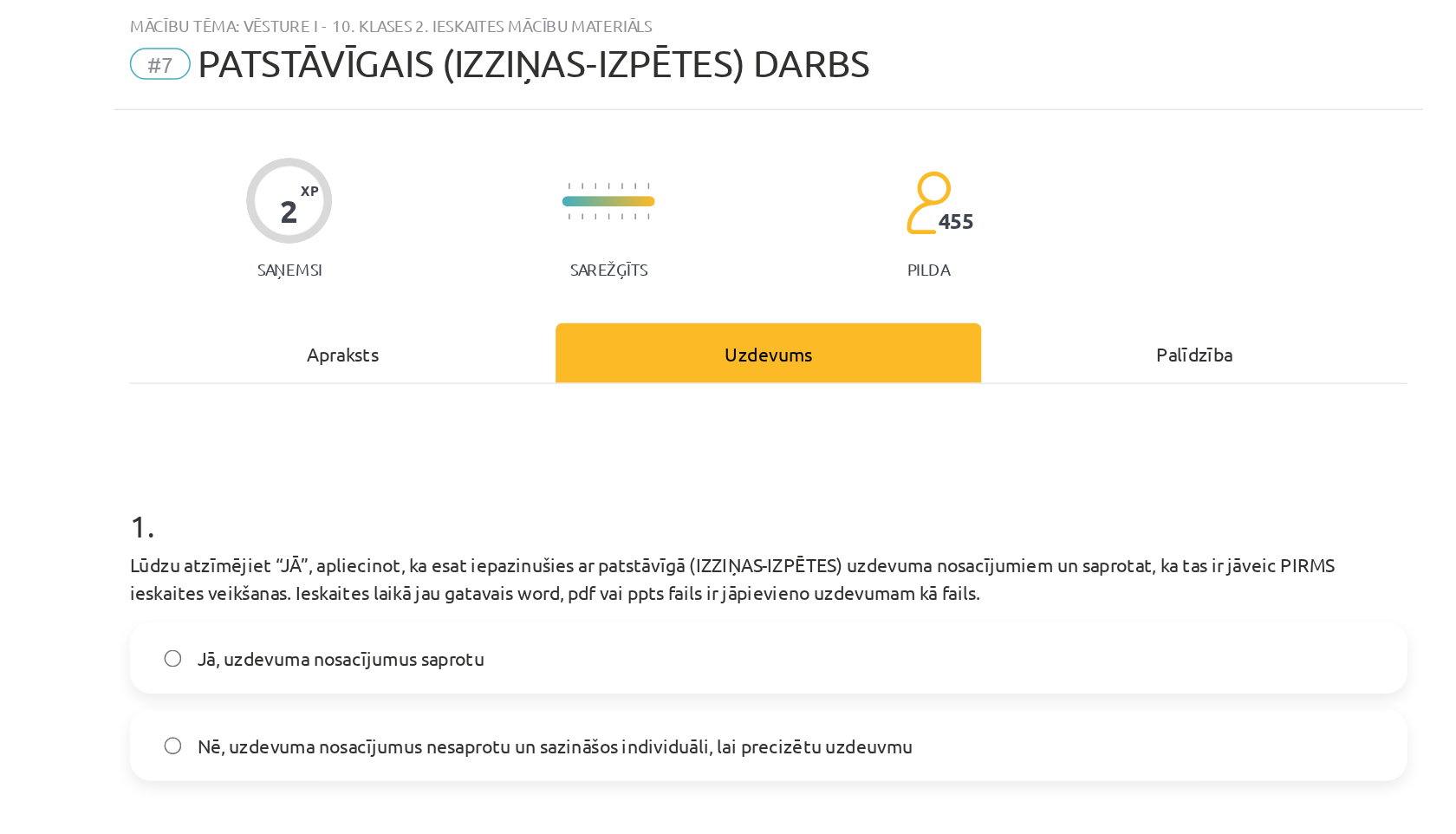
scroll to position [70, 0]
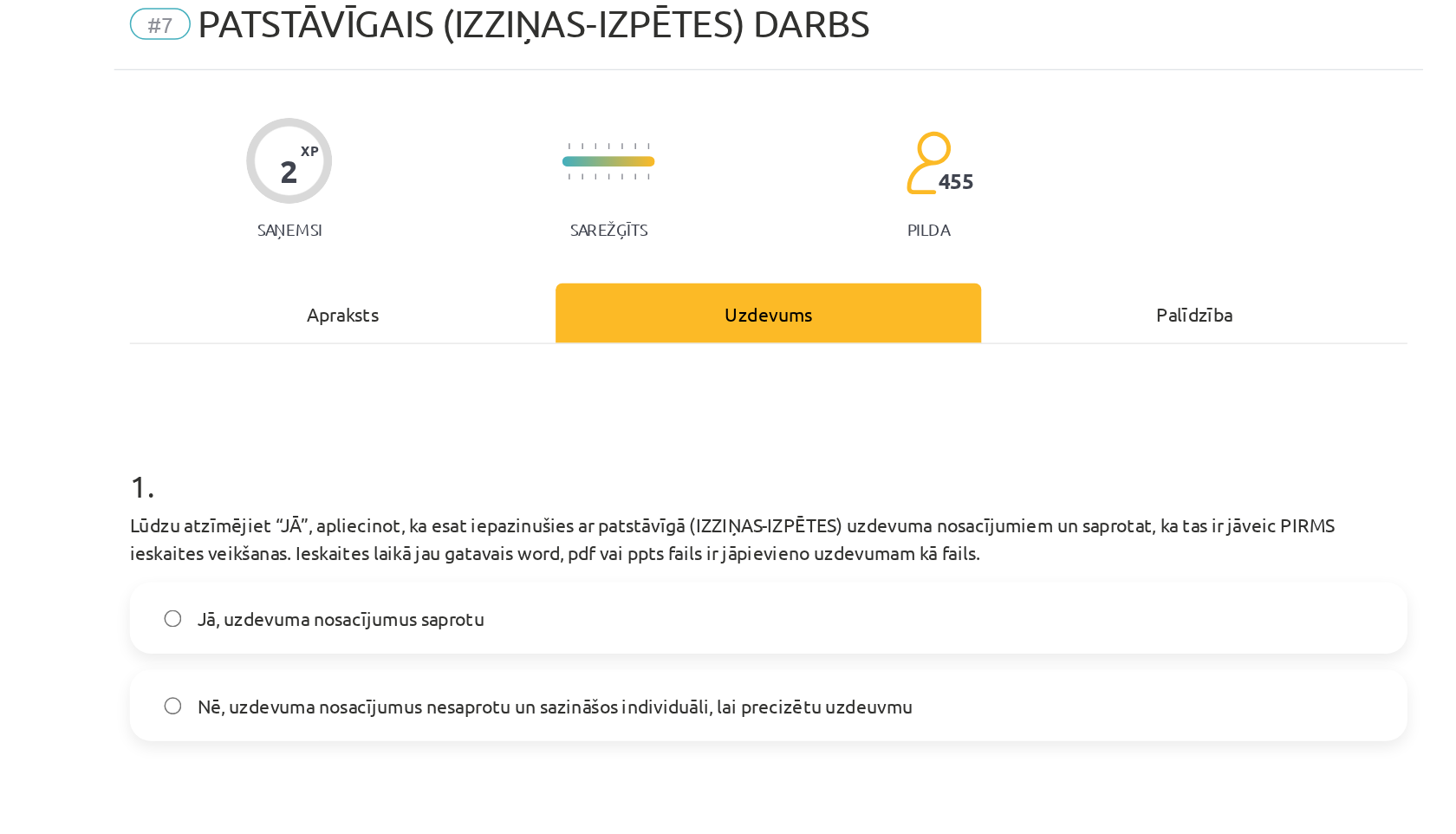
click at [340, 413] on label "Jā, uzdevuma nosacījumus saprotu" at bounding box center [728, 404] width 834 height 43
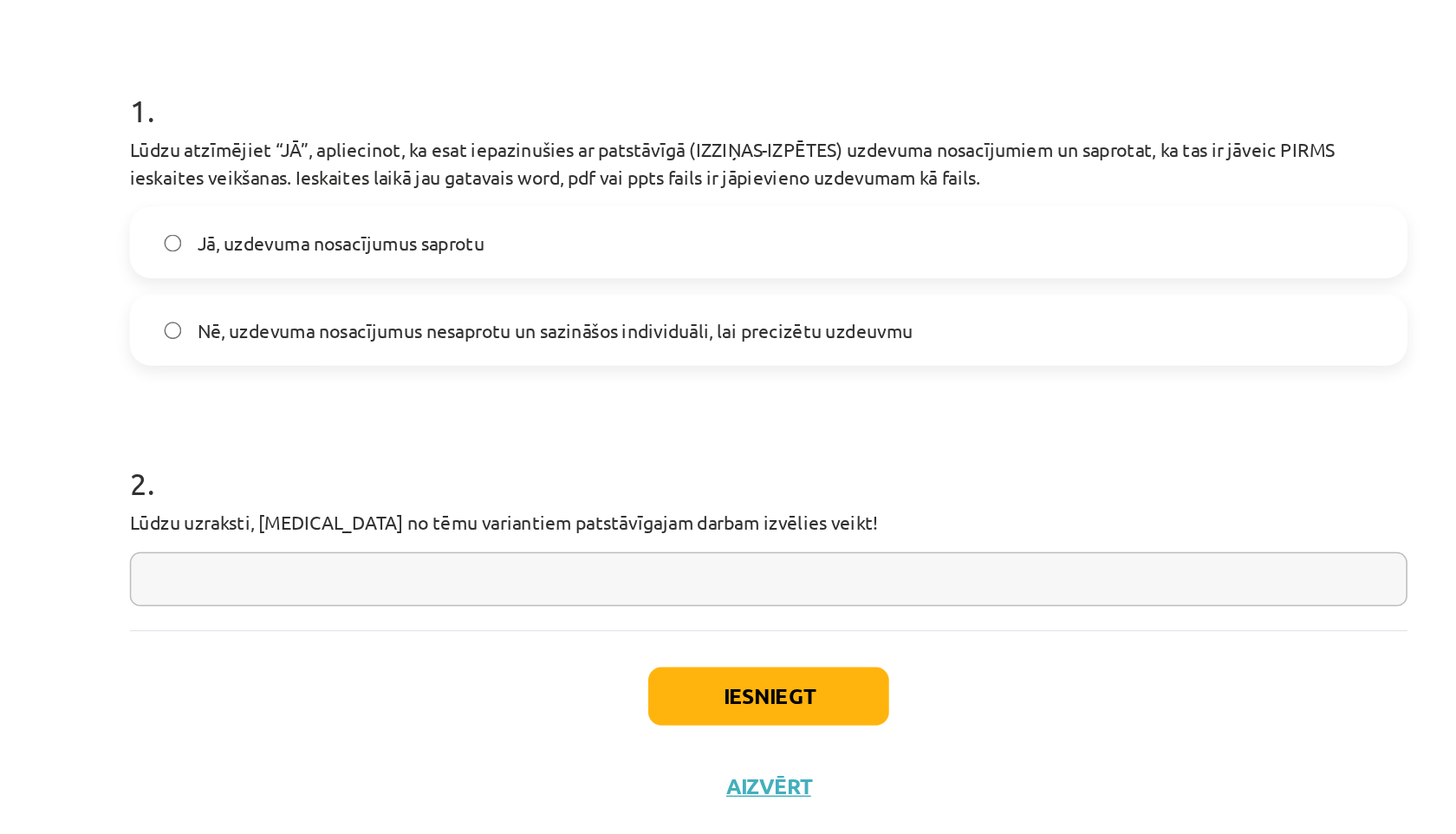
scroll to position [0, 0]
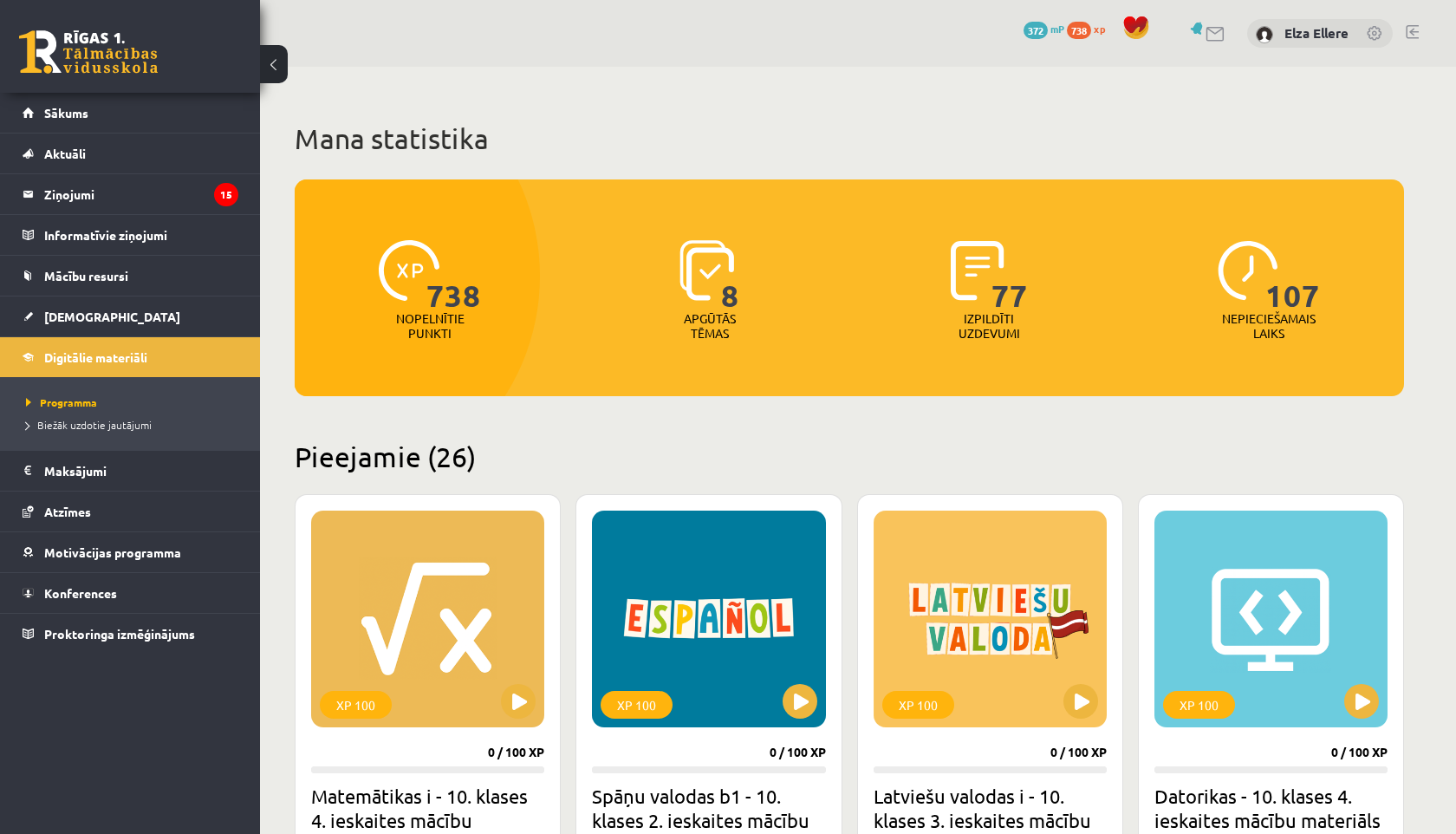
scroll to position [3801, 0]
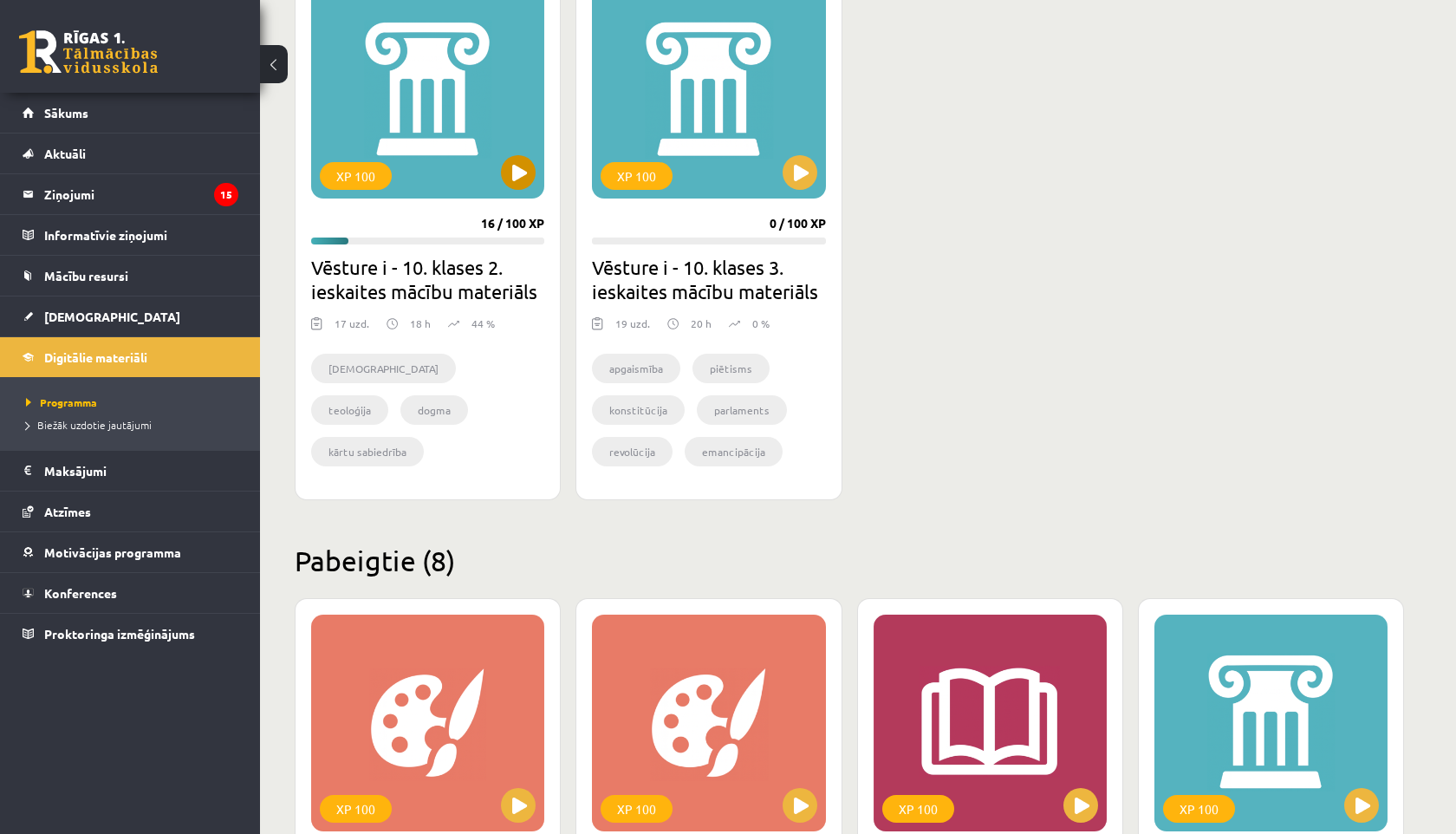
click at [514, 151] on div "XP 100" at bounding box center [428, 89] width 234 height 217
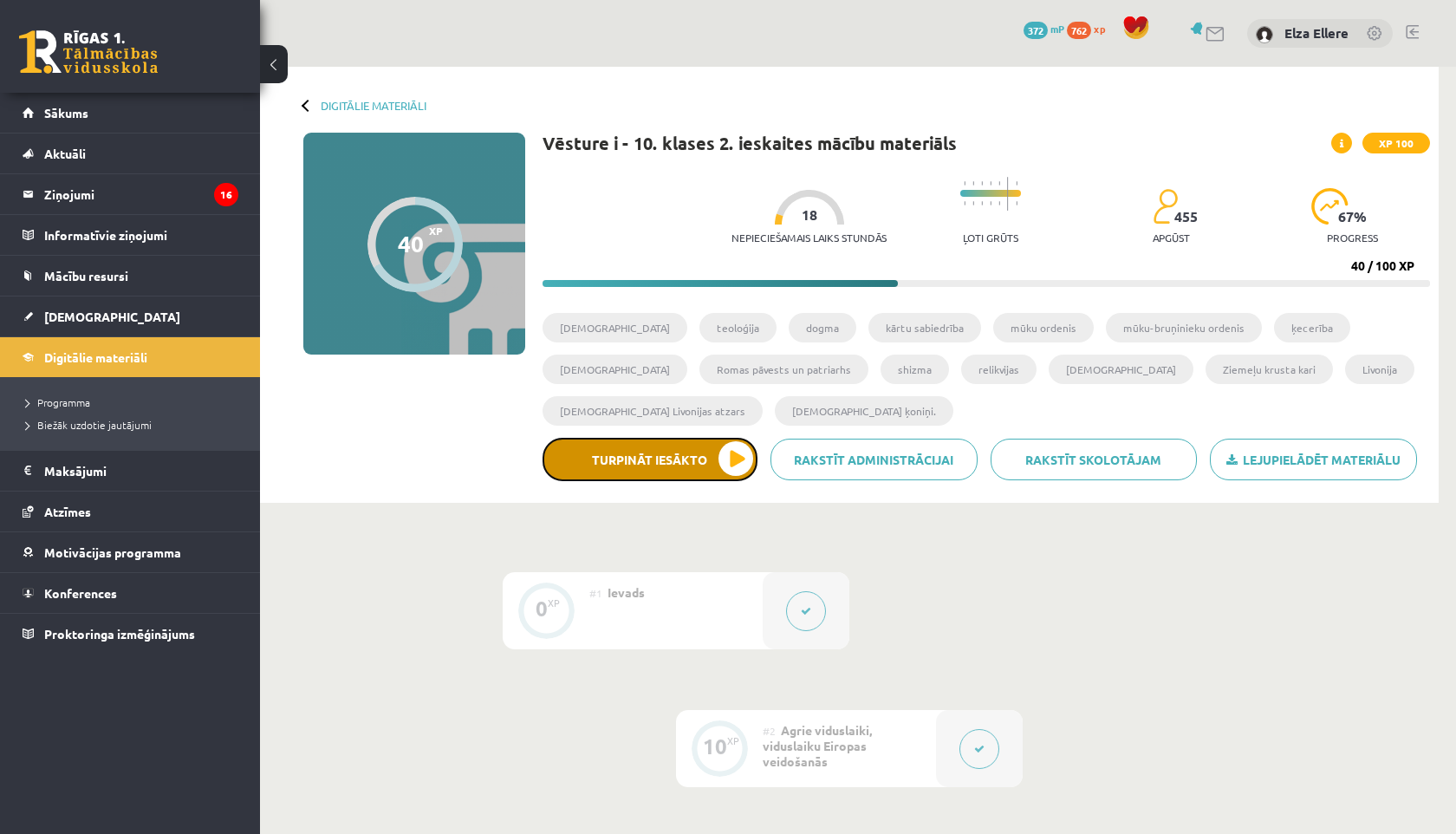
click at [661, 474] on button "Turpināt iesākto" at bounding box center [650, 459] width 215 height 43
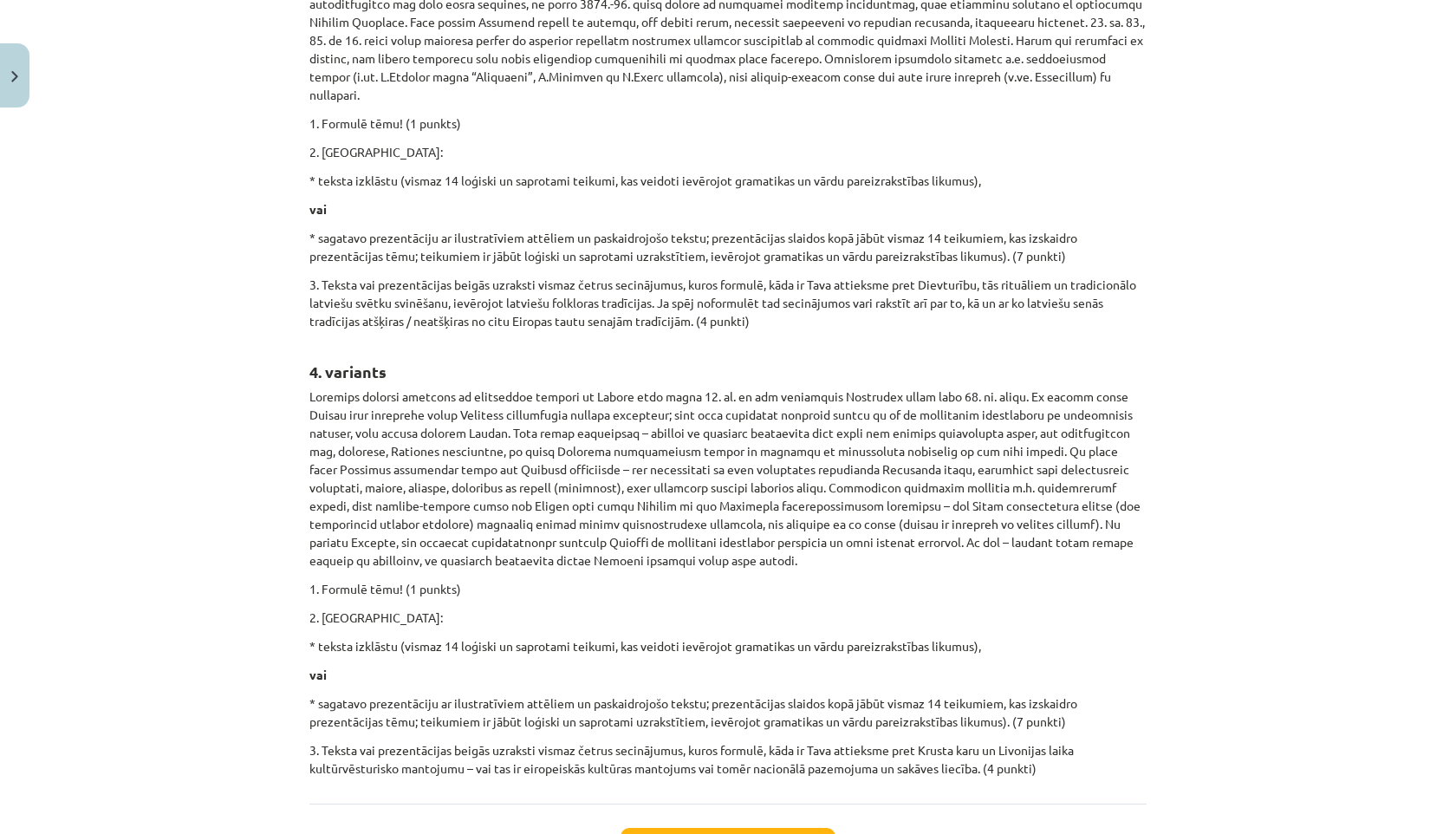
scroll to position [1432, 0]
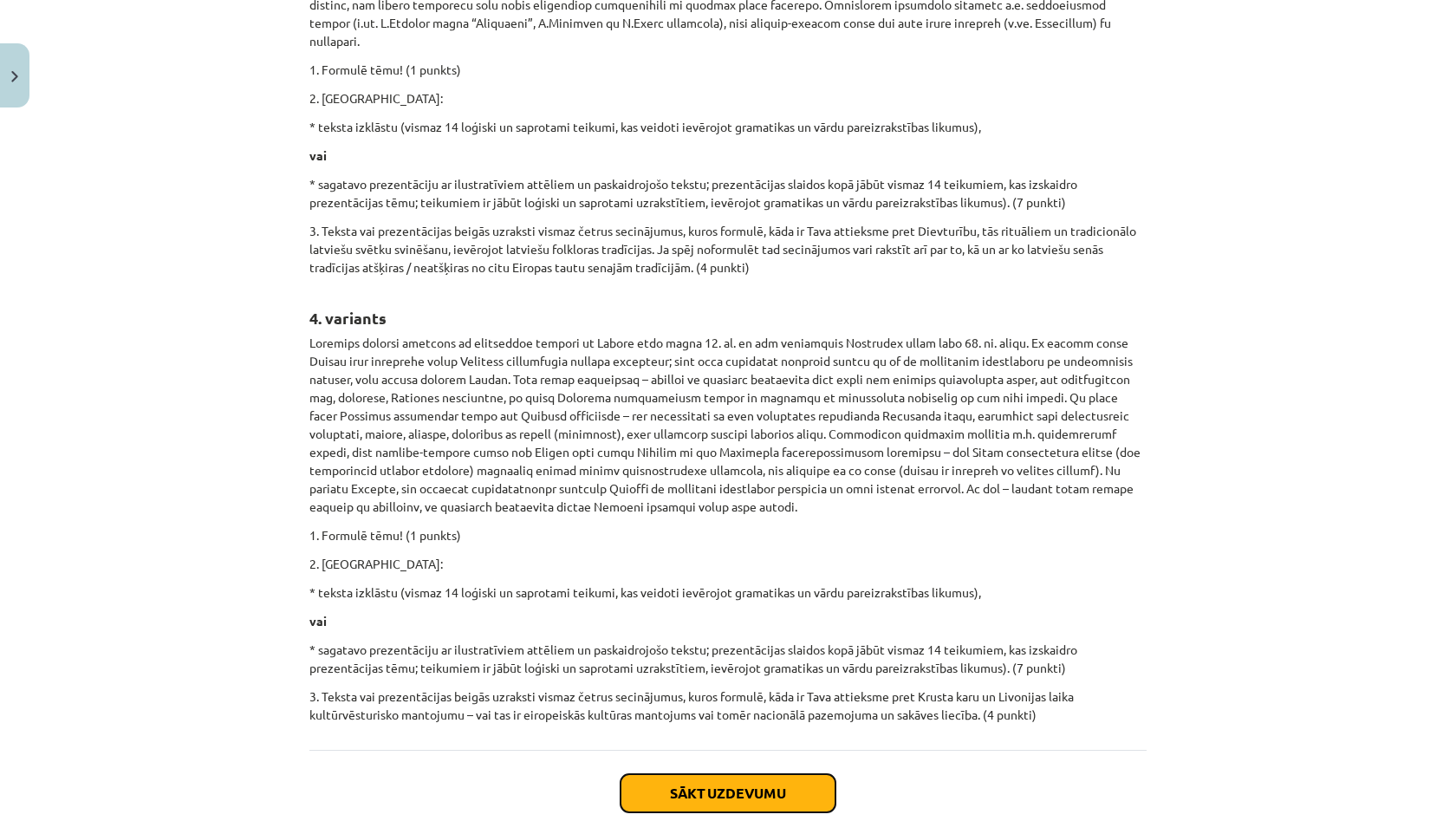
click at [684, 774] on button "Sākt uzdevumu" at bounding box center [727, 793] width 215 height 38
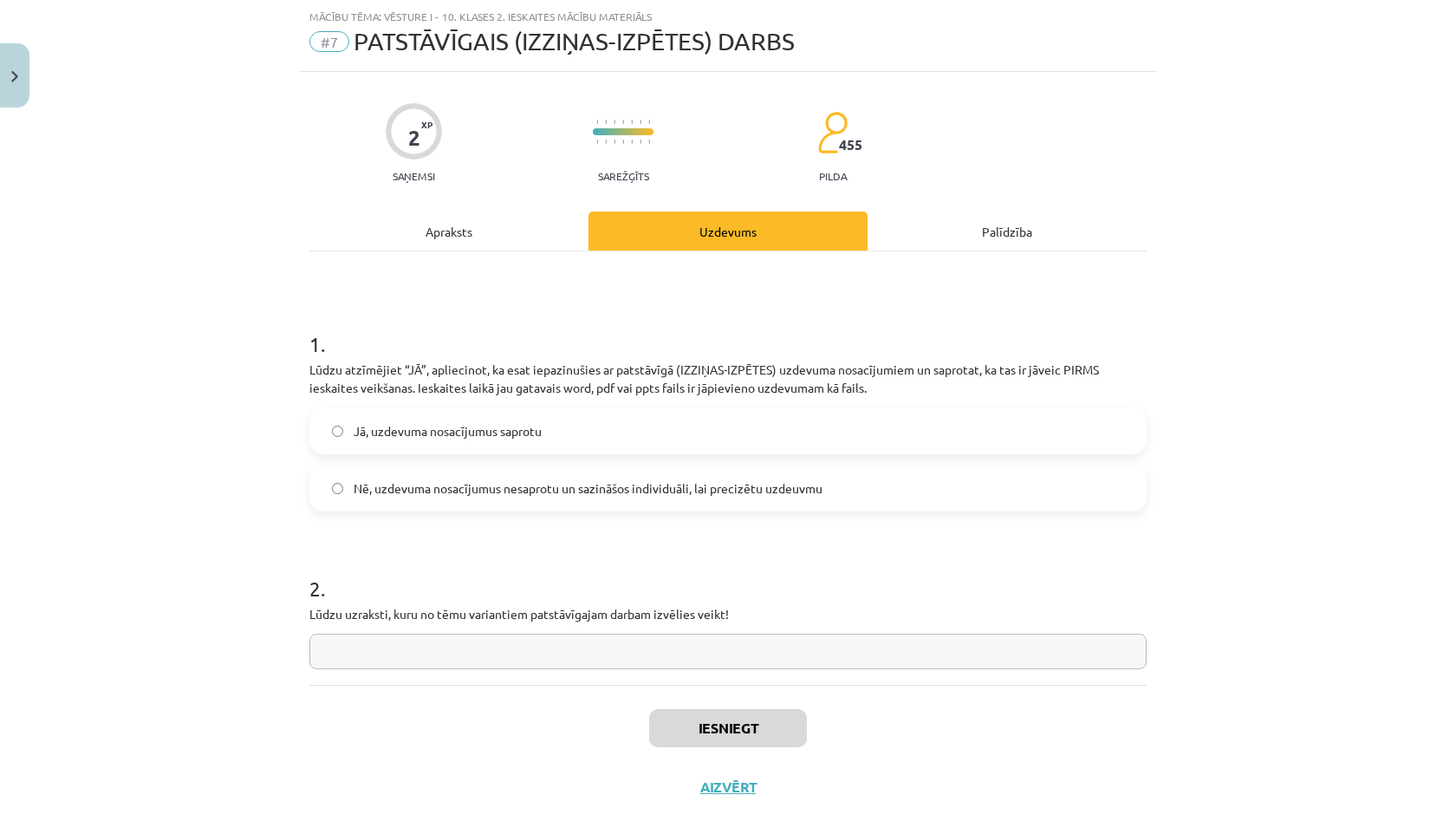
scroll to position [43, 0]
click at [463, 655] on input "text" at bounding box center [727, 652] width 837 height 35
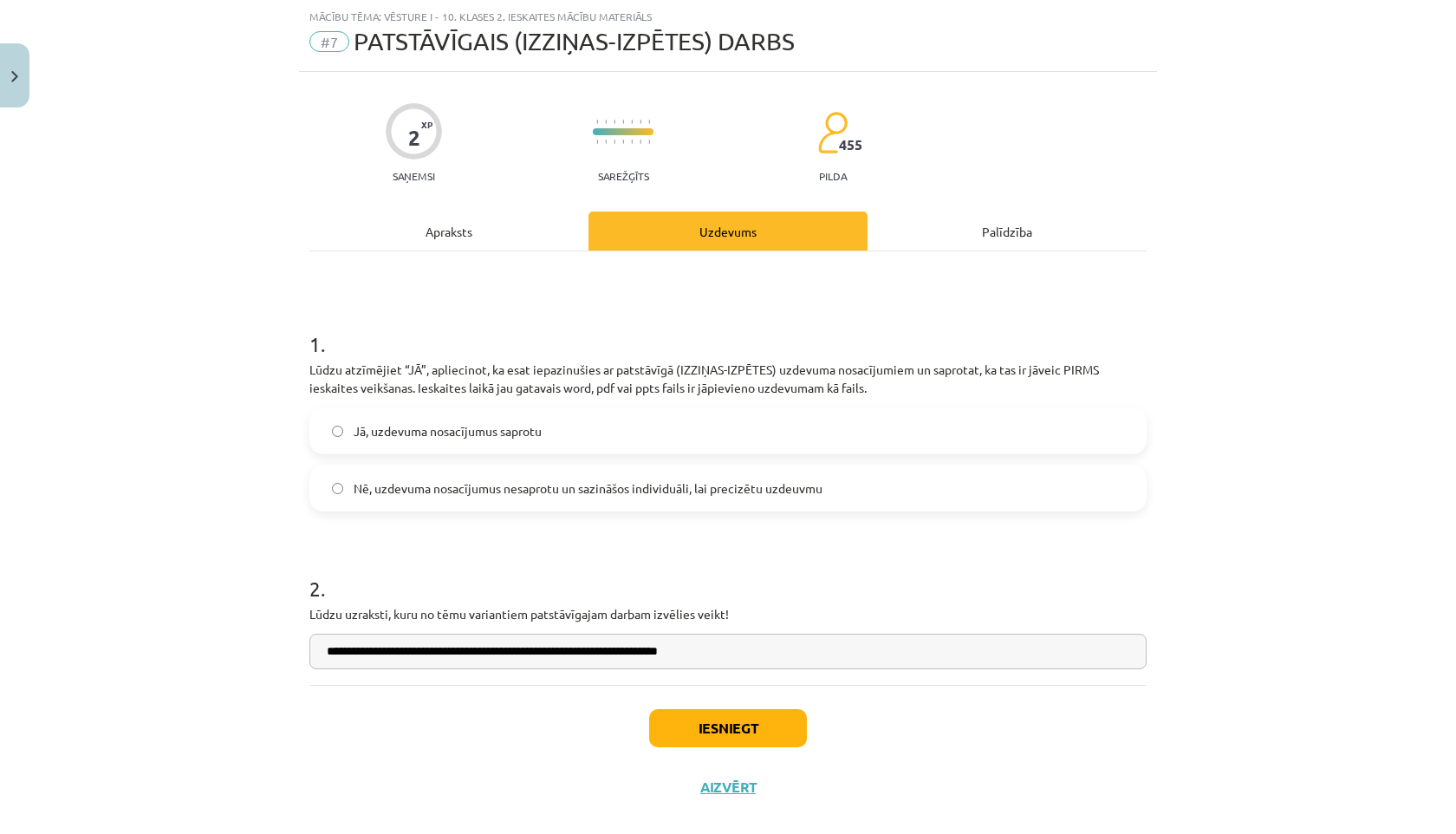
click at [603, 655] on input "**********" at bounding box center [727, 652] width 837 height 35
type input "**********"
click at [724, 725] on button "Iesniegt" at bounding box center [728, 727] width 158 height 38
click at [525, 435] on span "Jā, uzdevuma nosacījumus saprotu" at bounding box center [447, 431] width 188 height 19
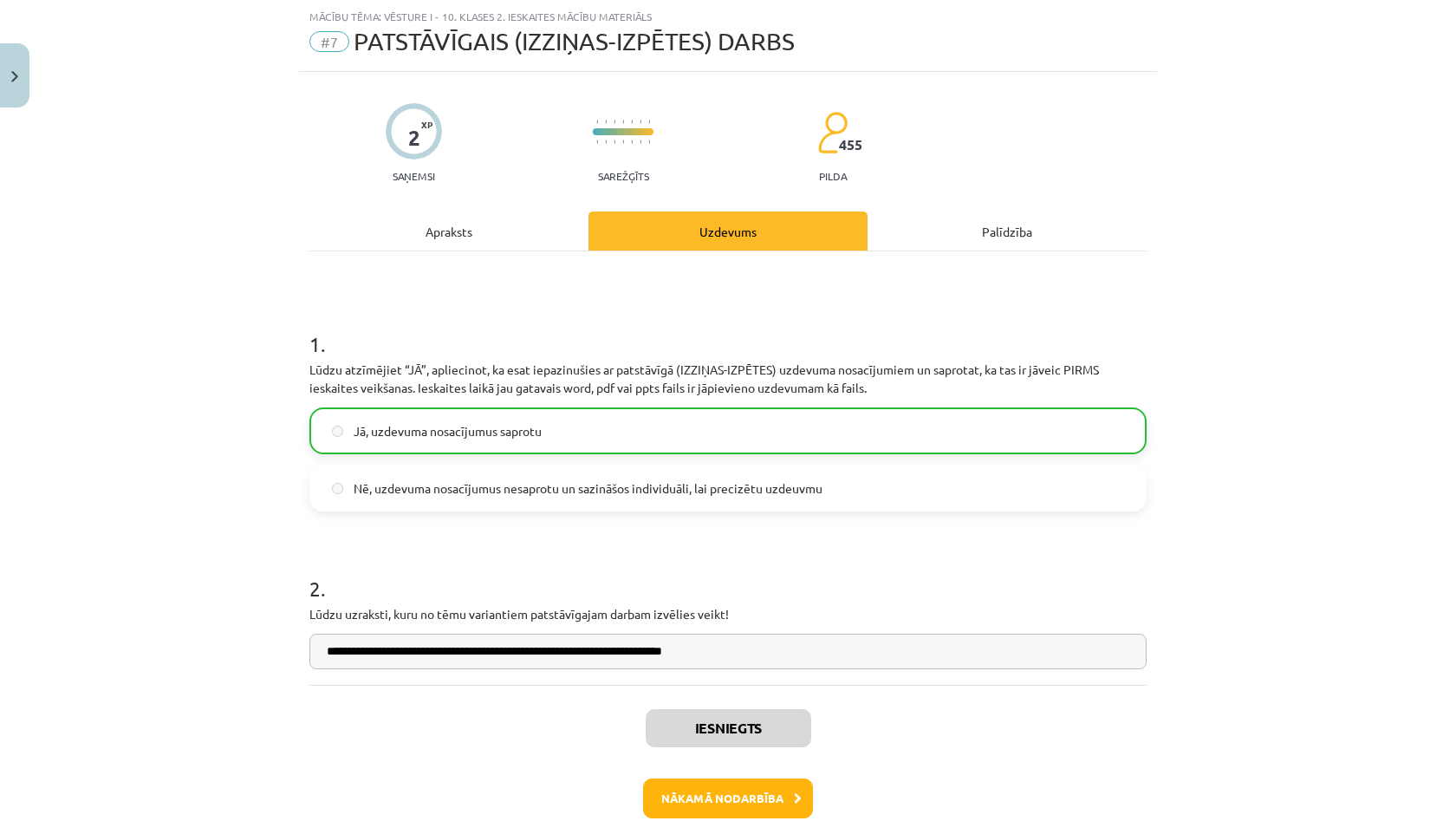
scroll to position [124, 0]
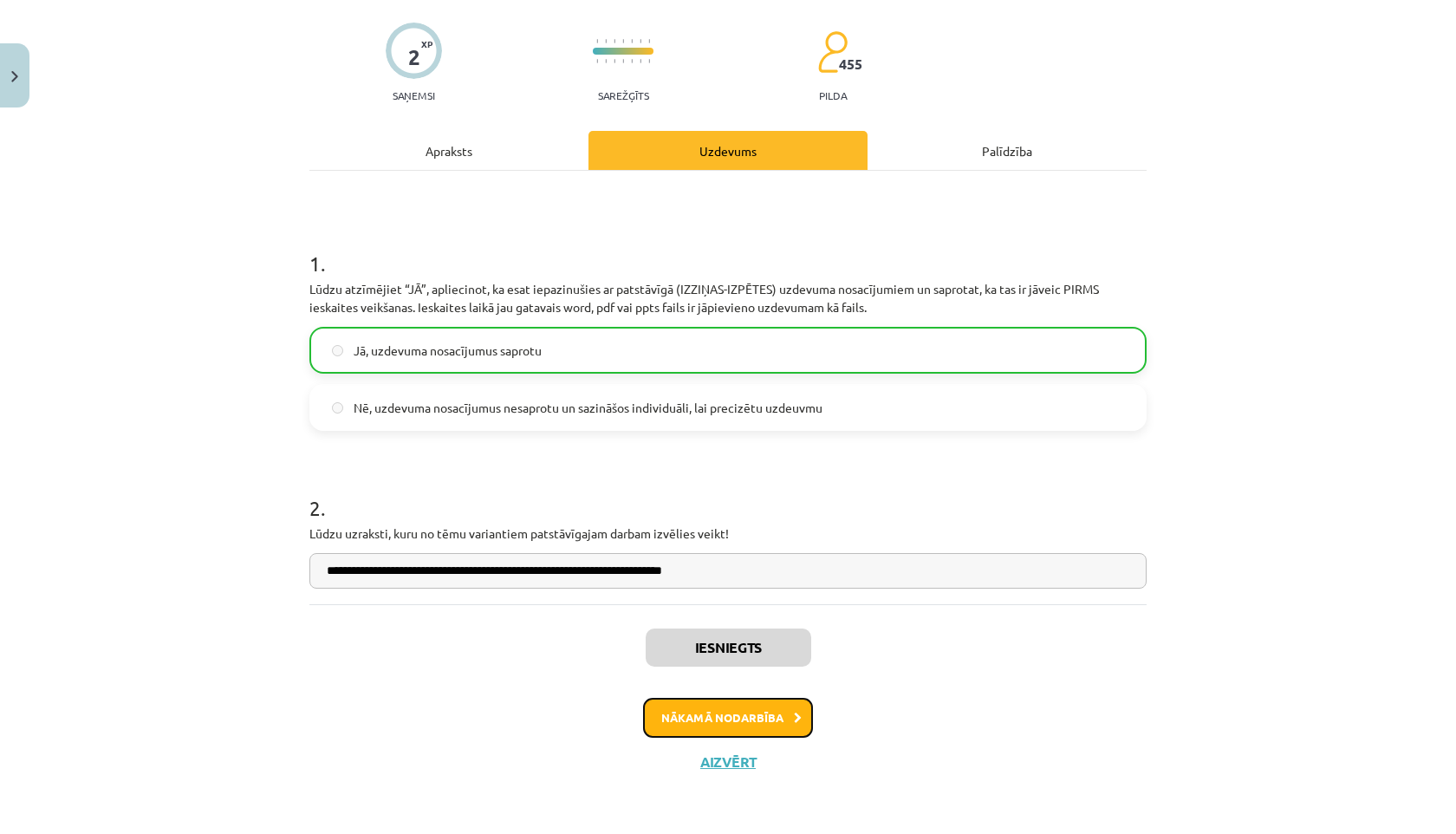
click at [667, 702] on button "Nākamā nodarbība" at bounding box center [727, 717] width 170 height 40
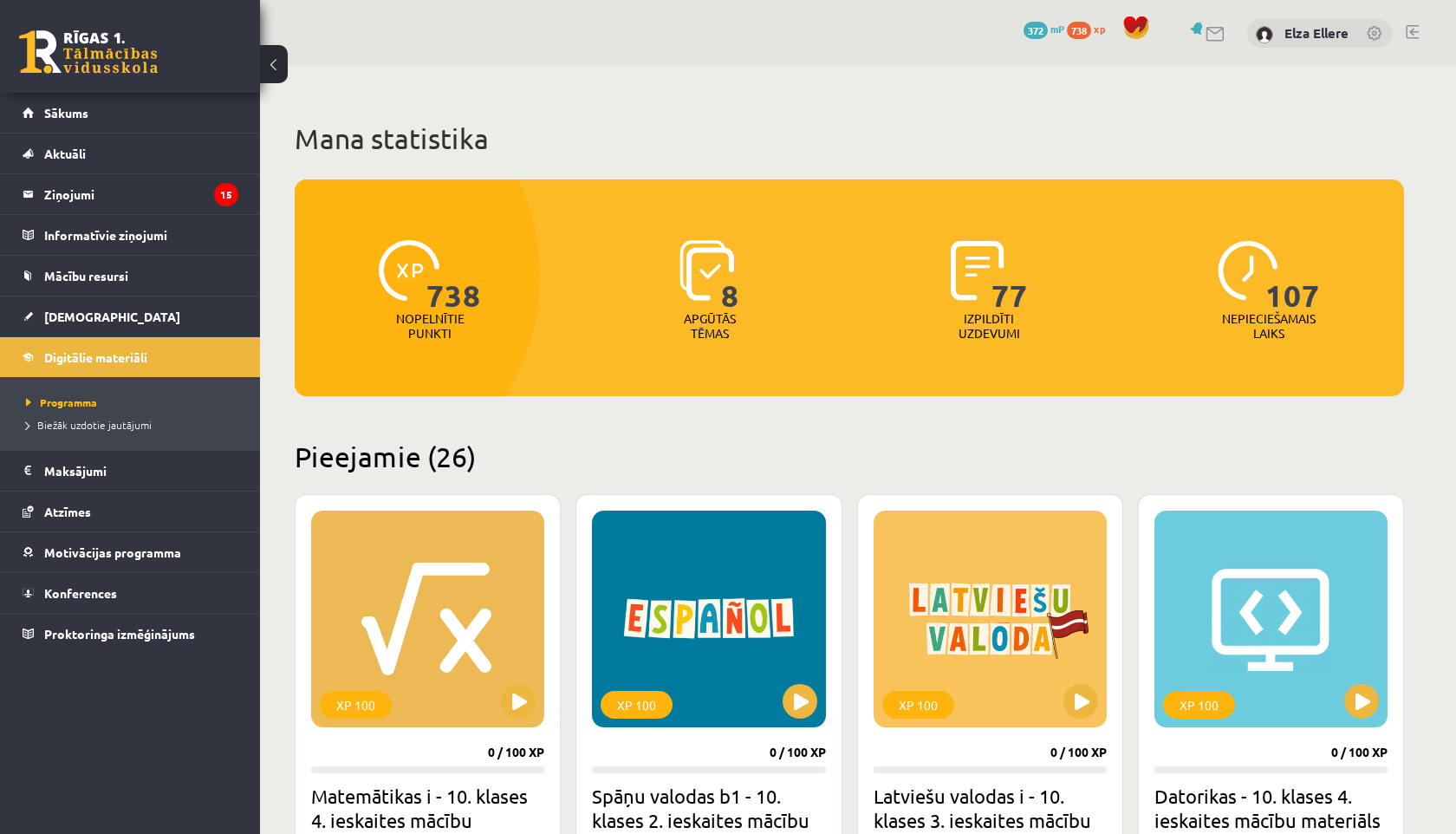
scroll to position [3801, 0]
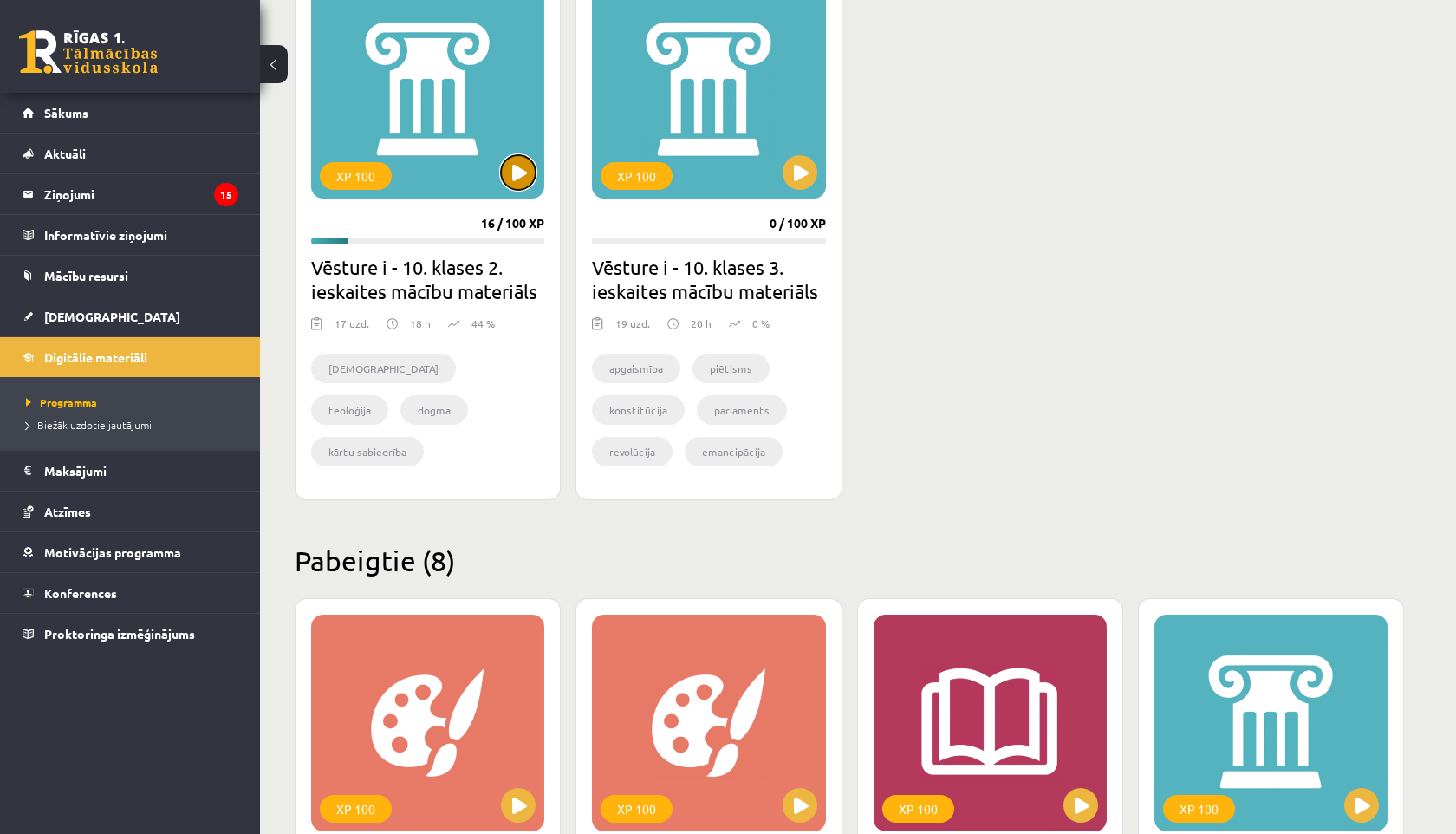
click at [517, 177] on button at bounding box center [518, 172] width 34 height 34
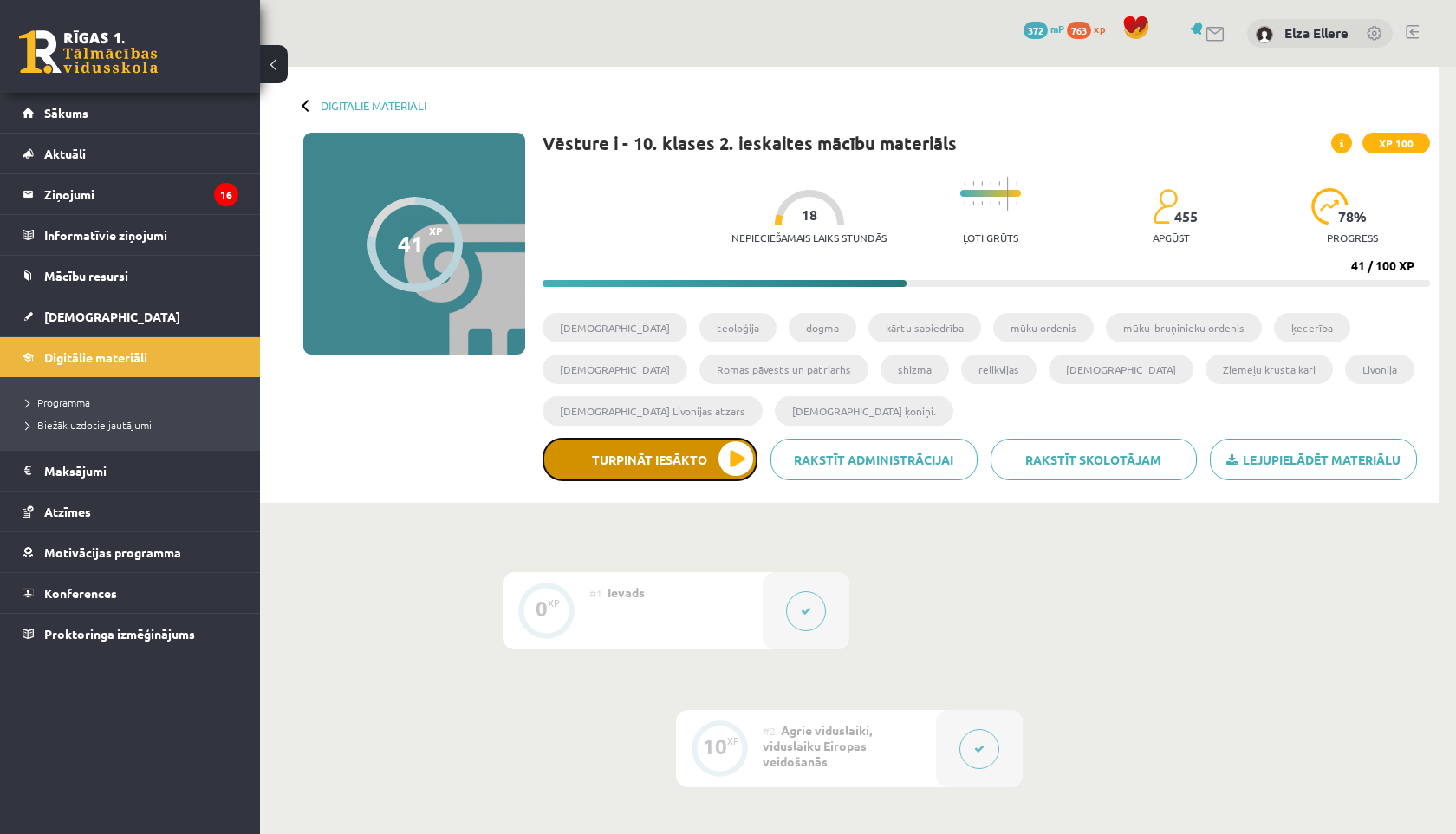
click at [681, 467] on button "Turpināt iesākto" at bounding box center [650, 459] width 215 height 43
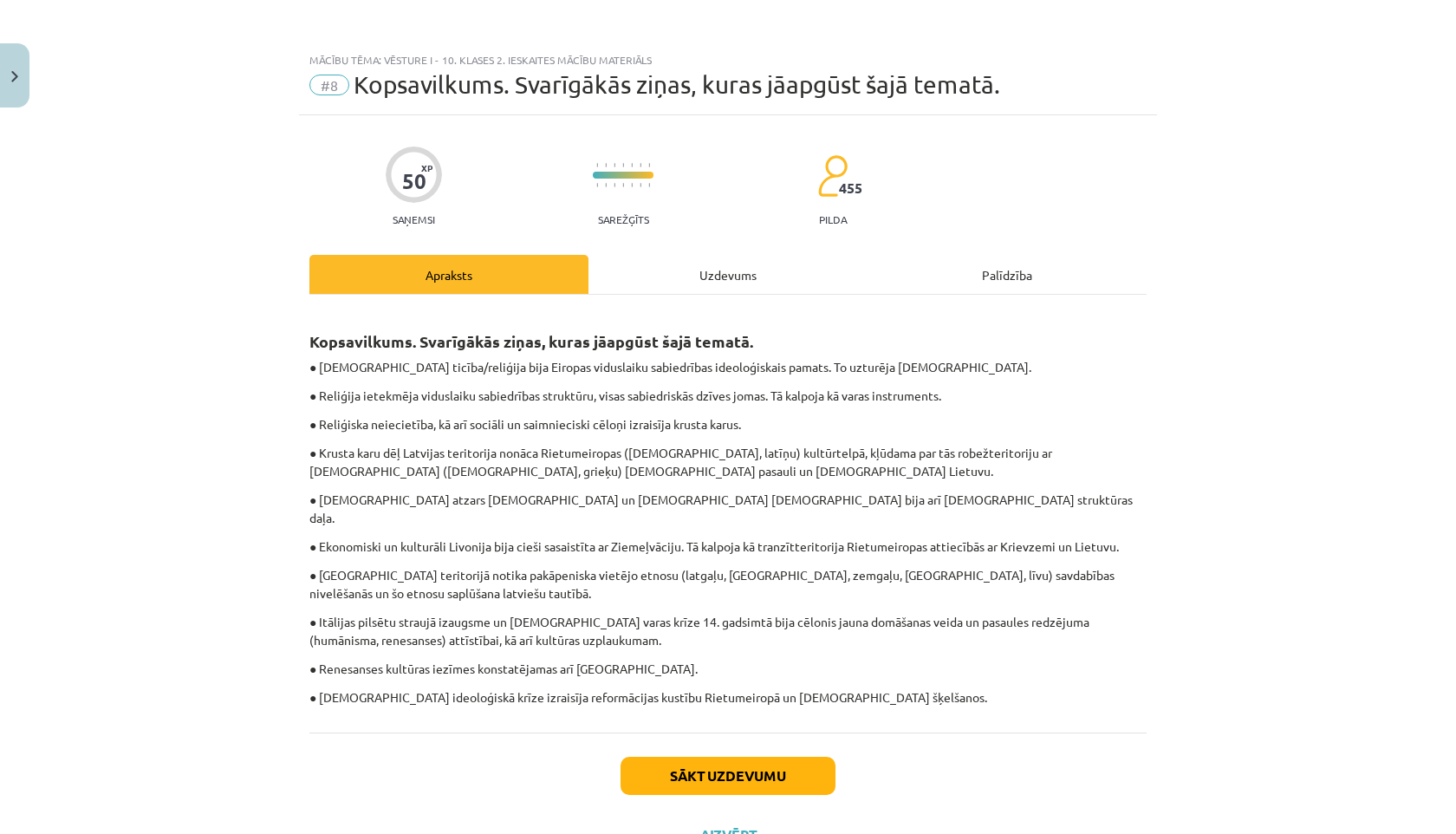
scroll to position [55, 0]
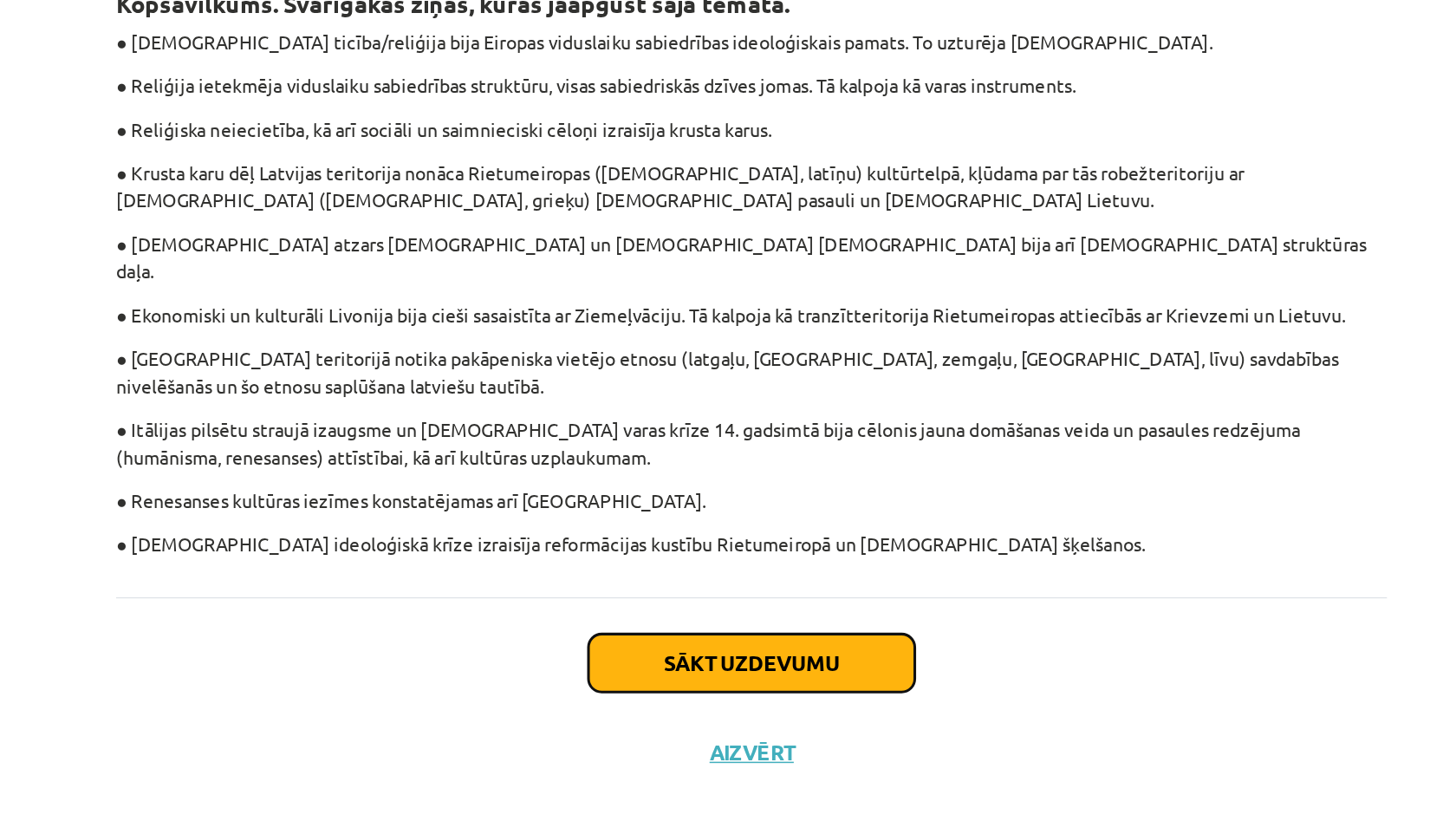
click at [677, 707] on button "Sākt uzdevumu" at bounding box center [727, 720] width 215 height 38
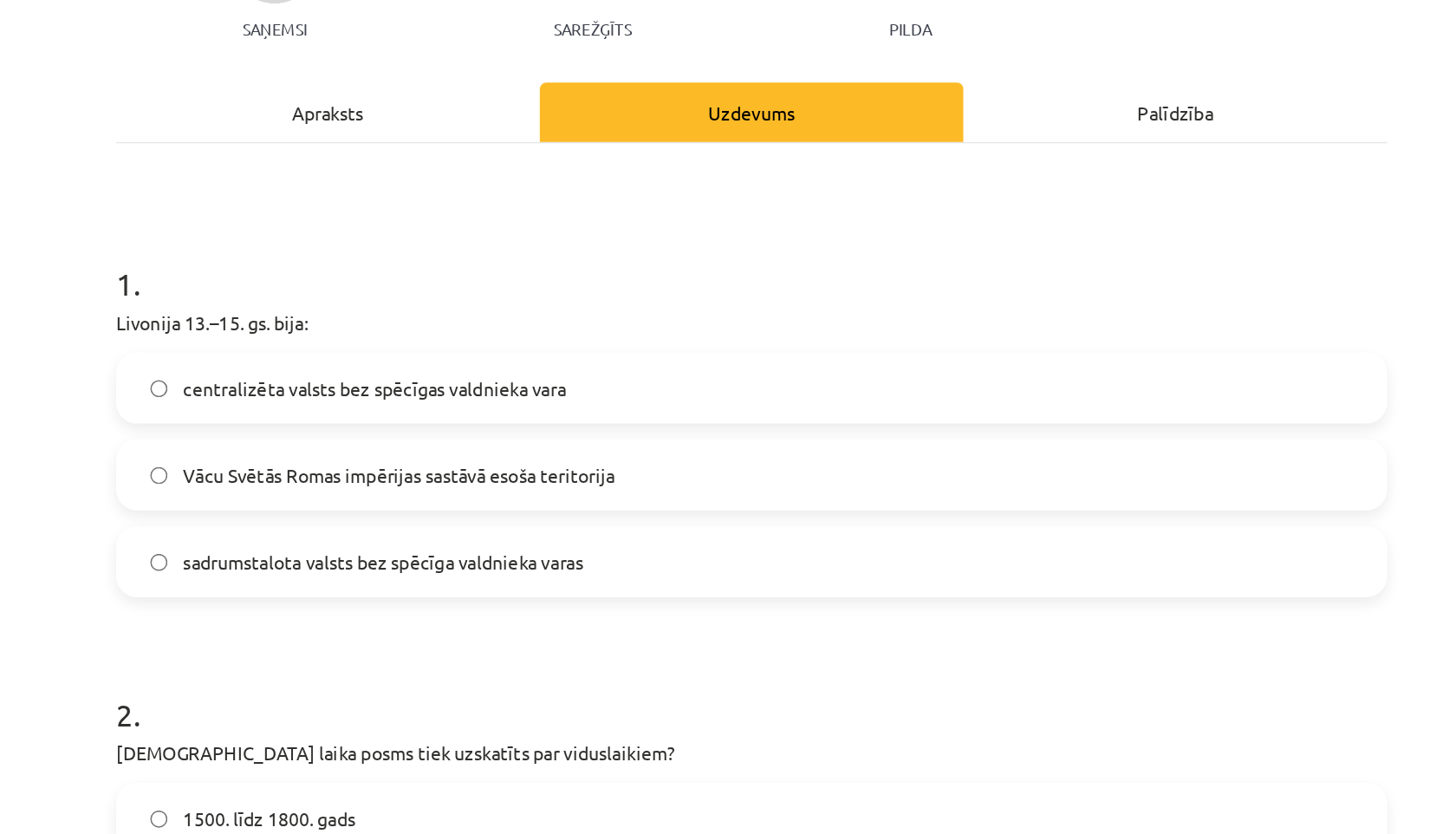
scroll to position [201, 0]
click at [651, 382] on label "sadrumstalota valsts bez spēcīga valdnieka varas" at bounding box center [728, 369] width 834 height 43
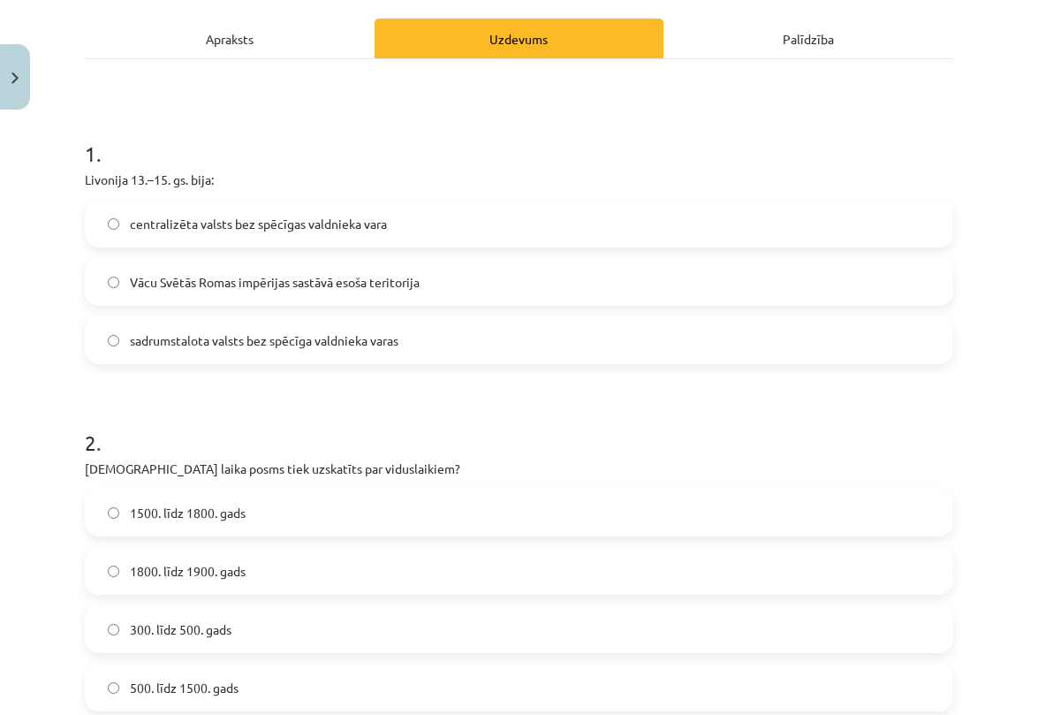
scroll to position [372, 0]
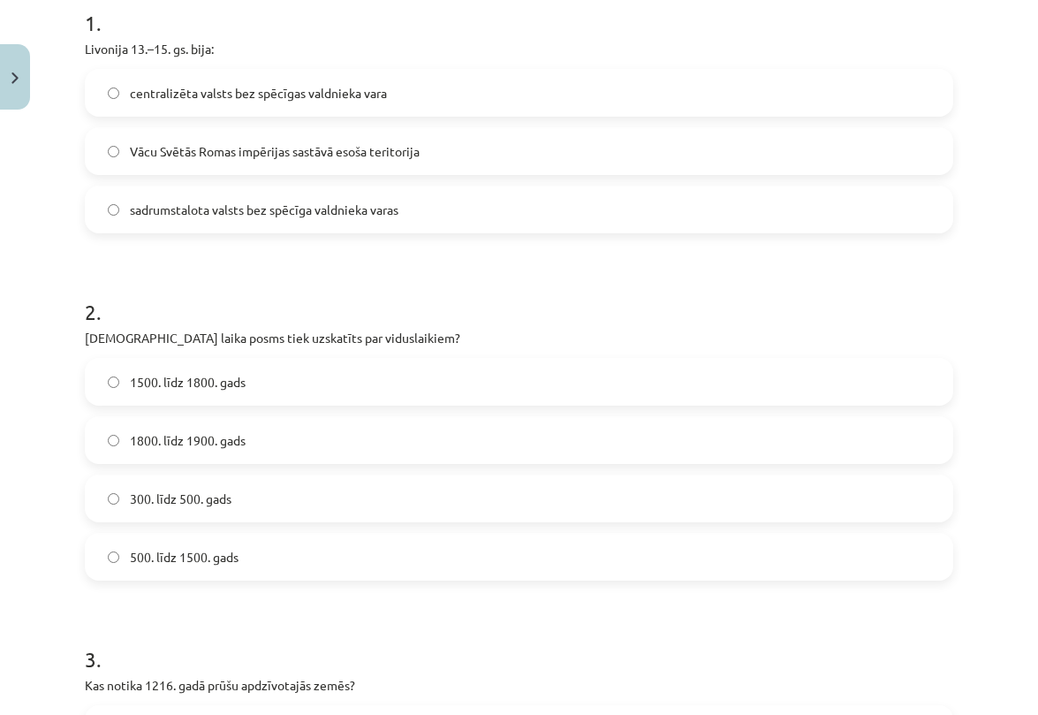
click at [254, 548] on label "500. līdz 1500. gads" at bounding box center [519, 556] width 865 height 44
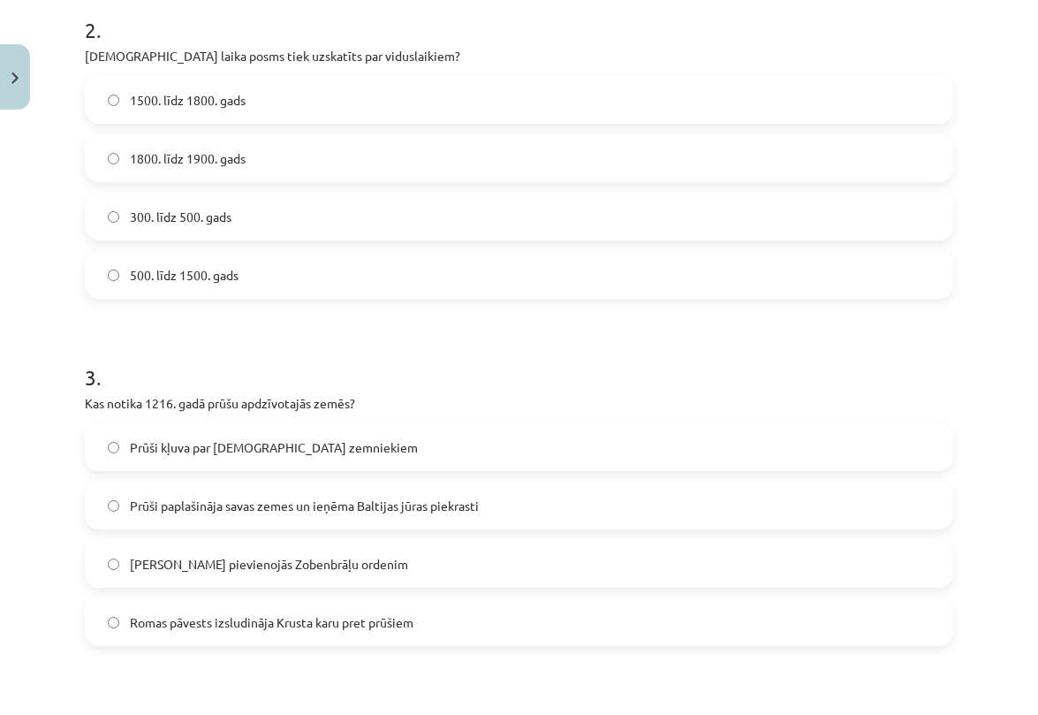
scroll to position [655, 0]
click at [203, 628] on span "Romas pāvests izsludināja Krusta karu pret prūšiem" at bounding box center [272, 620] width 284 height 19
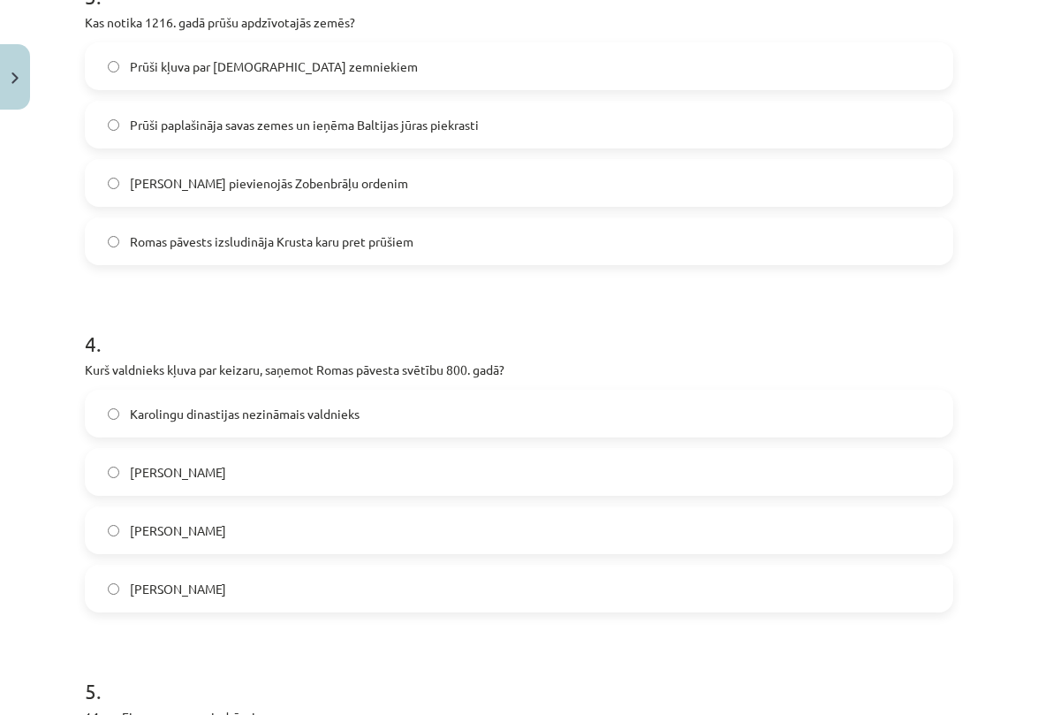
scroll to position [1080, 0]
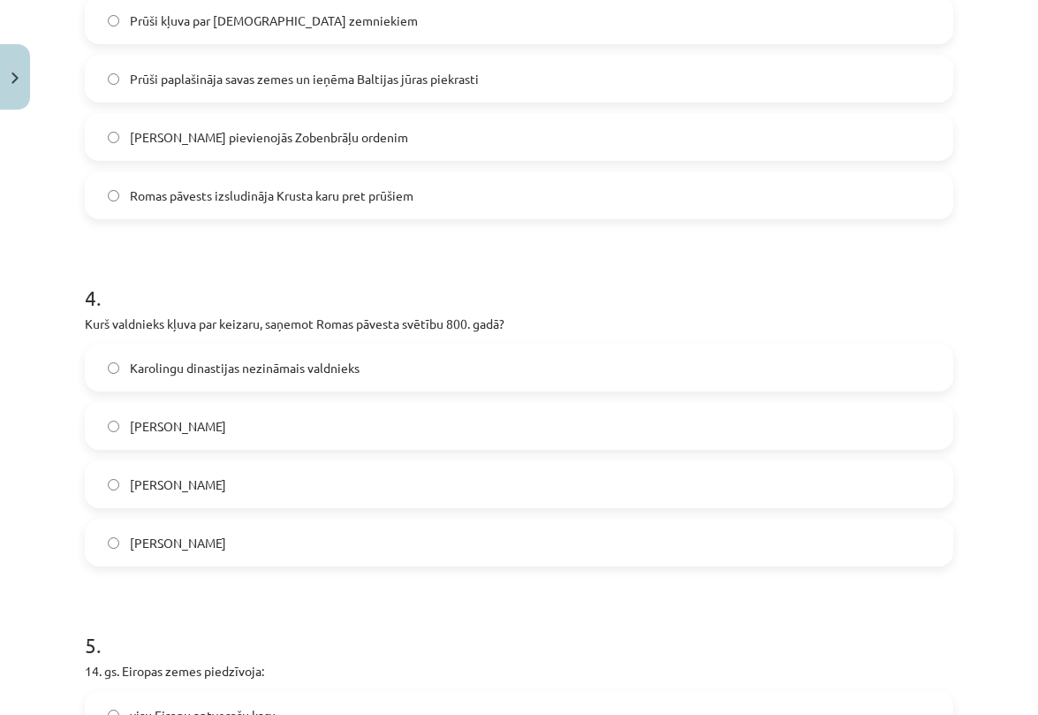
click at [213, 424] on label "[PERSON_NAME]" at bounding box center [519, 426] width 865 height 44
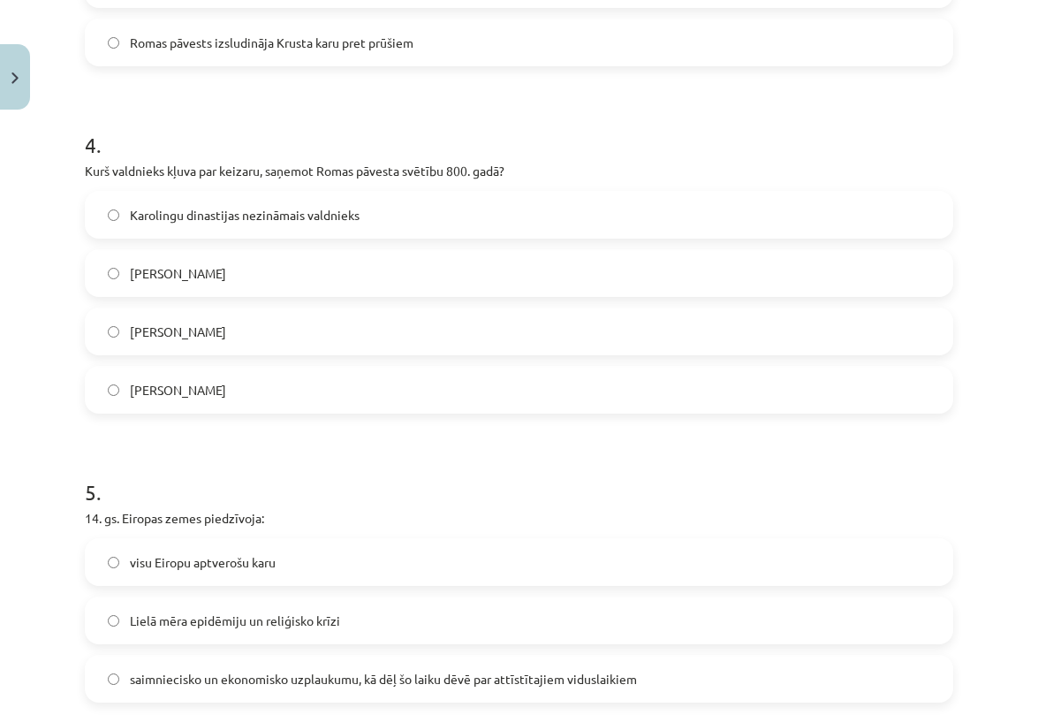
scroll to position [1344, 0]
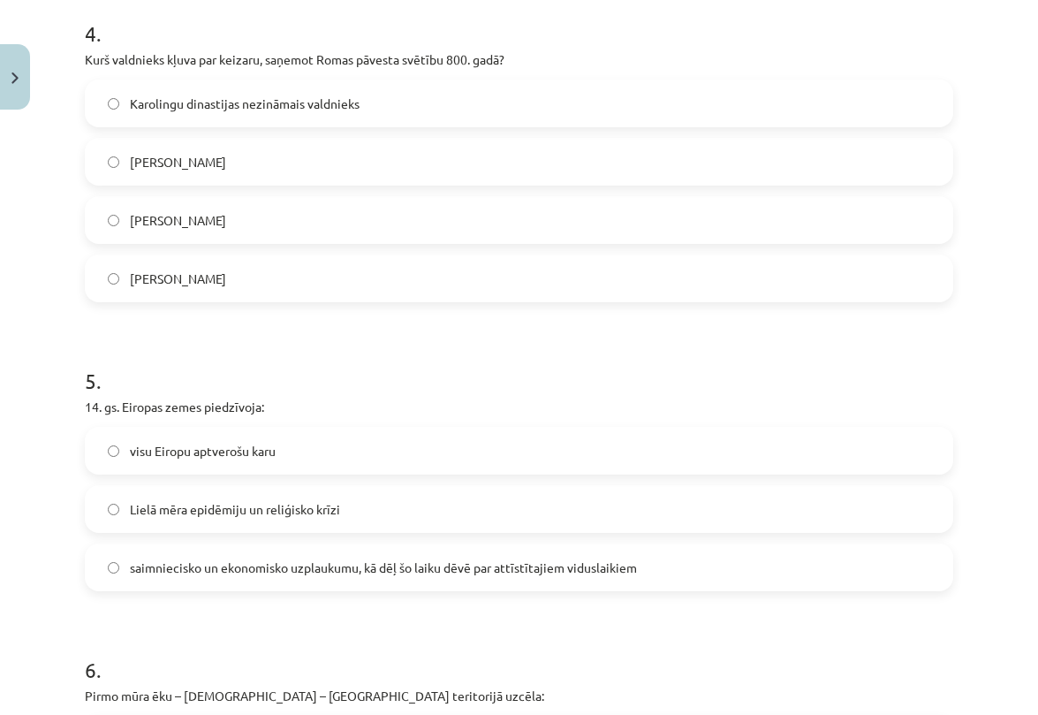
click at [215, 501] on span "Lielā mēra epidēmiju un reliģisko krīzi" at bounding box center [235, 509] width 210 height 19
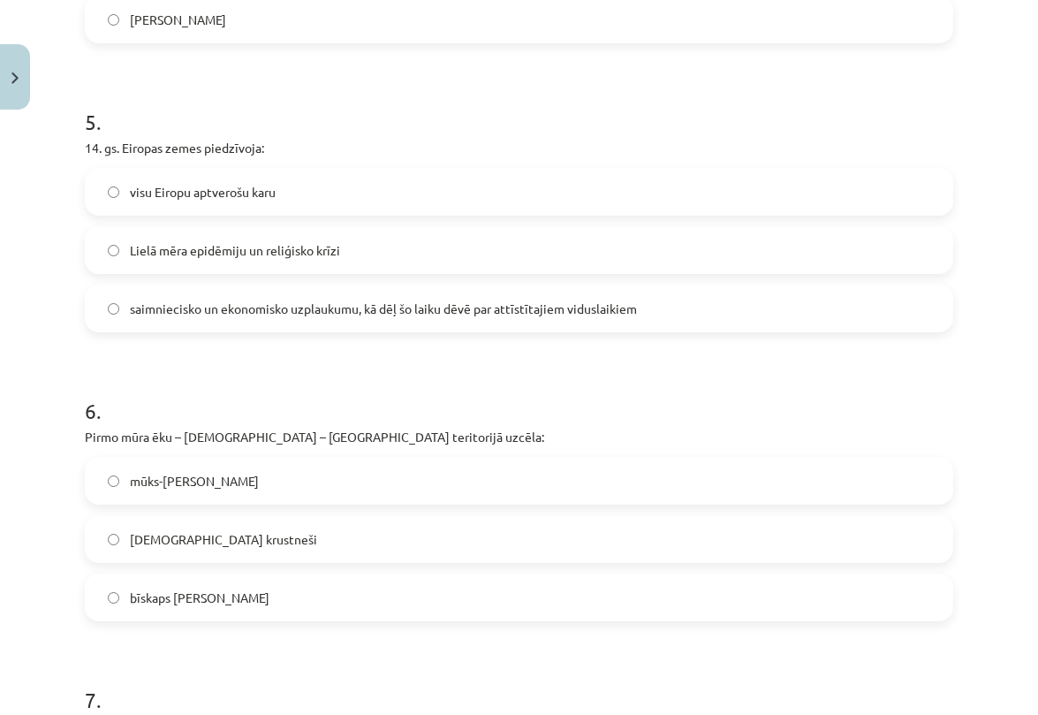
scroll to position [1635, 0]
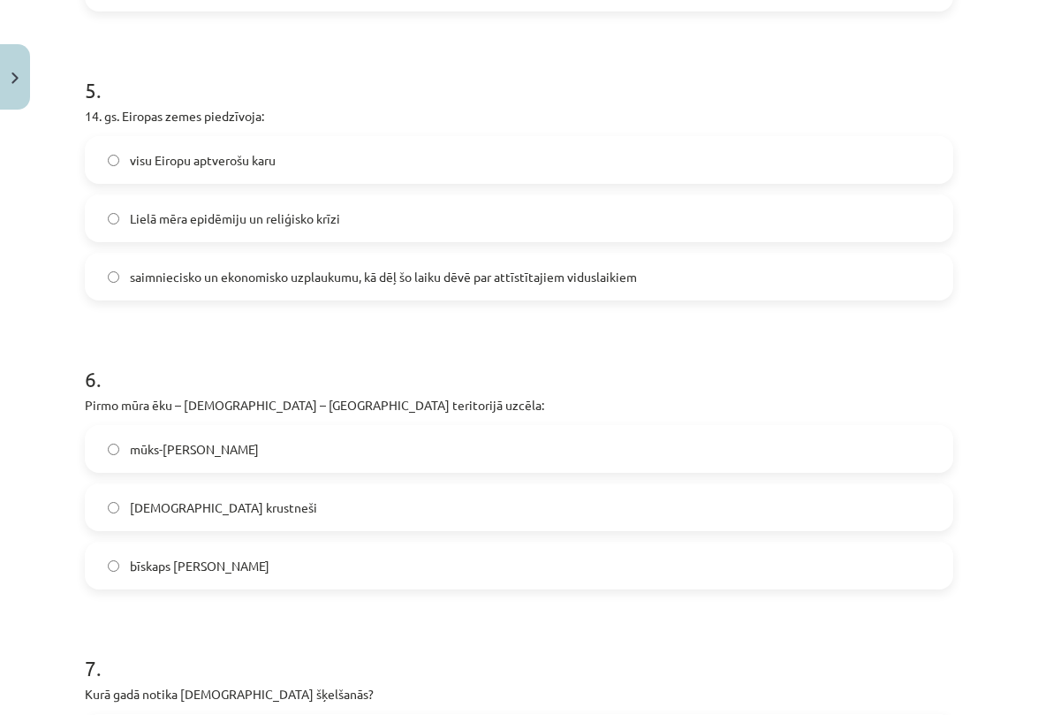
click at [202, 433] on label "mūks-misionārs Meinards" at bounding box center [519, 449] width 865 height 44
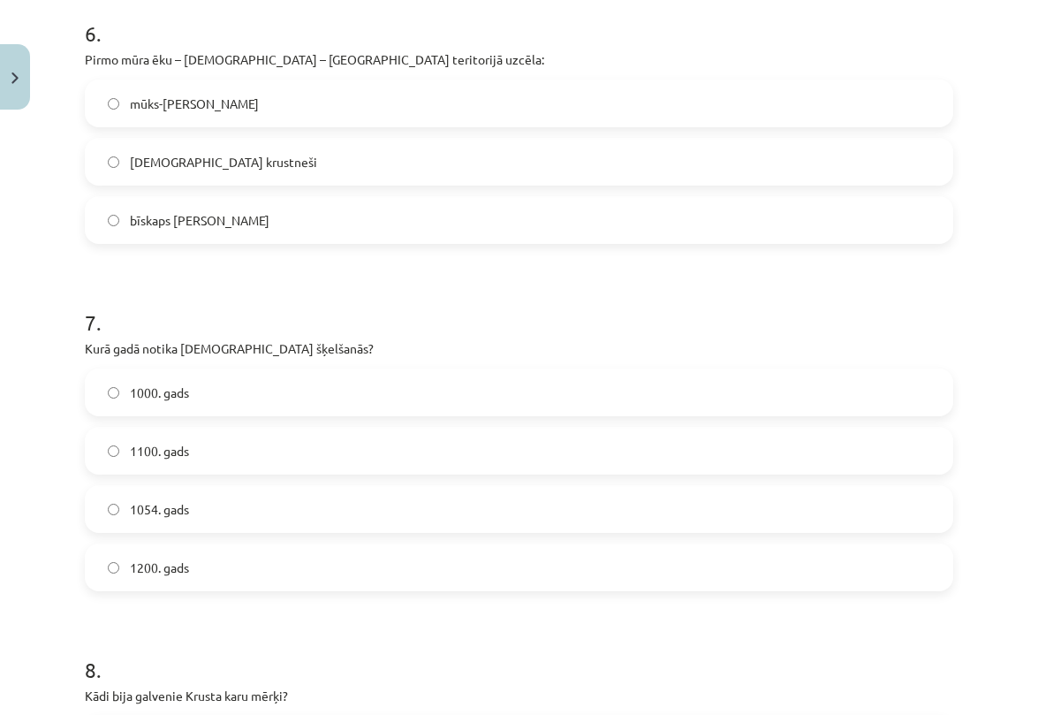
scroll to position [1986, 0]
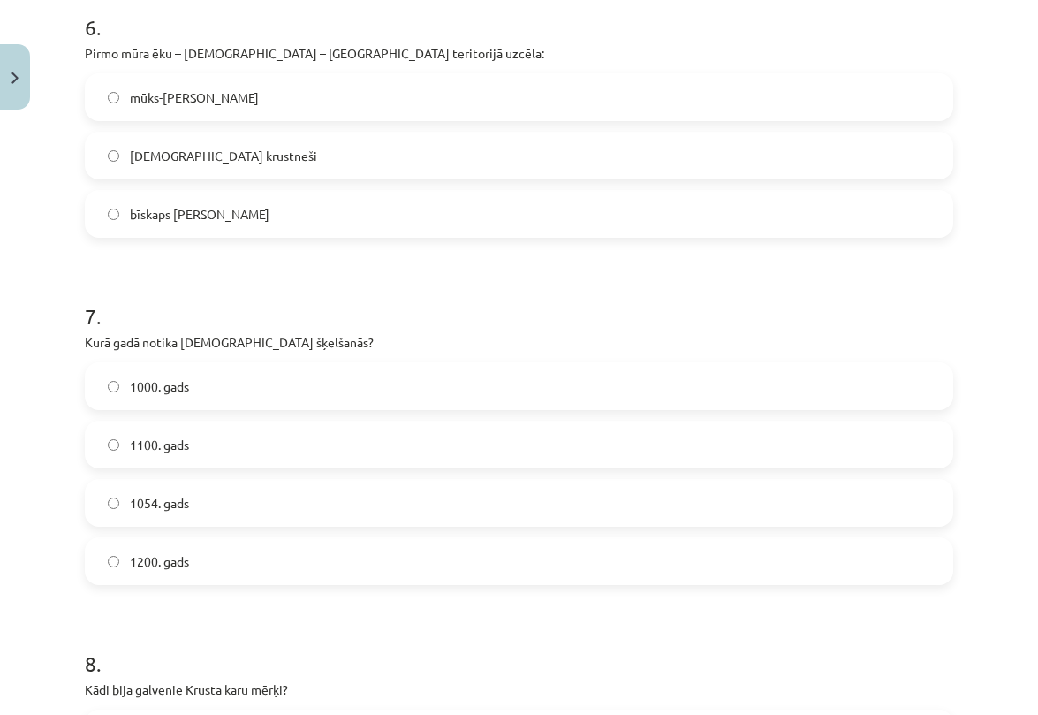
click at [173, 499] on span "1054. gads" at bounding box center [159, 503] width 59 height 19
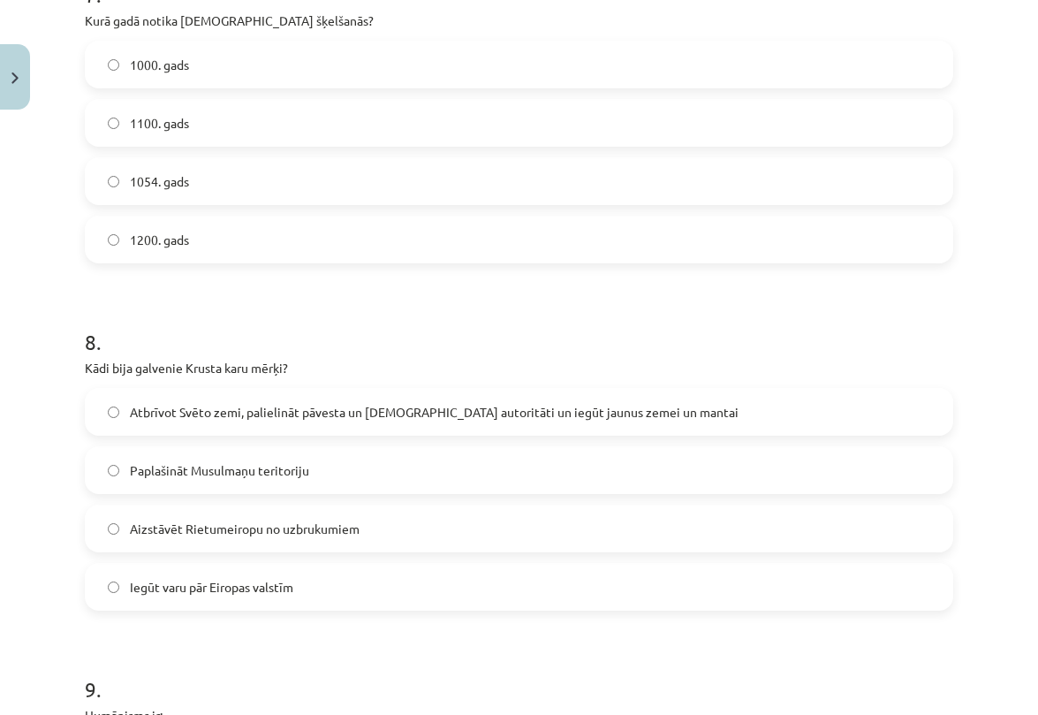
scroll to position [2311, 0]
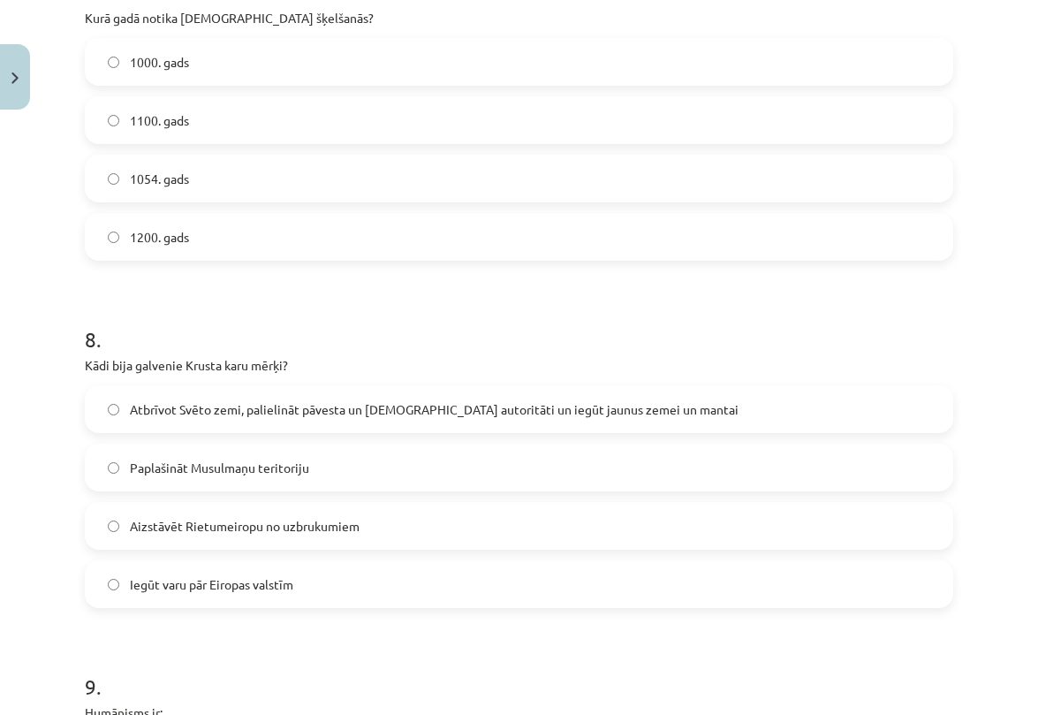
click at [376, 408] on span "Atbrīvot Svēto zemi, palielināt pāvesta un Baznīcas autoritāti un iegūt jaunus …" at bounding box center [434, 409] width 609 height 19
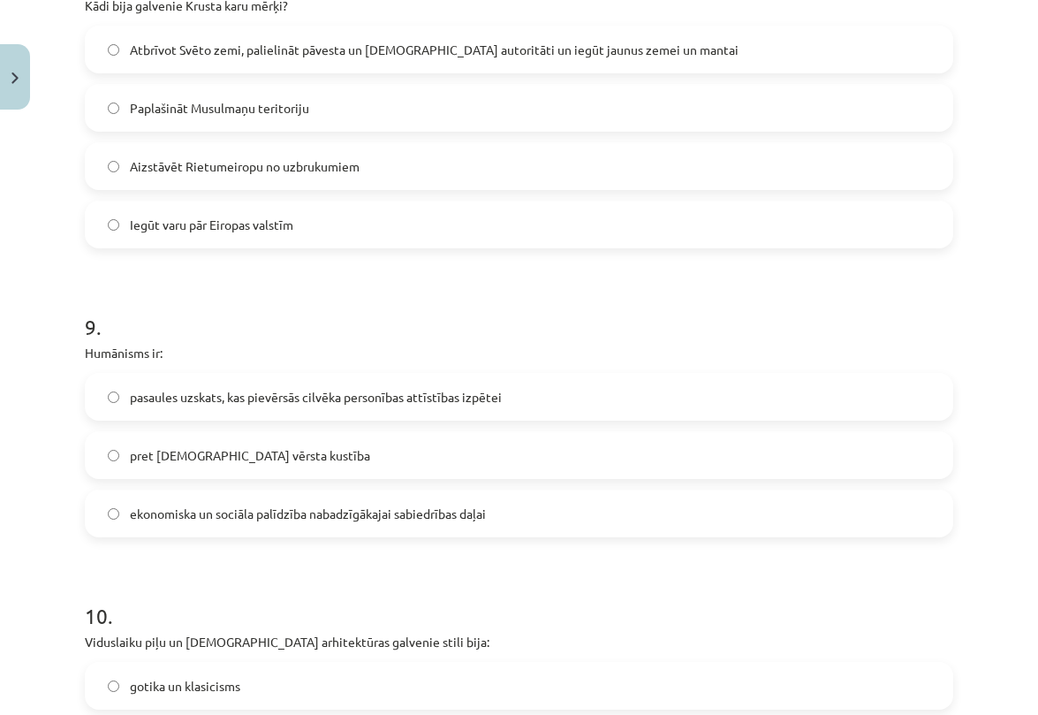
scroll to position [2669, 0]
click at [246, 392] on span "pasaules uzskats, kas pievērsās cilvēka personības attīstības izpētei" at bounding box center [316, 398] width 372 height 19
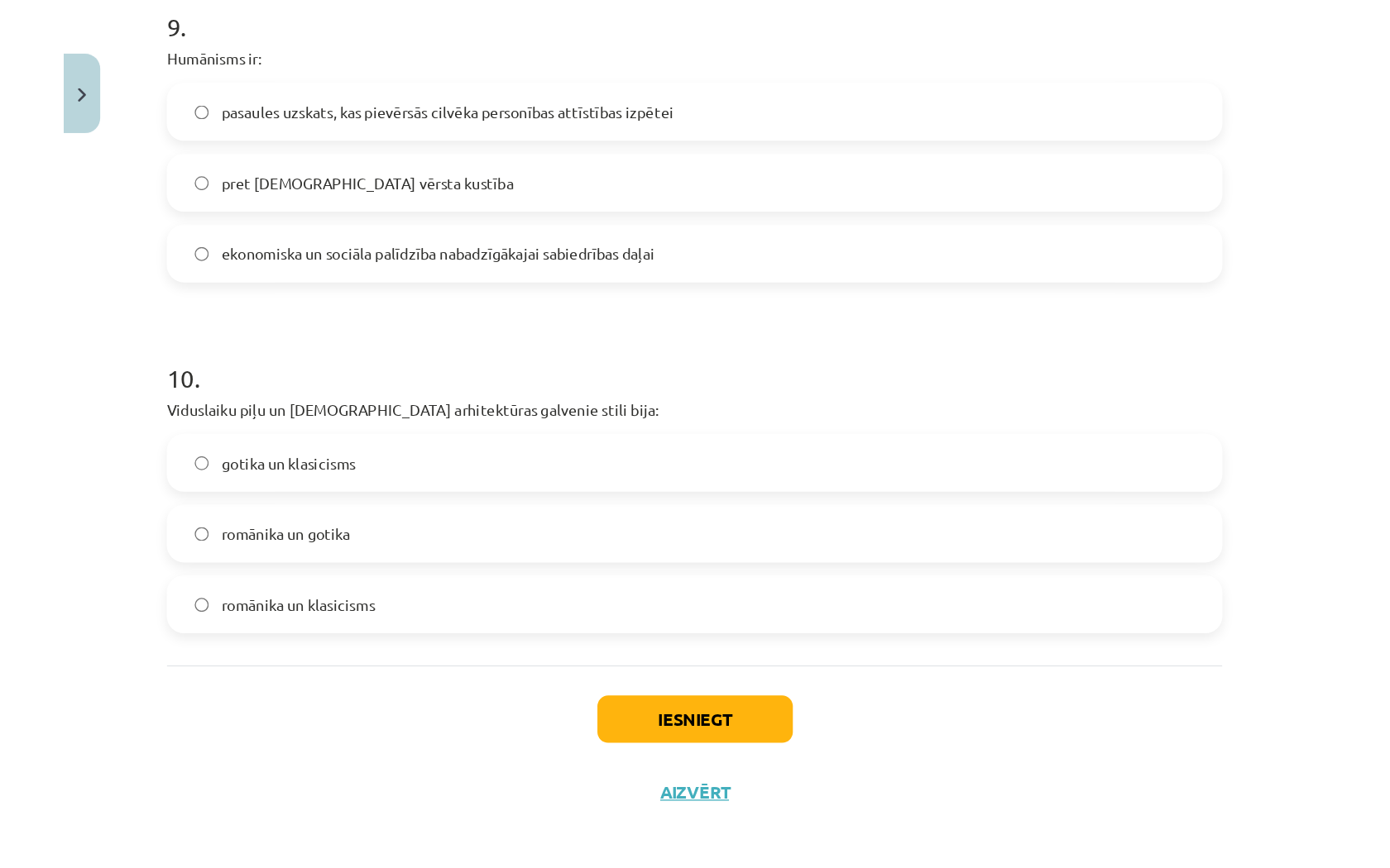
scroll to position [2788, 0]
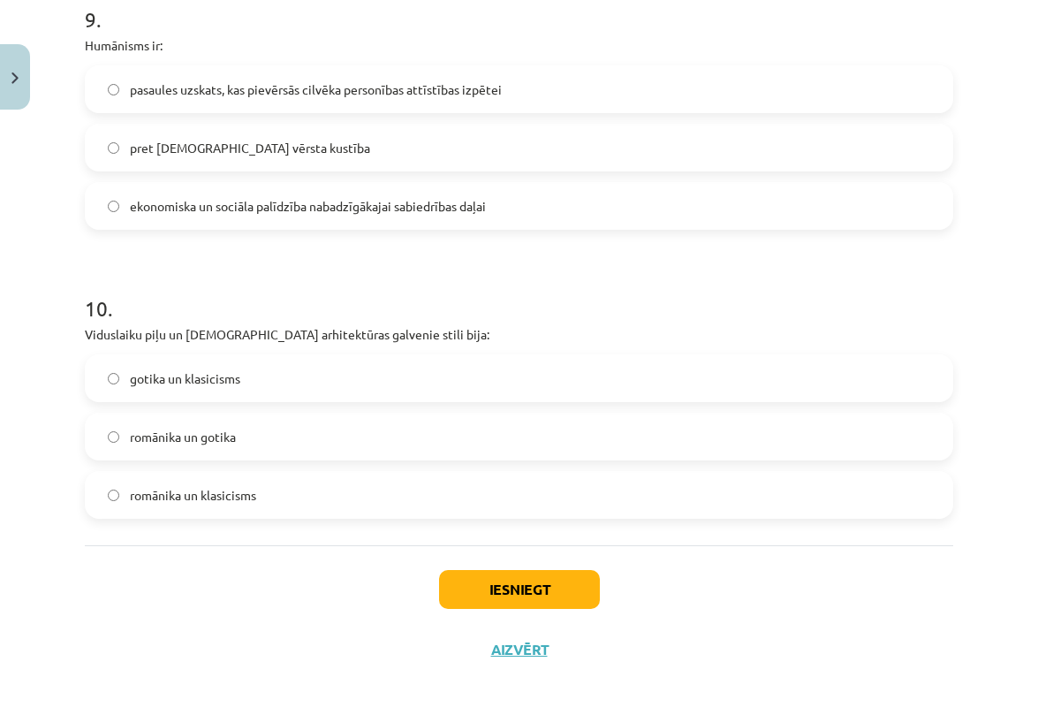
click at [247, 435] on label "romānika un gotika" at bounding box center [519, 436] width 865 height 44
click at [451, 586] on button "Iesniegt" at bounding box center [519, 589] width 161 height 39
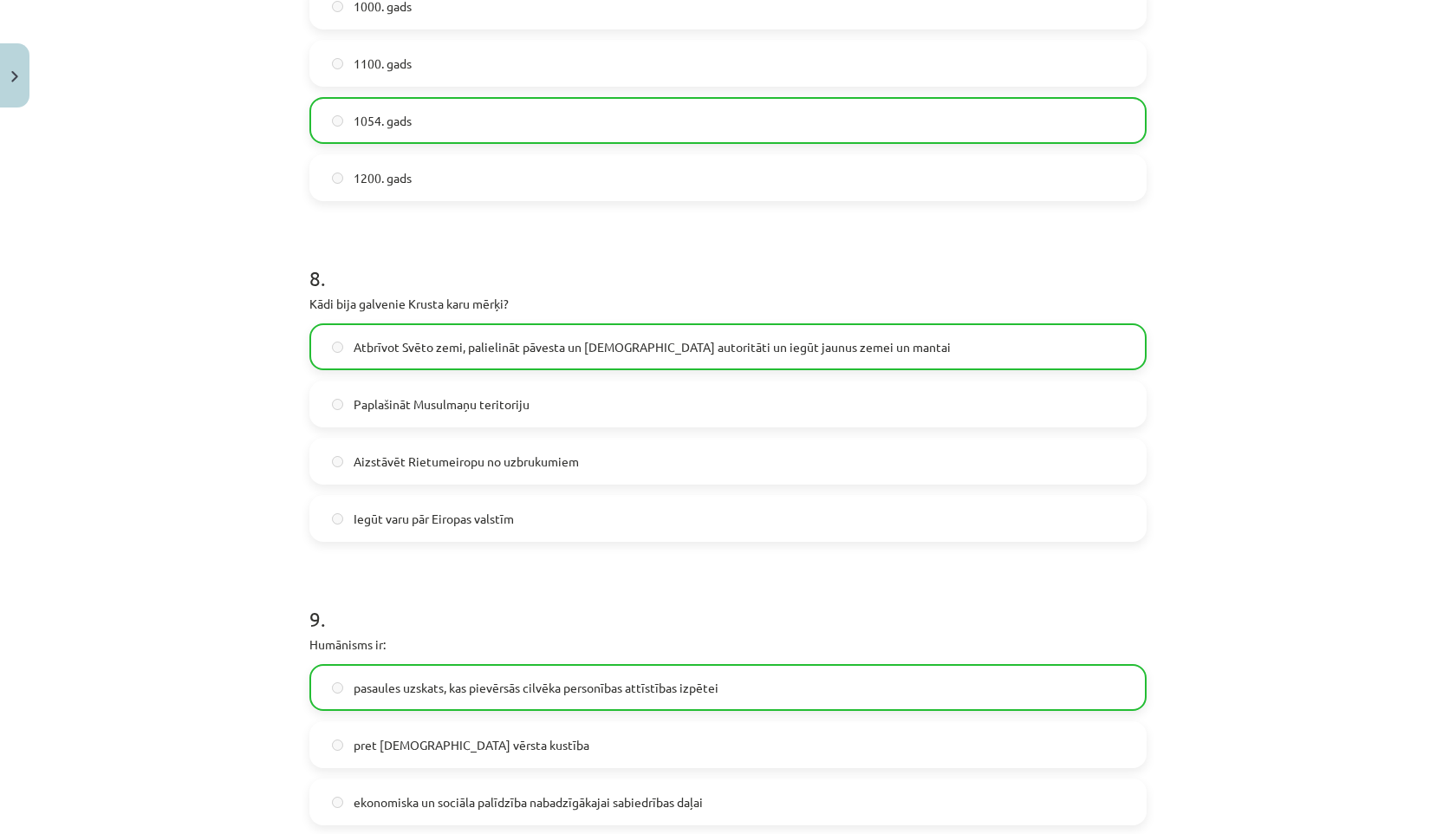
scroll to position [2852, 0]
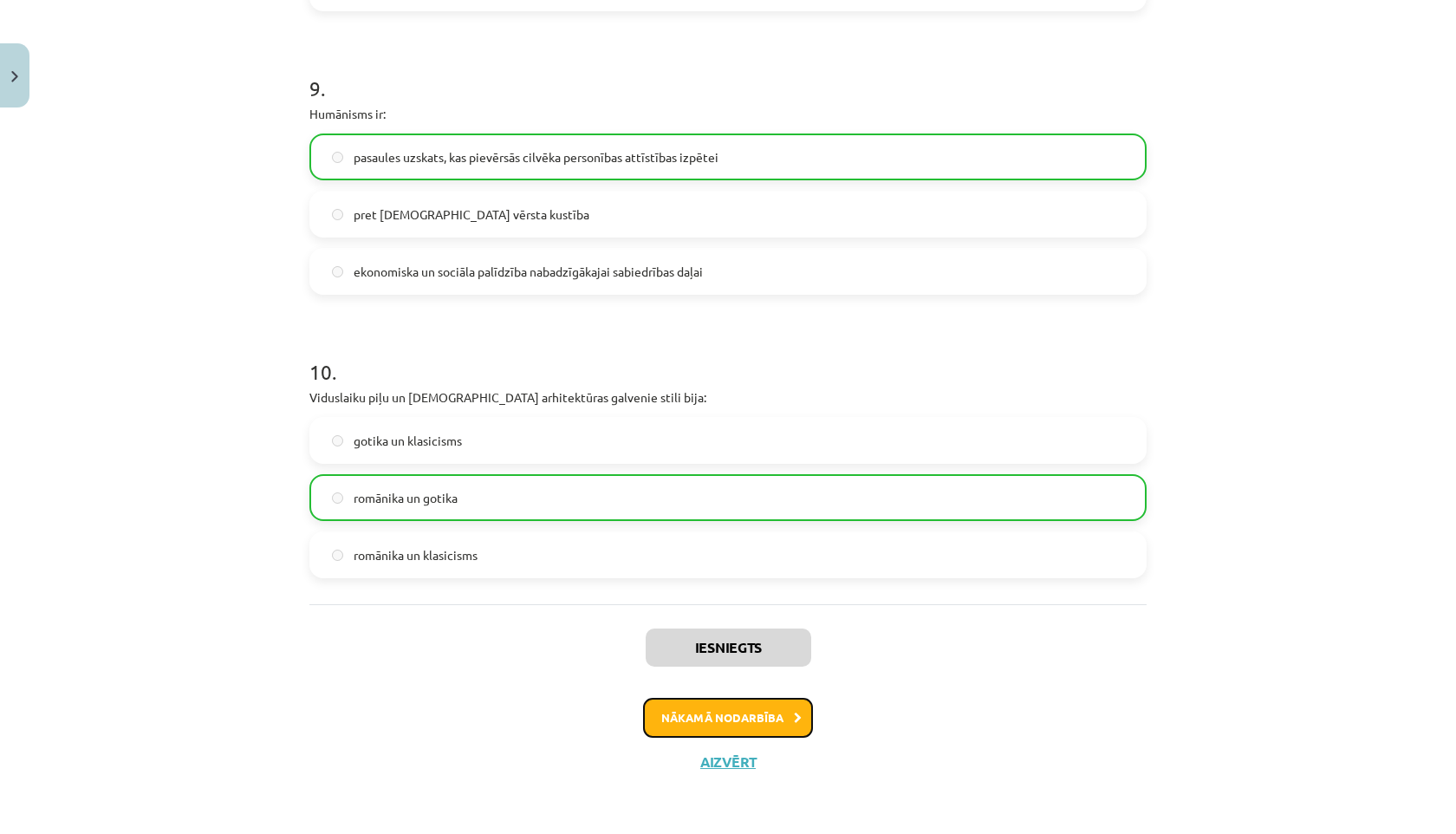
click at [710, 723] on button "Nākamā nodarbība" at bounding box center [727, 717] width 170 height 40
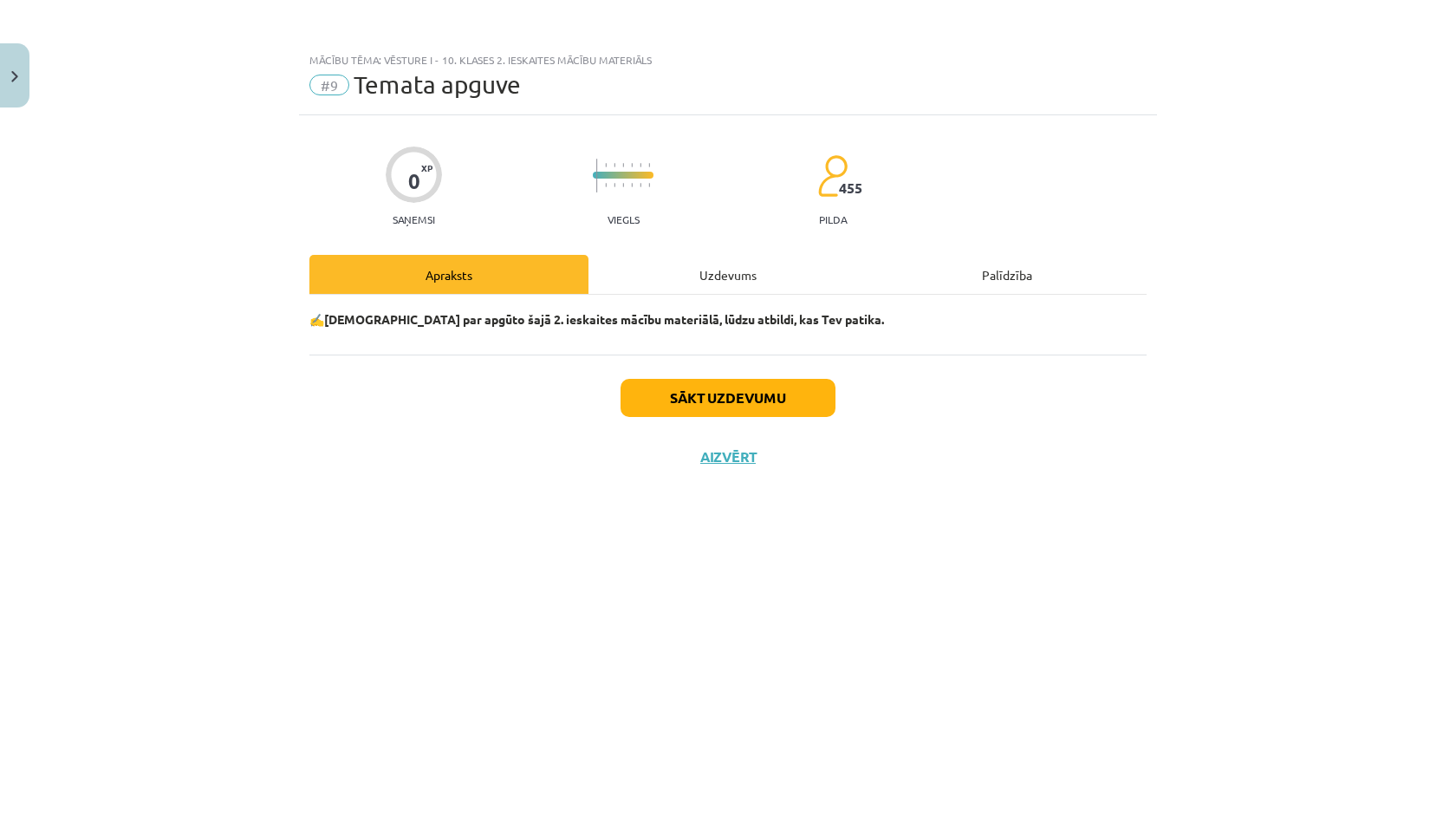
scroll to position [0, 0]
click at [659, 383] on button "Sākt uzdevumu" at bounding box center [727, 397] width 215 height 38
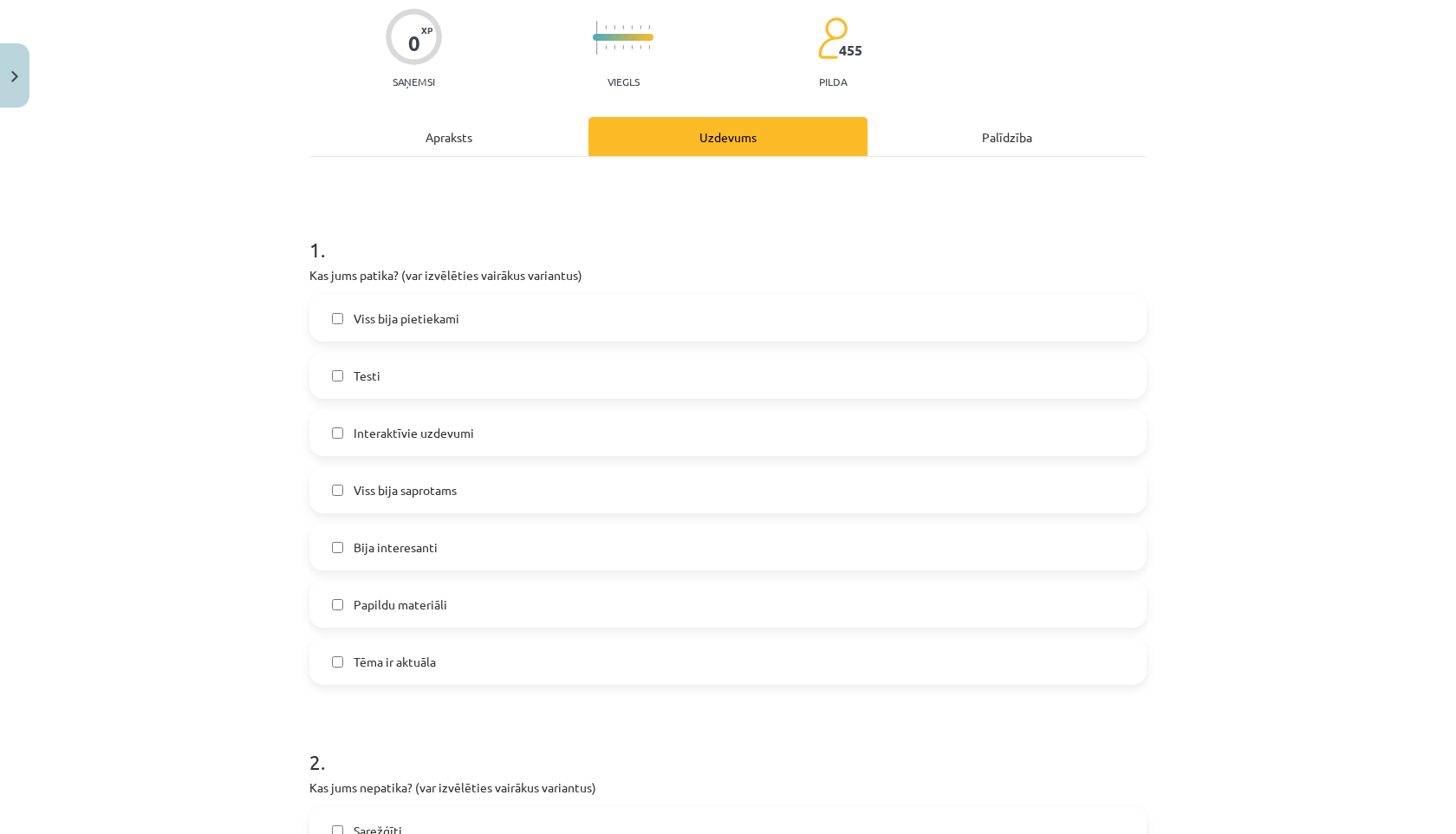
scroll to position [142, 0]
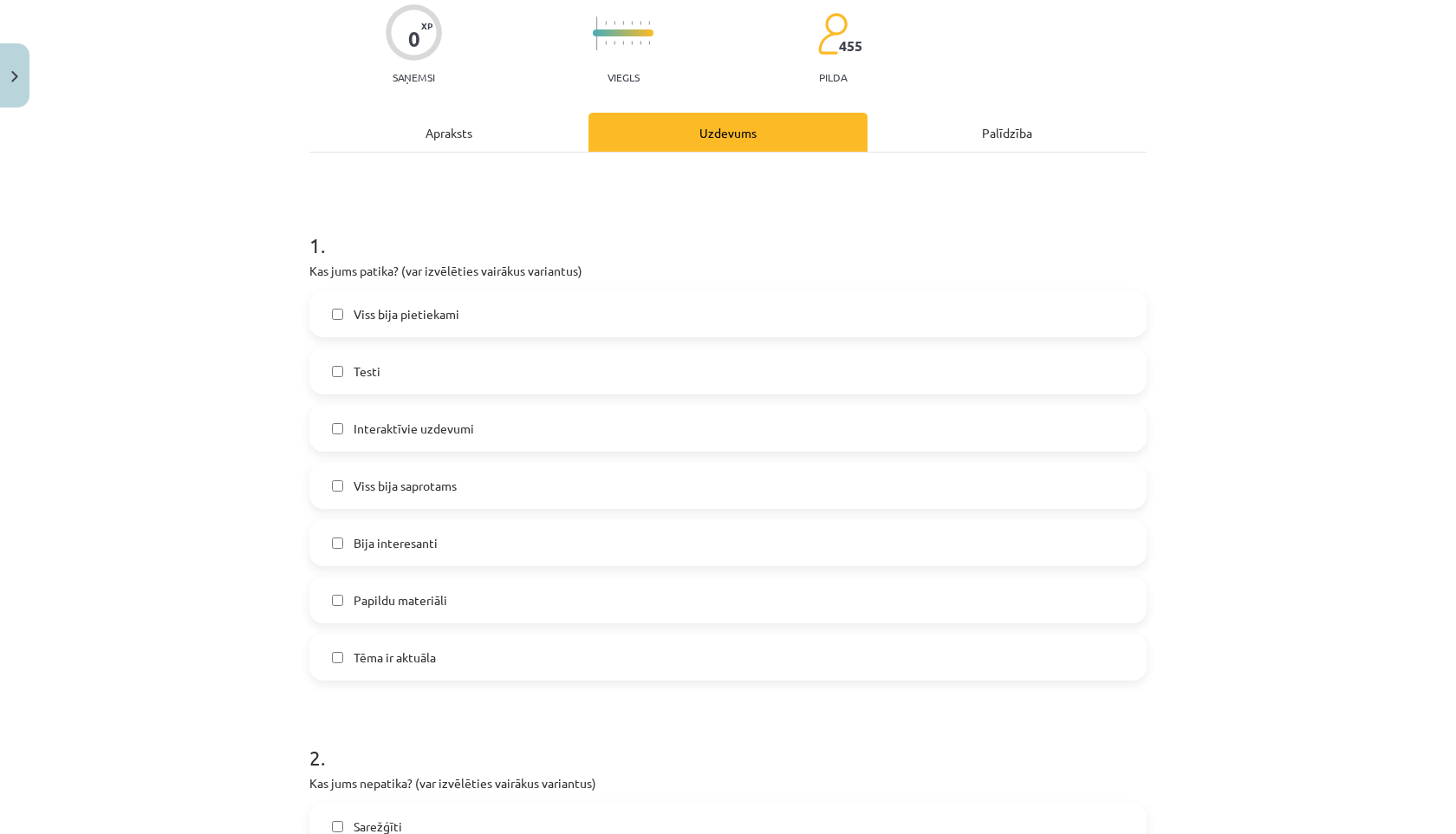
click at [346, 314] on label "Viss bija pietiekami" at bounding box center [728, 314] width 834 height 43
click at [370, 473] on label "Viss bija saprotams" at bounding box center [728, 486] width 834 height 43
click at [383, 546] on span "Bija interesanti" at bounding box center [395, 543] width 84 height 19
click at [347, 668] on label "Tēma ir aktuāla" at bounding box center [728, 656] width 834 height 43
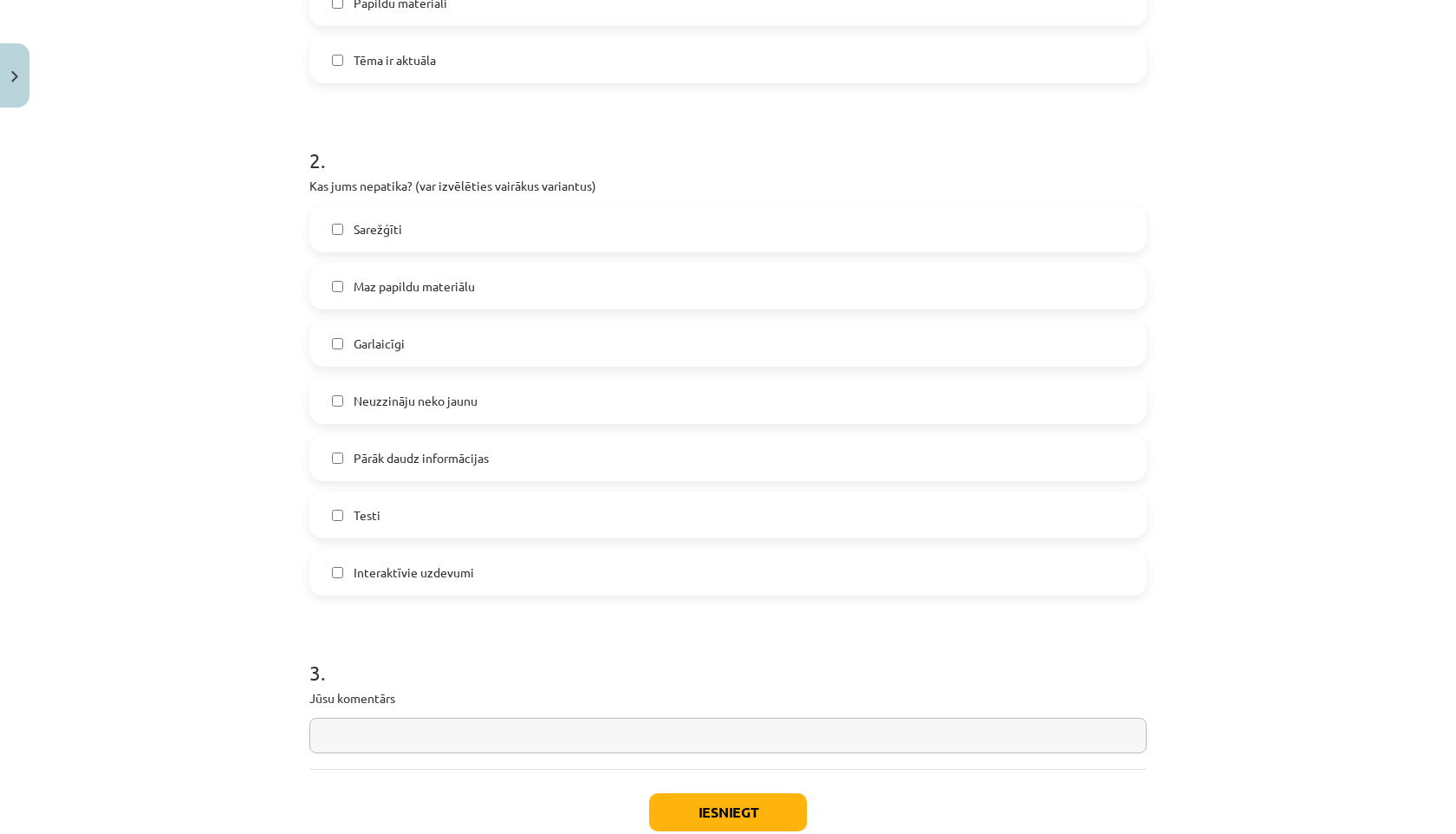
scroll to position [743, 0]
click at [330, 462] on label "Pārāk daudz informācijas" at bounding box center [728, 454] width 834 height 43
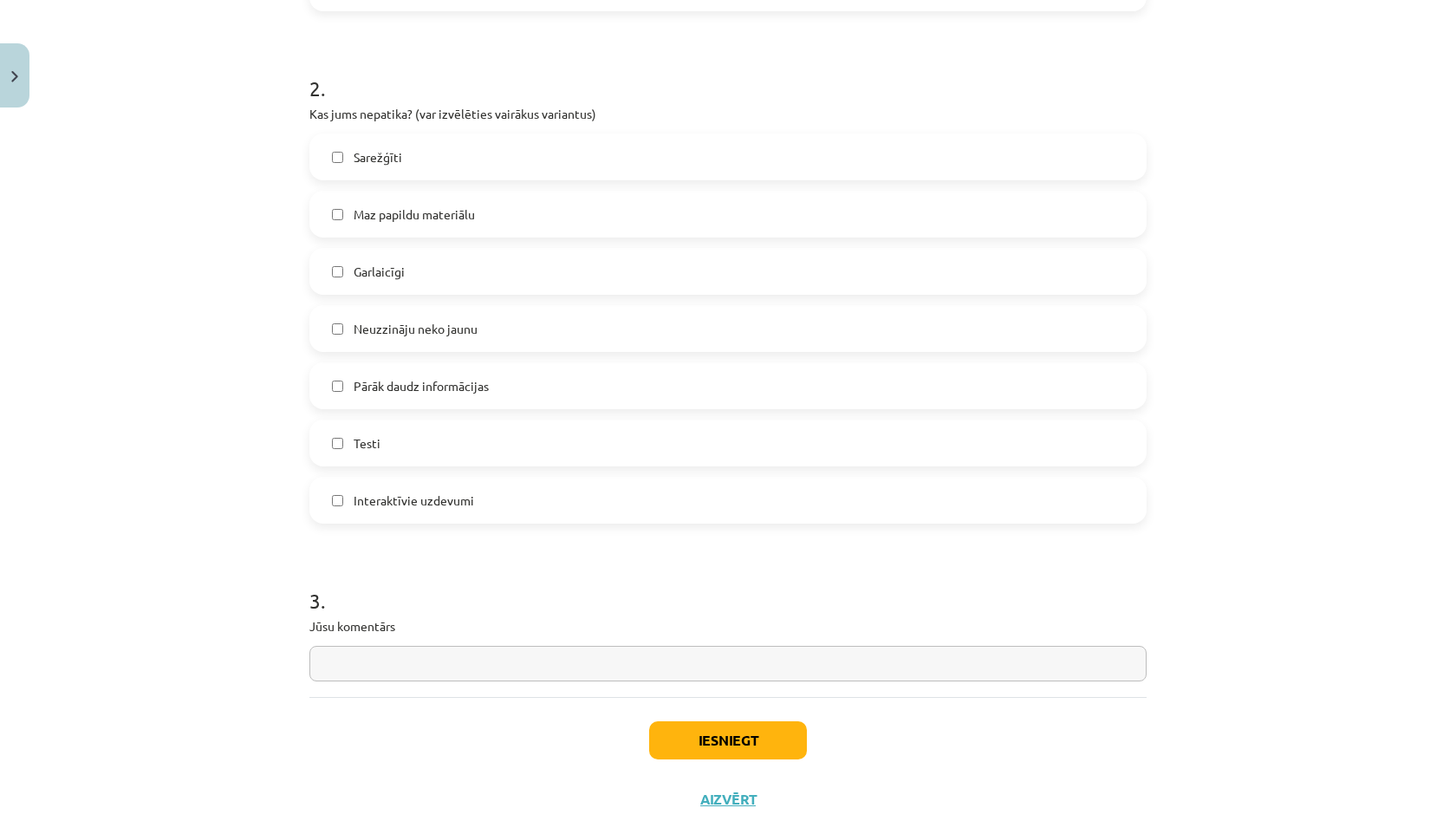
scroll to position [850, 0]
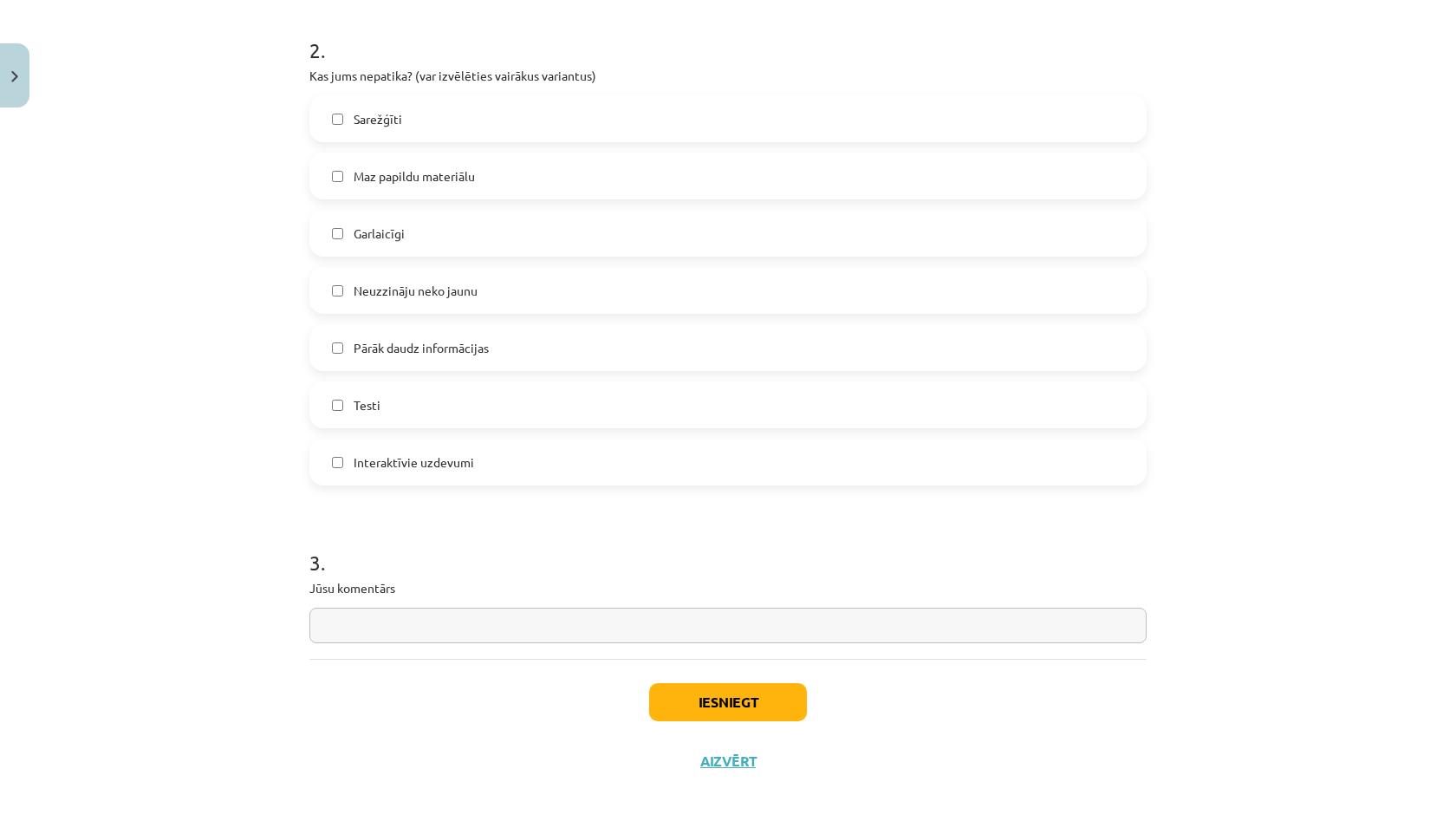
click at [371, 642] on input "text" at bounding box center [727, 625] width 837 height 35
type input "**********"
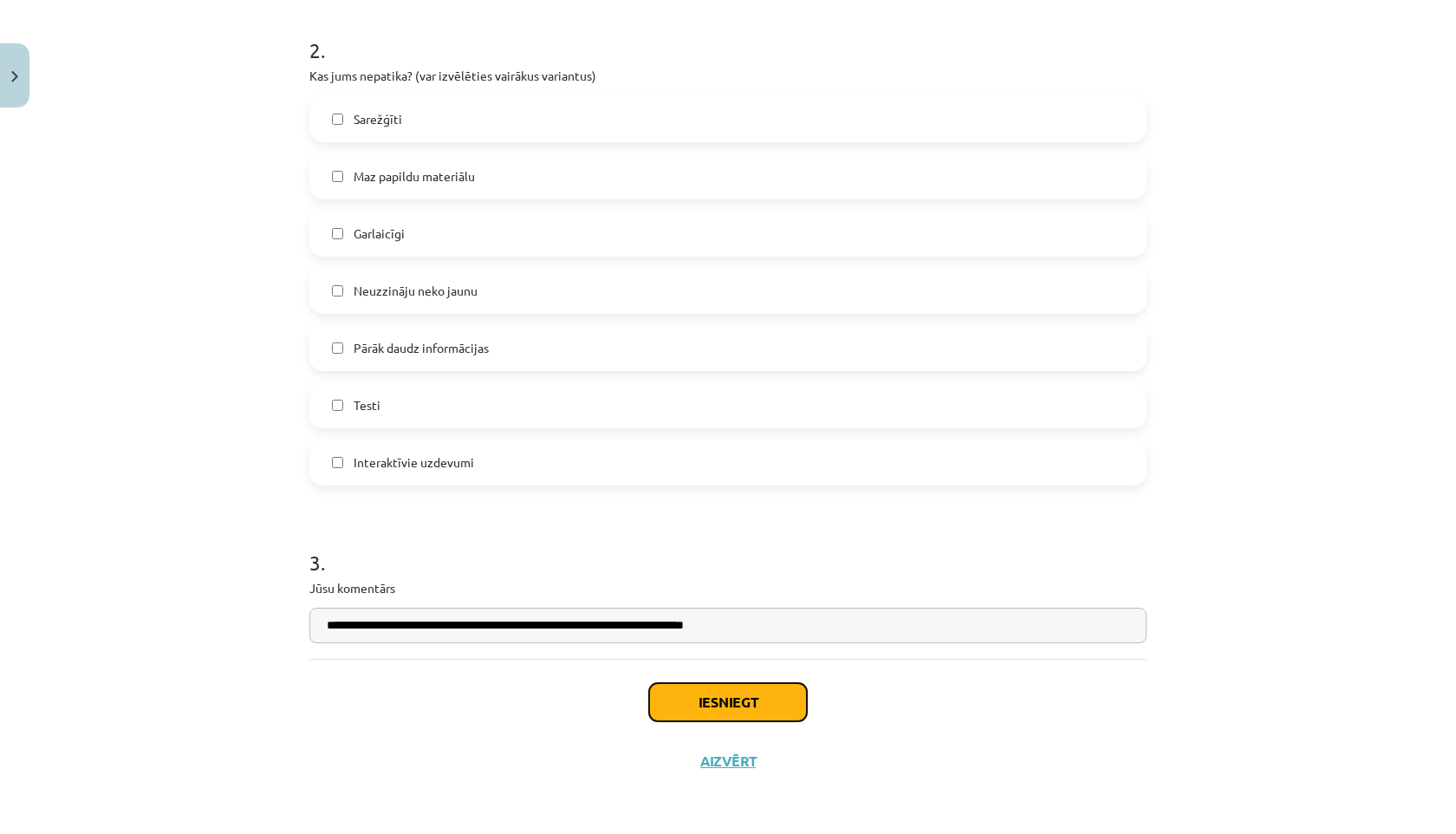
click at [744, 690] on button "Iesniegt" at bounding box center [728, 702] width 158 height 38
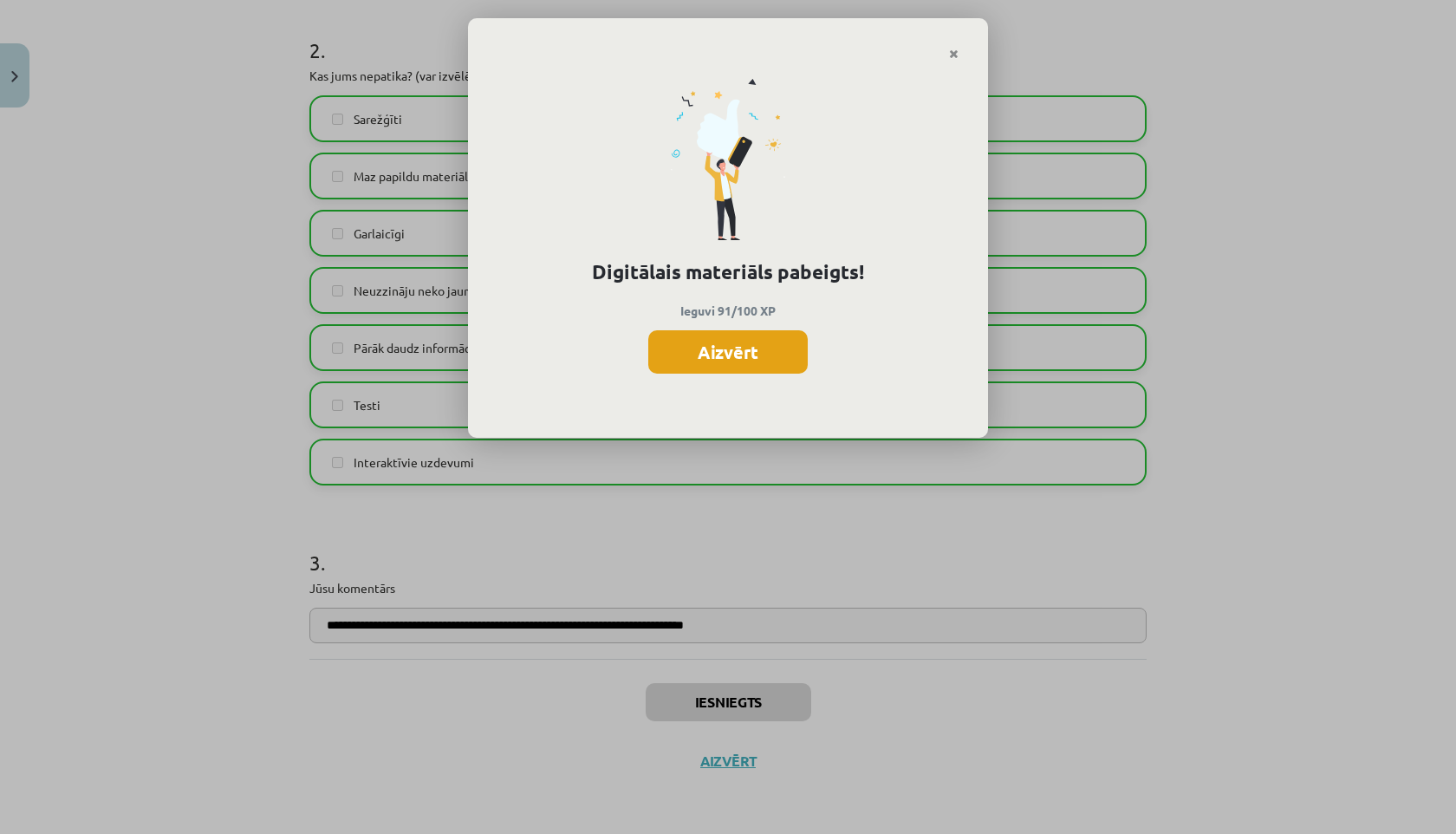
click at [754, 348] on button "Aizvērt" at bounding box center [728, 352] width 160 height 43
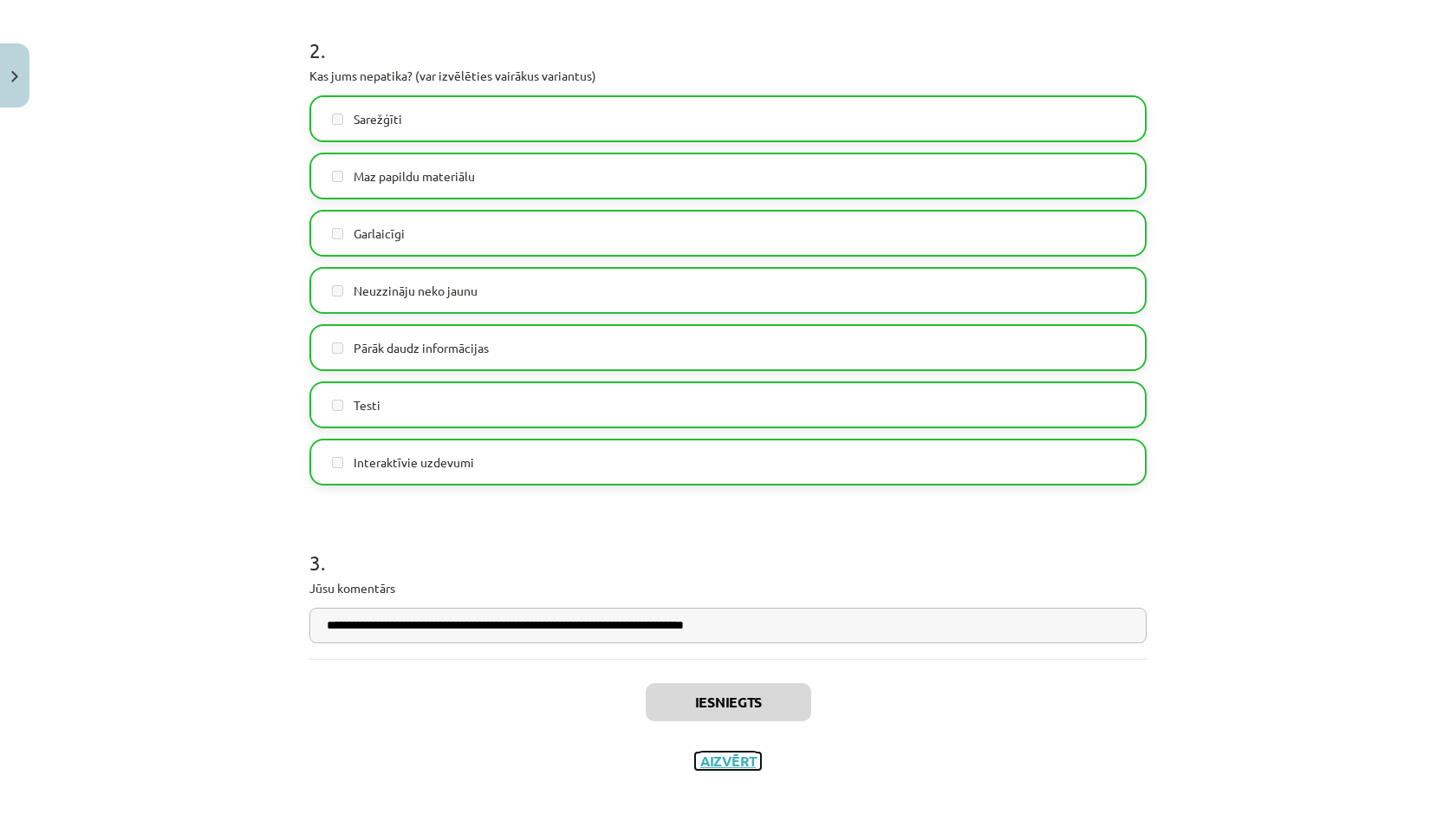
click at [716, 760] on button "Aizvērt" at bounding box center [727, 761] width 66 height 18
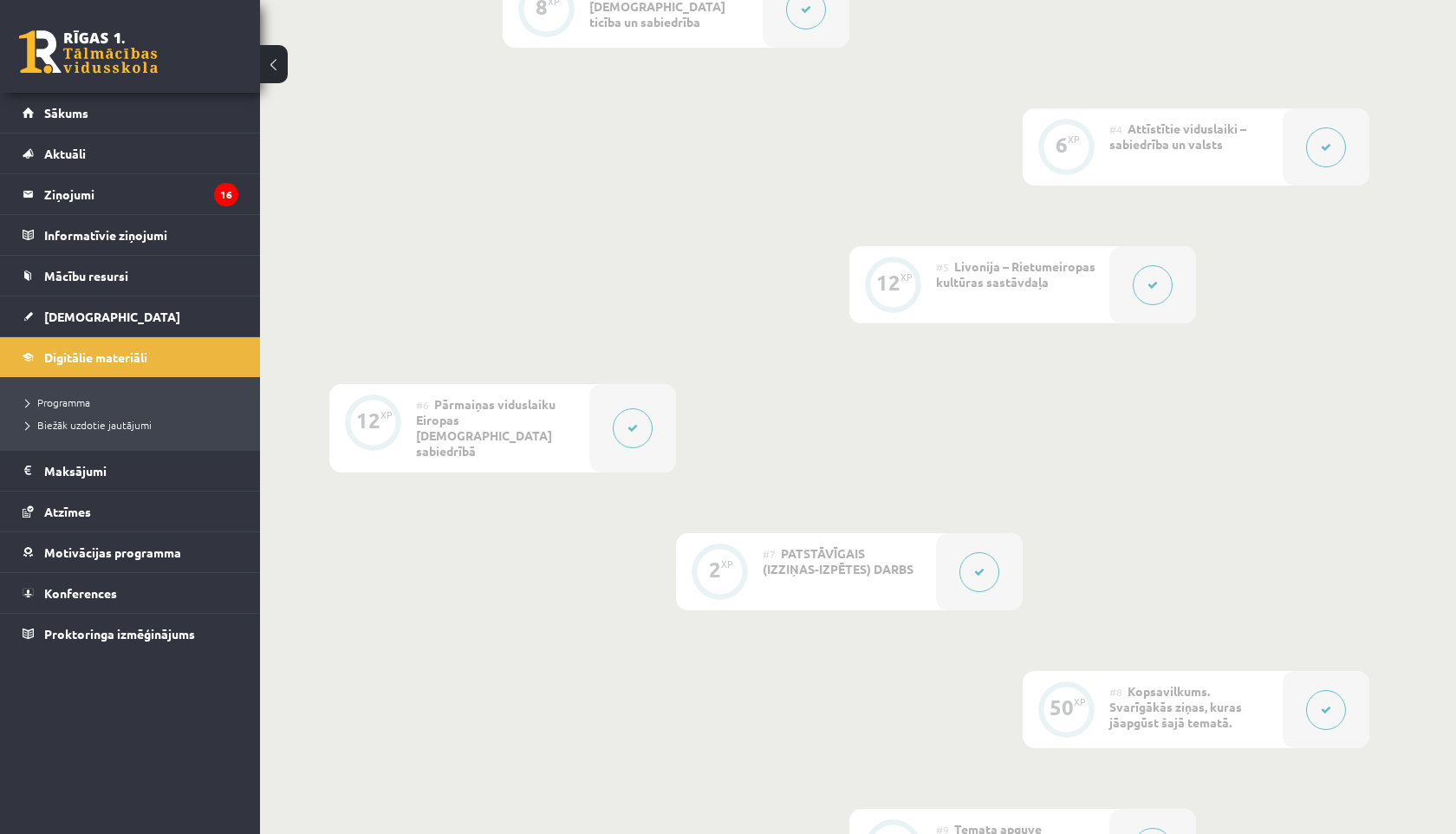
scroll to position [1220, 0]
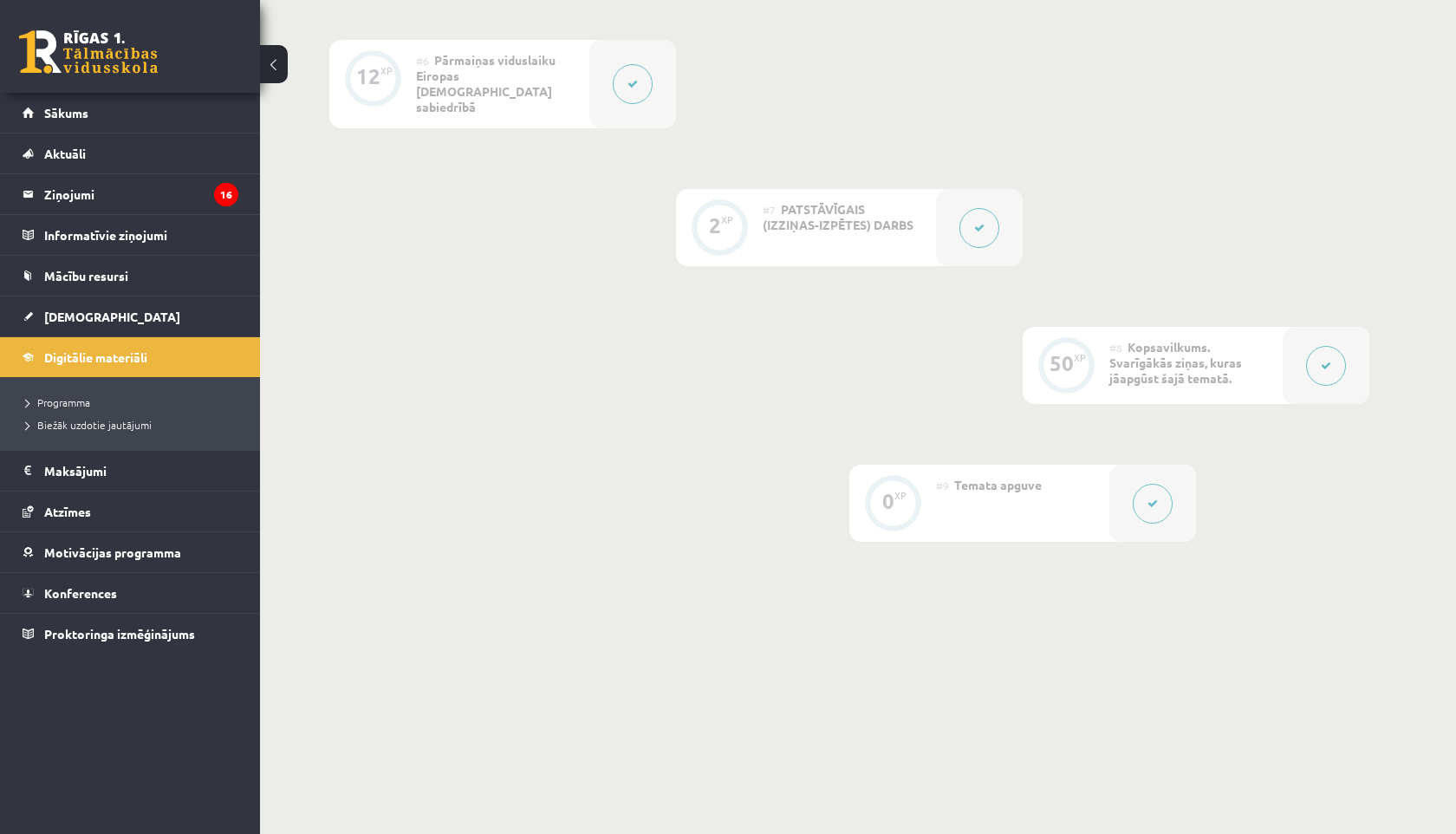
click at [1298, 361] on div at bounding box center [1326, 365] width 86 height 78
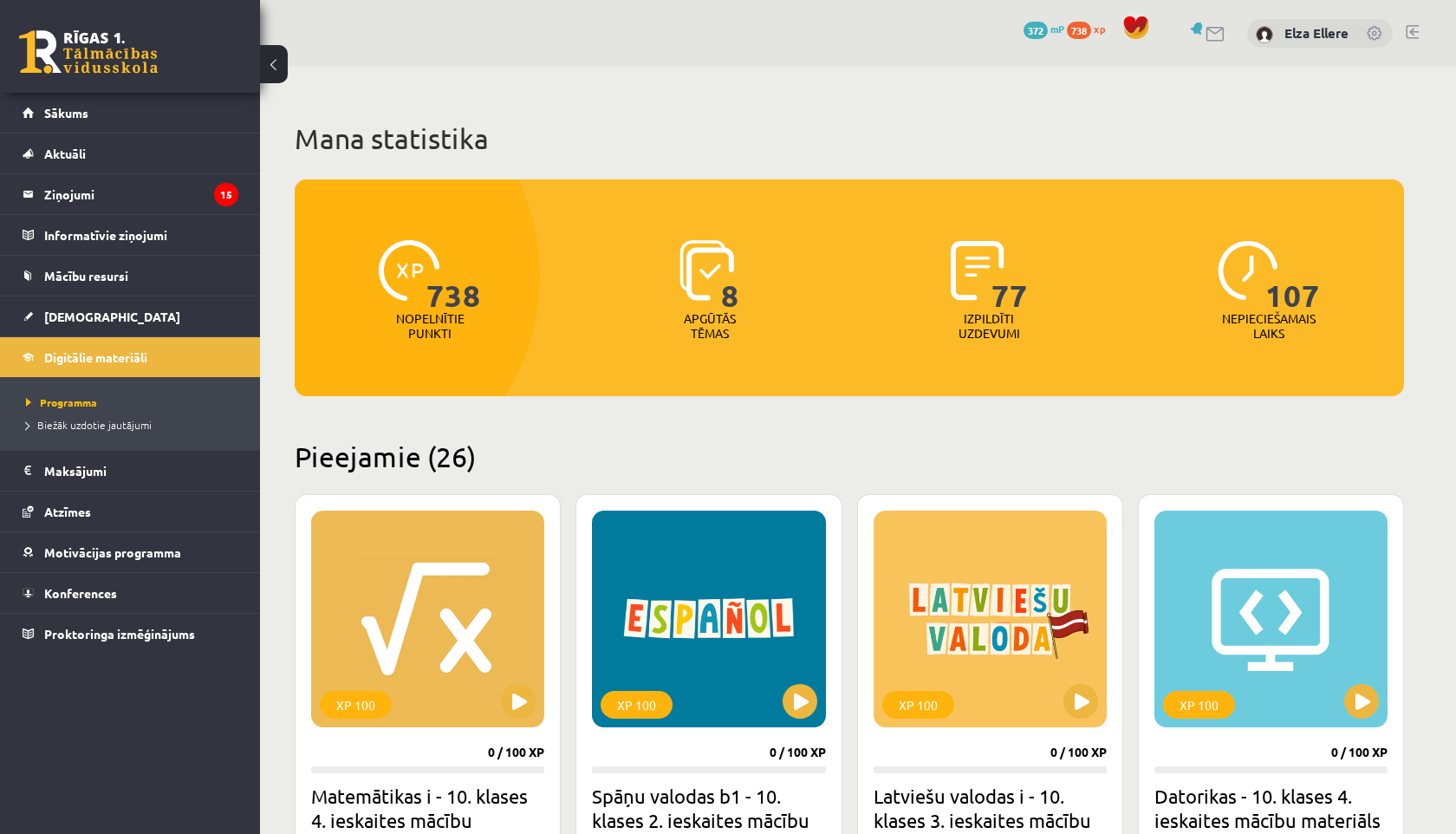
scroll to position [3801, 0]
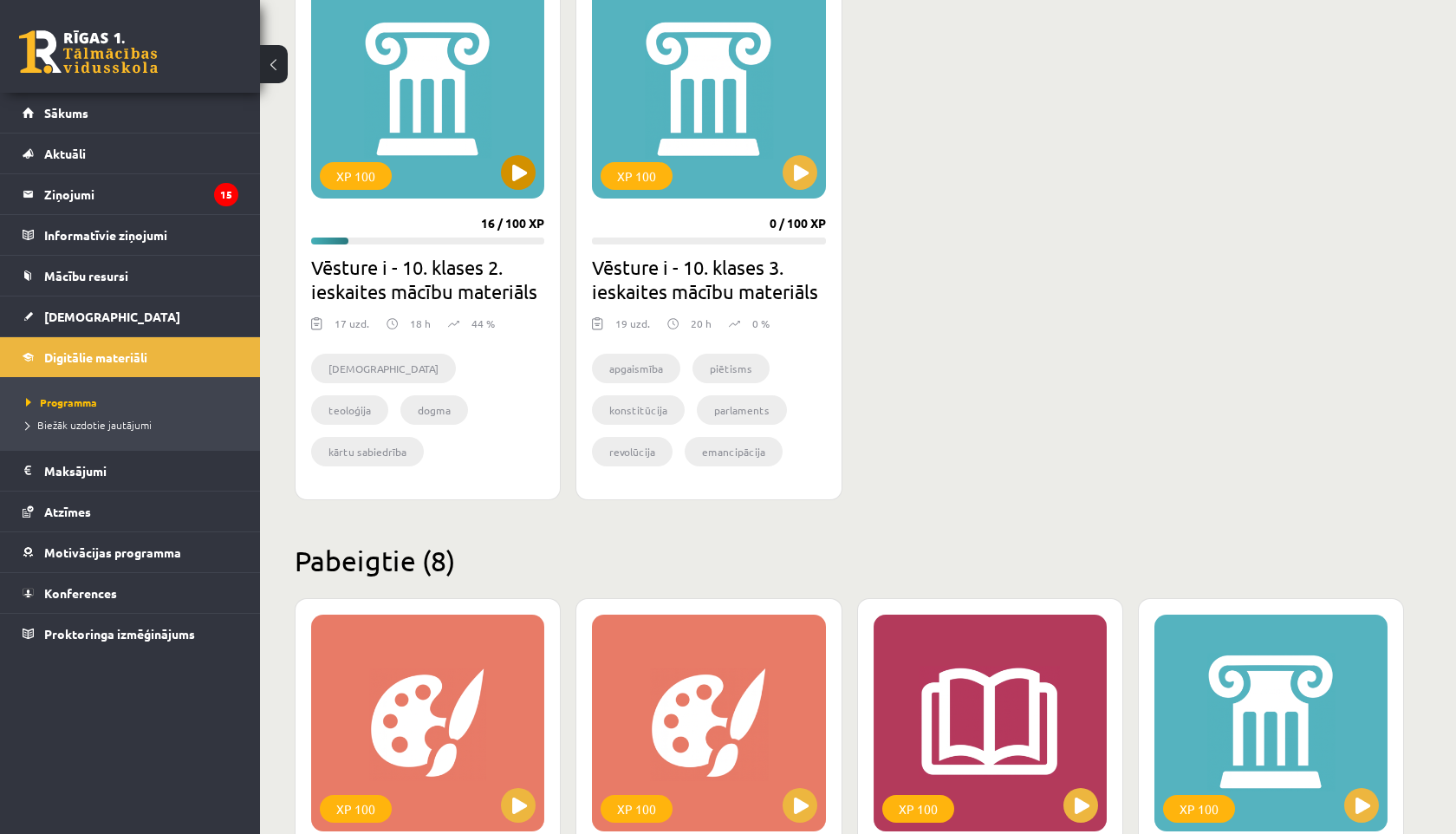
click at [371, 67] on div "XP 100" at bounding box center [428, 89] width 234 height 217
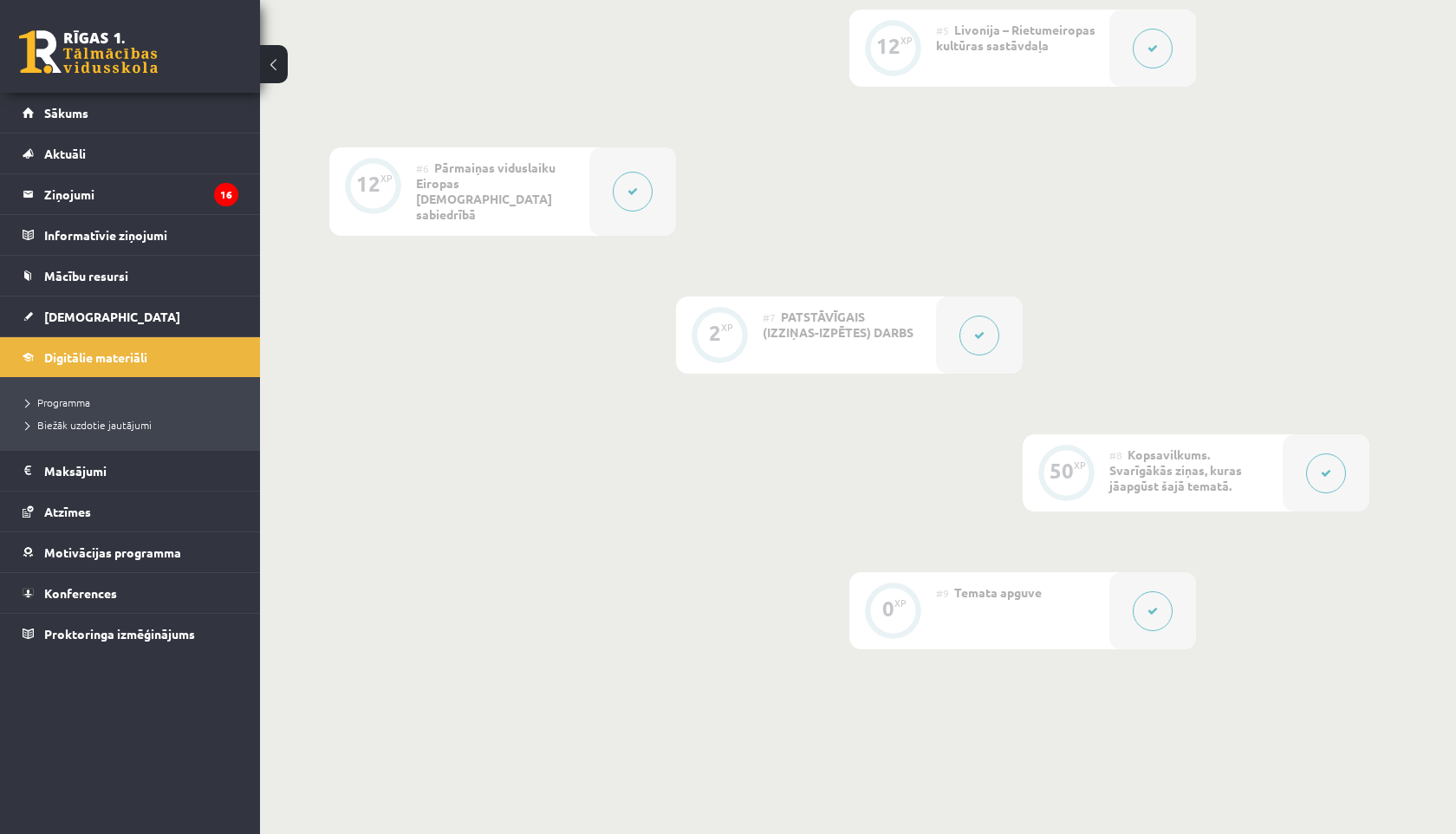
scroll to position [1114, 0]
click at [878, 333] on div "#7 PATSTĀVĪGAIS (IZZIŅAS-IZPĒTES) DARBS" at bounding box center [849, 333] width 174 height 78
click at [968, 321] on button at bounding box center [979, 334] width 40 height 40
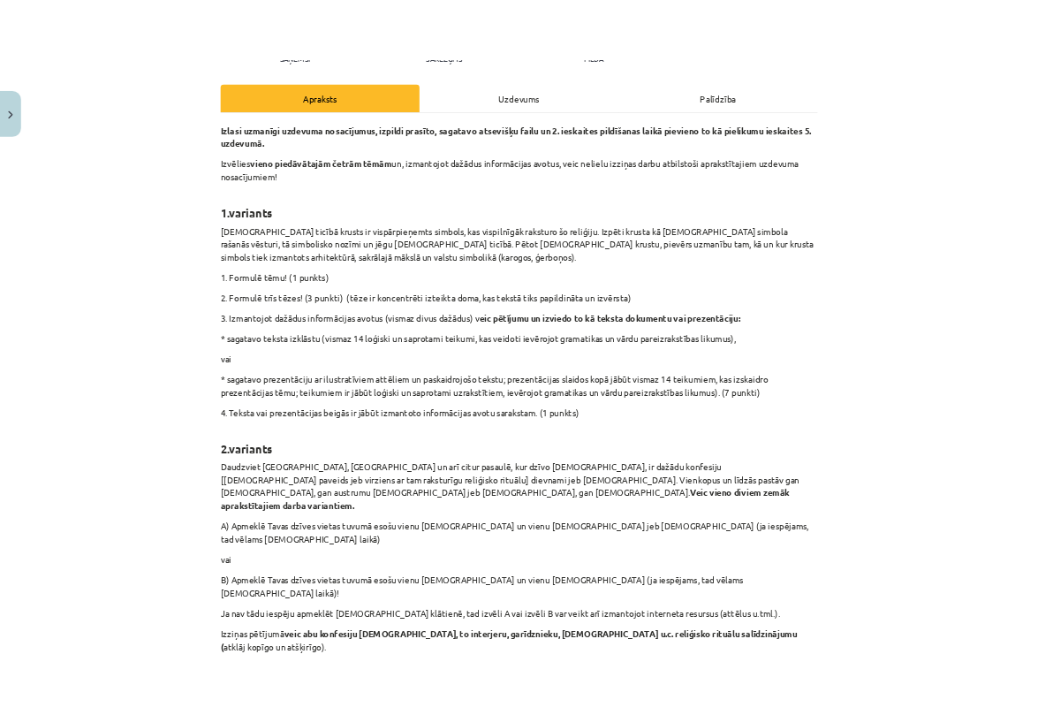
scroll to position [229, 0]
